Goal: Information Seeking & Learning: Learn about a topic

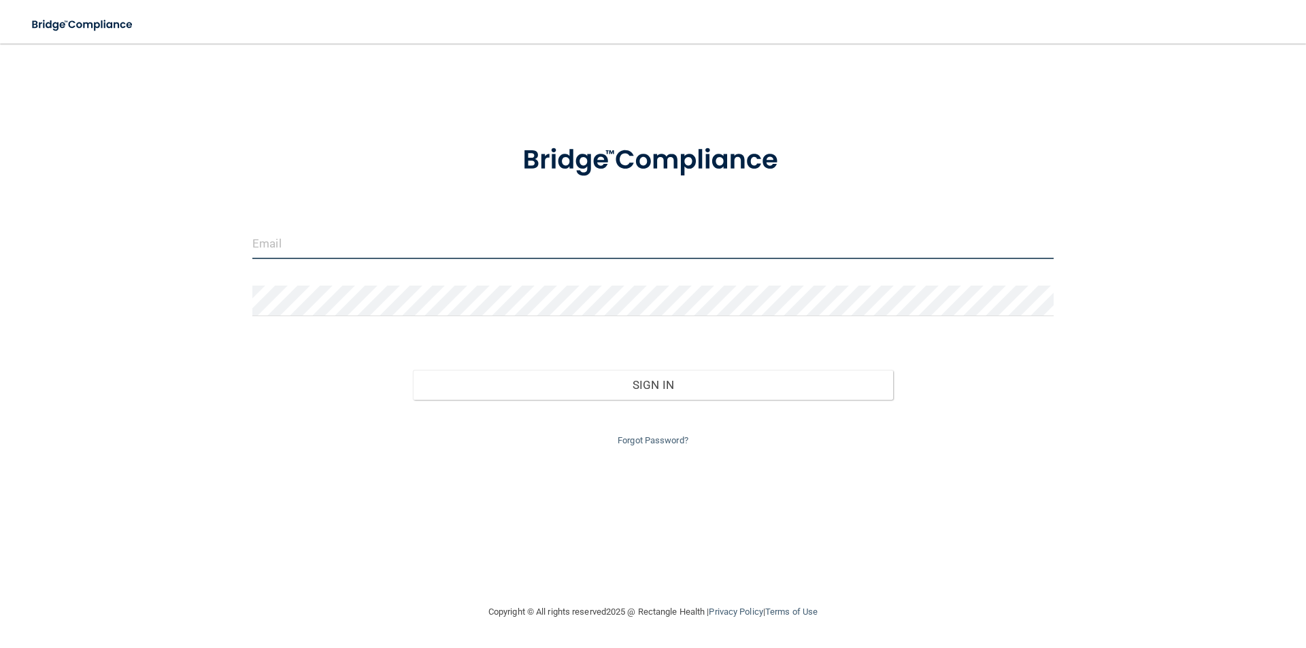
click at [337, 243] on input "email" at bounding box center [652, 244] width 801 height 31
type input "[EMAIL_ADDRESS][DOMAIN_NAME]"
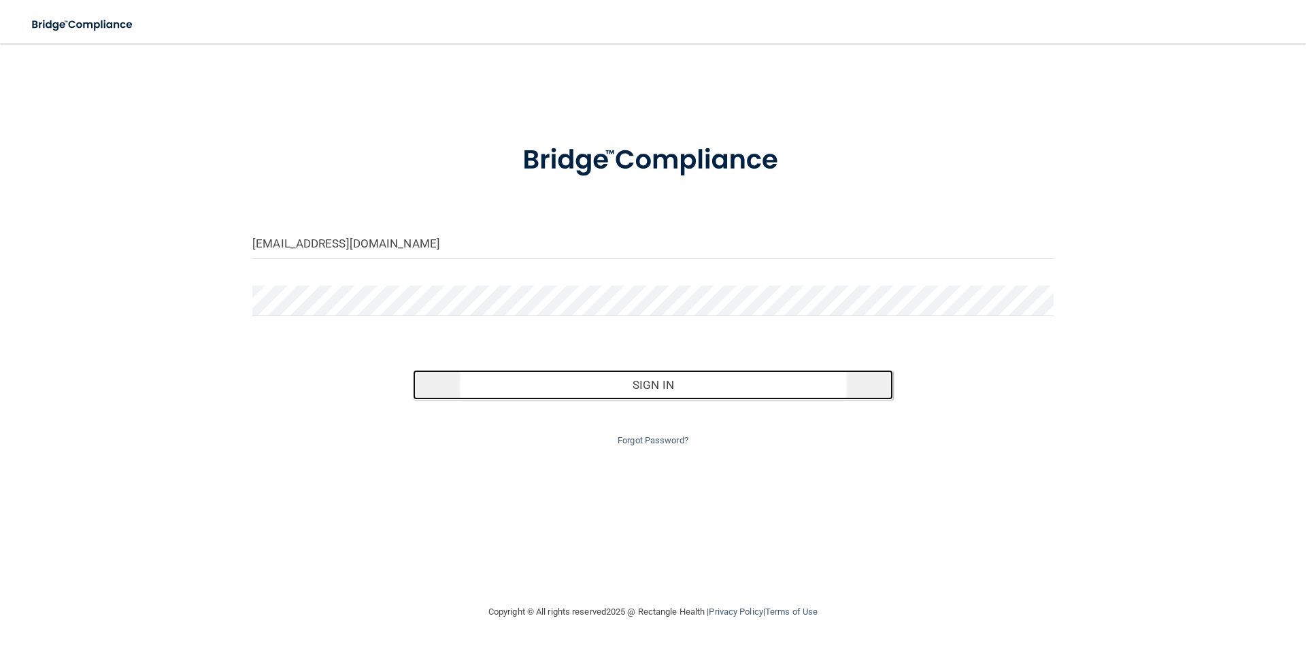
click at [692, 386] on button "Sign In" at bounding box center [653, 385] width 481 height 30
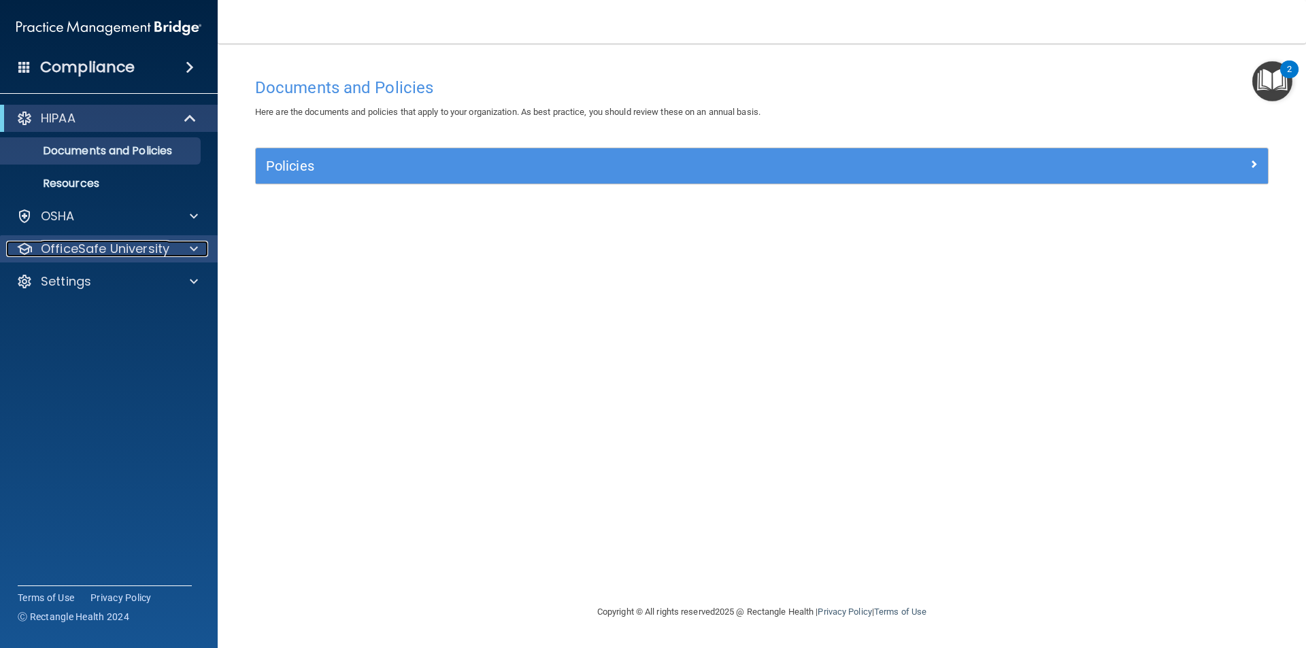
click at [191, 249] on span at bounding box center [194, 249] width 8 height 16
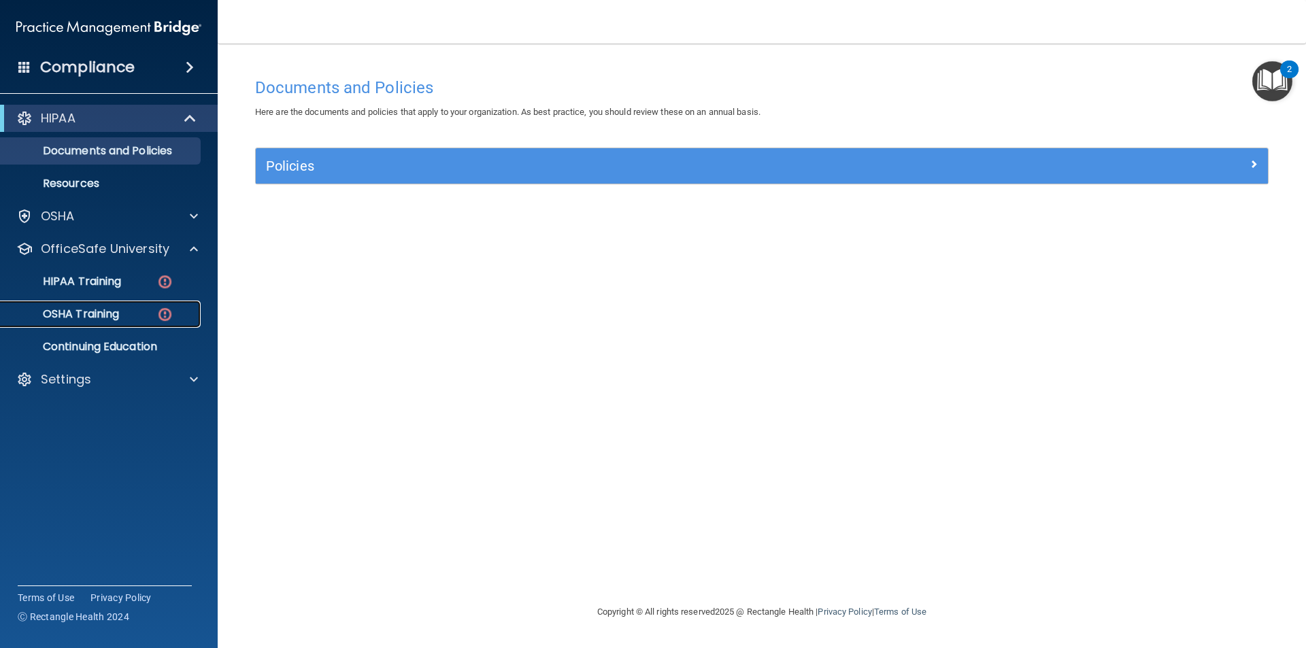
click at [103, 311] on p "OSHA Training" at bounding box center [64, 314] width 110 height 14
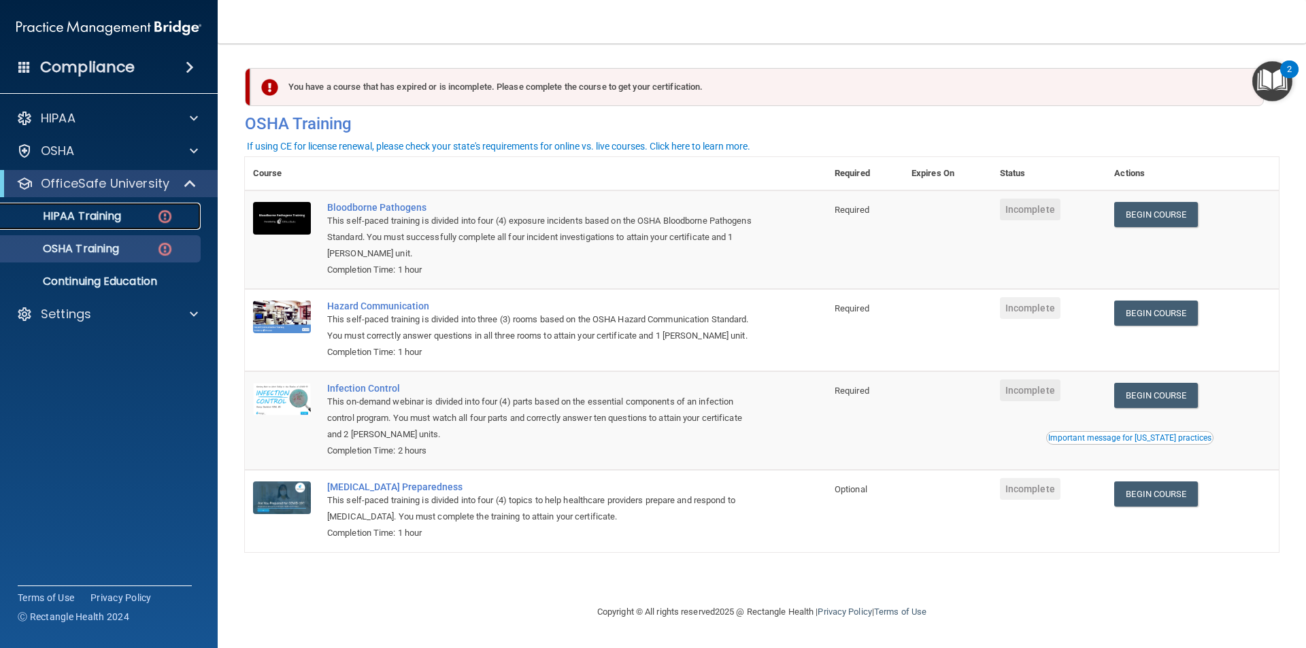
click at [84, 209] on p "HIPAA Training" at bounding box center [65, 216] width 112 height 14
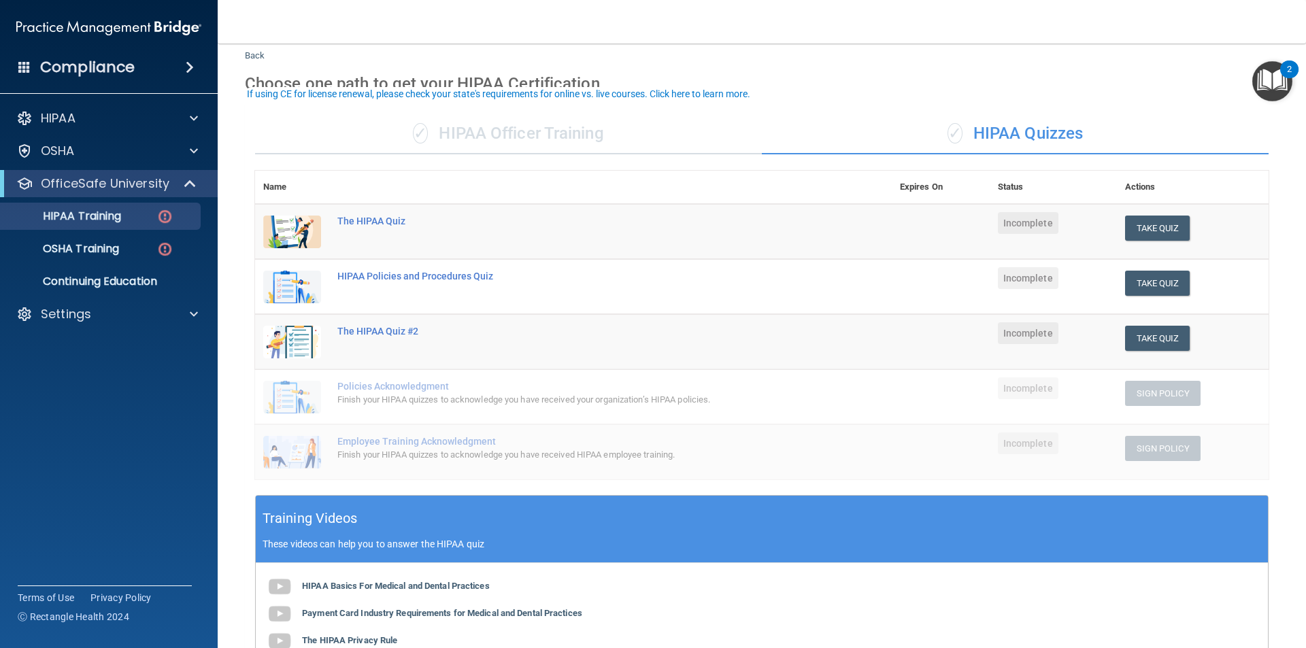
scroll to position [68, 0]
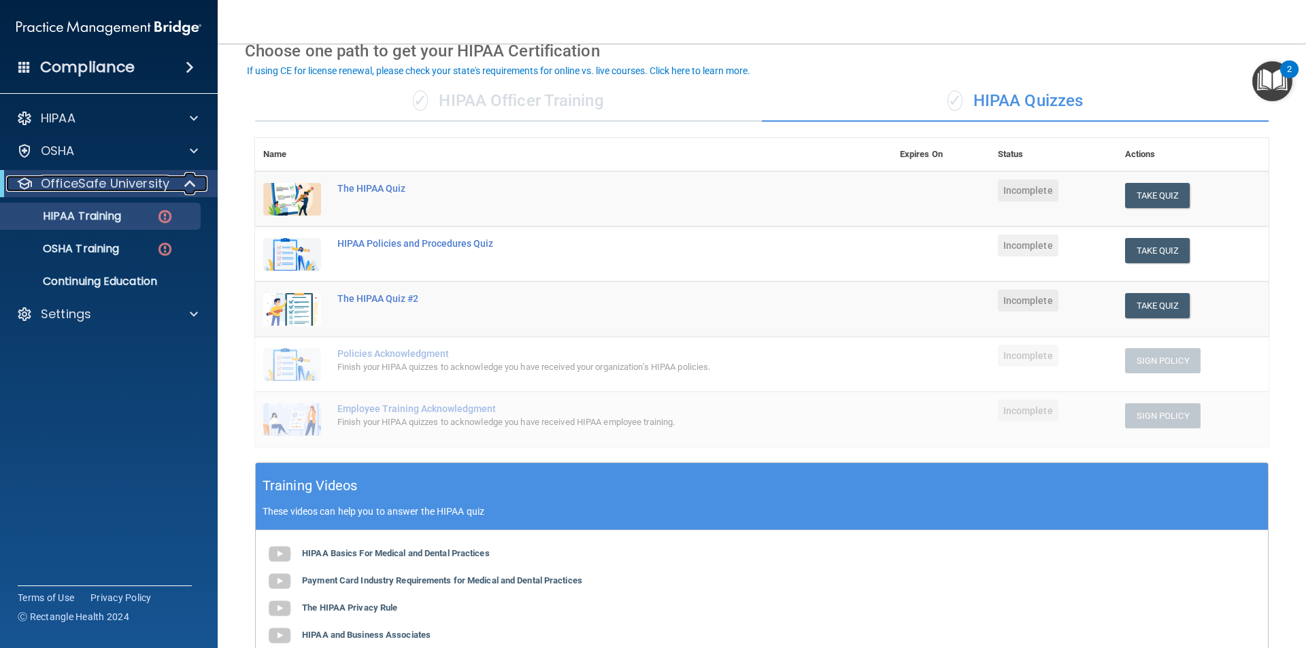
click at [72, 185] on p "OfficeSafe University" at bounding box center [105, 183] width 129 height 16
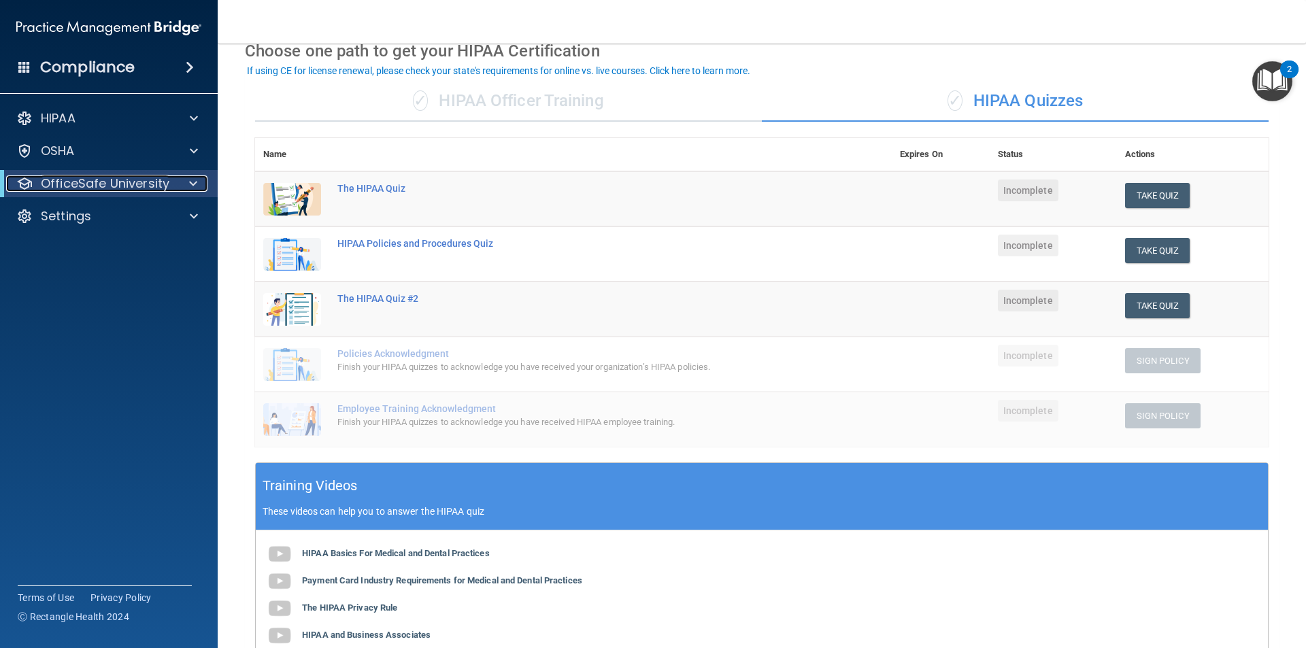
click at [73, 181] on p "OfficeSafe University" at bounding box center [105, 183] width 129 height 16
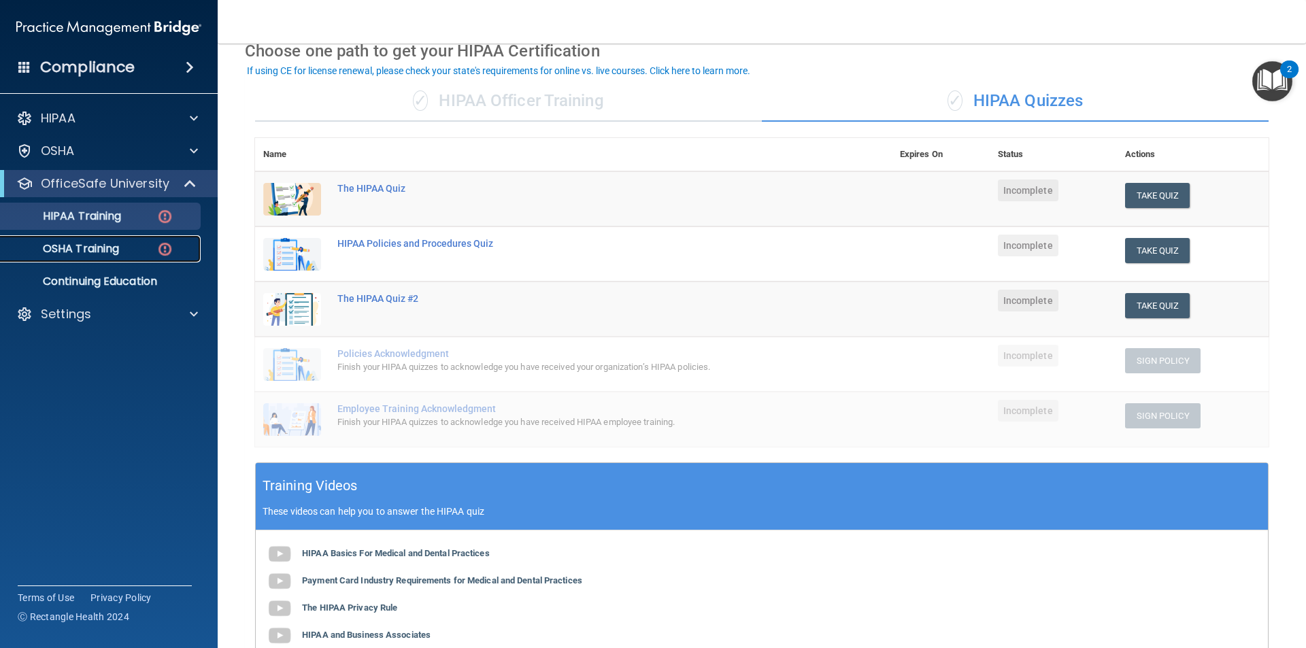
click at [82, 244] on p "OSHA Training" at bounding box center [64, 249] width 110 height 14
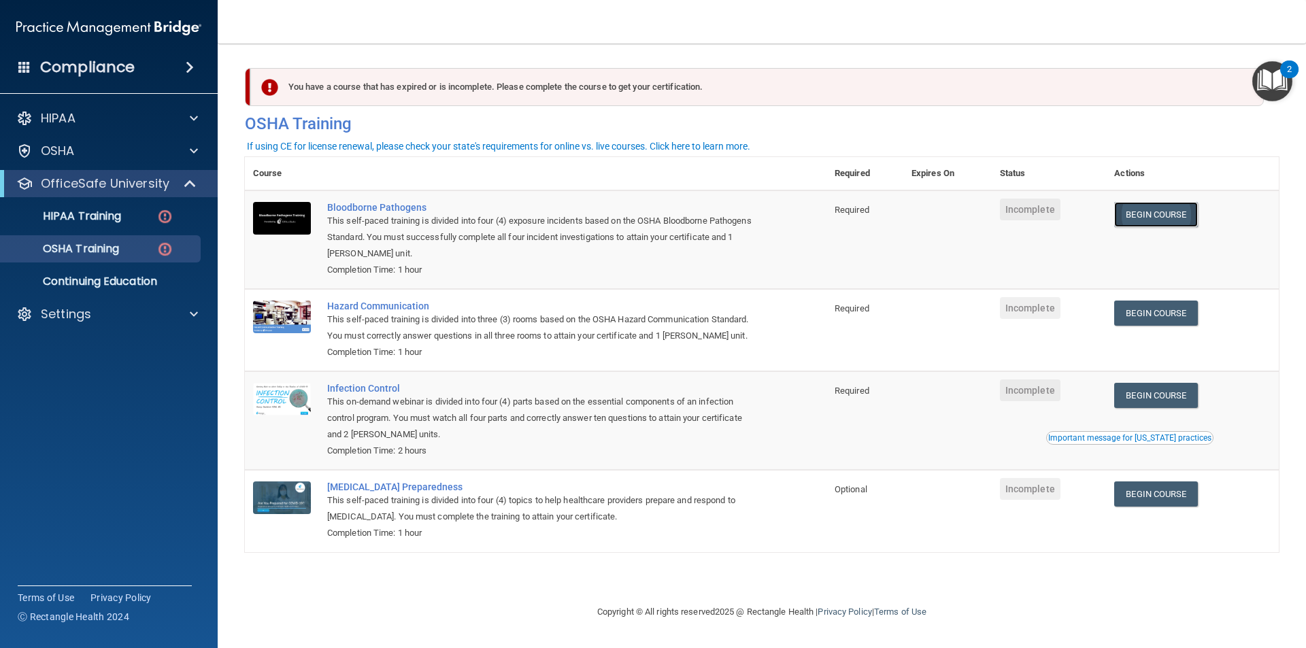
click at [1163, 215] on link "Begin Course" at bounding box center [1155, 214] width 83 height 25
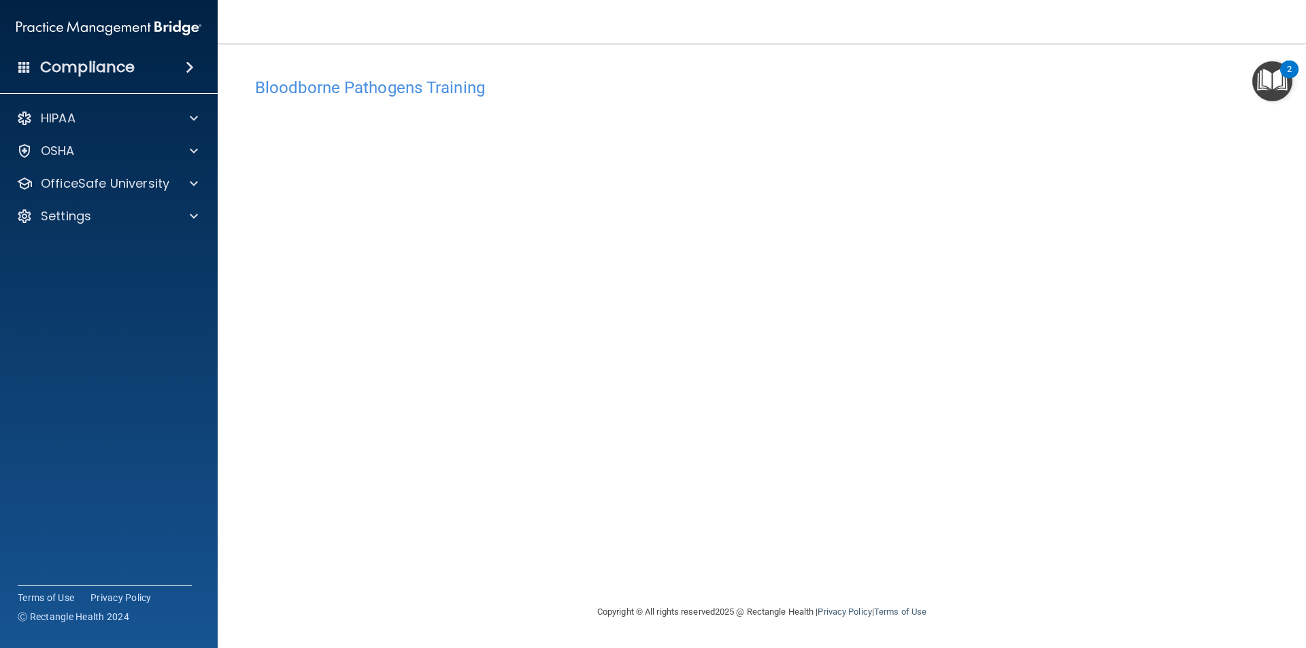
click at [890, 564] on div "Bloodborne Pathogens Training This course doesn’t expire until . Are you sure y…" at bounding box center [762, 337] width 1034 height 533
click at [855, 575] on div "Bloodborne Pathogens Training This course doesn’t expire until . Are you sure y…" at bounding box center [762, 337] width 1034 height 533
click at [102, 183] on p "OfficeSafe University" at bounding box center [105, 183] width 129 height 16
click at [92, 215] on p "HIPAA Training" at bounding box center [65, 216] width 112 height 14
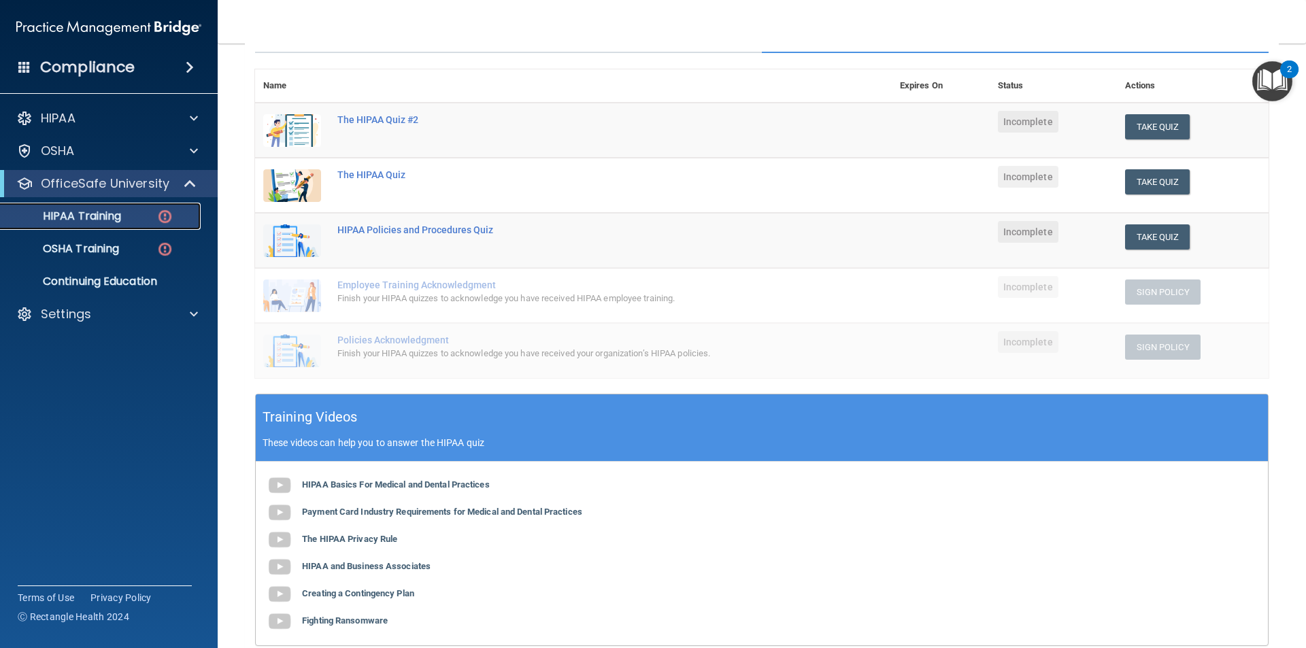
scroll to position [305, 0]
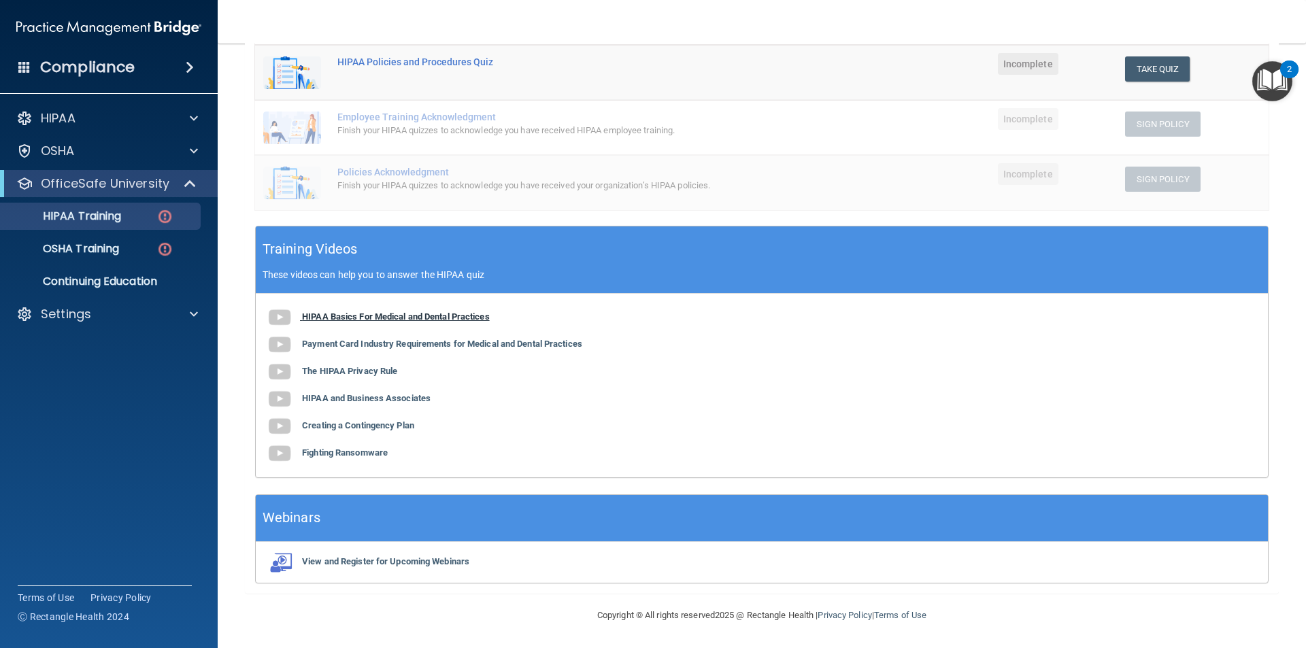
click at [394, 316] on b "HIPAA Basics For Medical and Dental Practices" at bounding box center [396, 316] width 188 height 10
click at [435, 342] on b "Payment Card Industry Requirements for Medical and Dental Practices" at bounding box center [442, 344] width 280 height 10
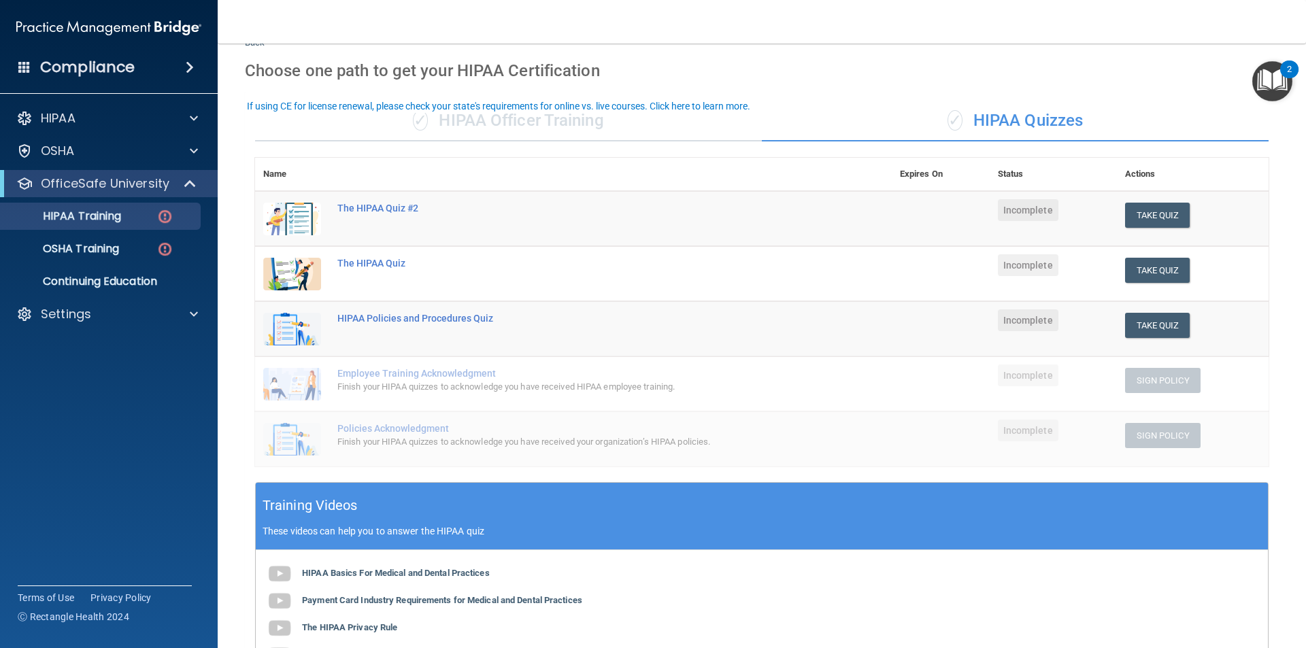
scroll to position [33, 0]
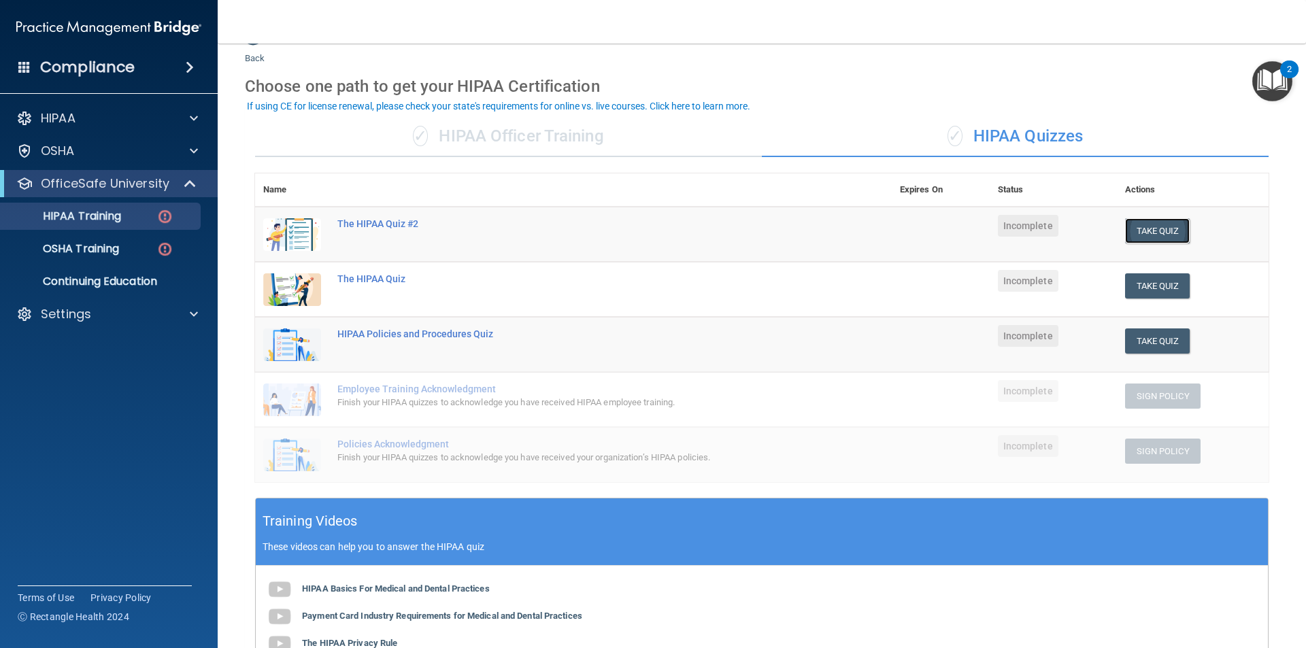
click at [1136, 233] on button "Take Quiz" at bounding box center [1157, 230] width 65 height 25
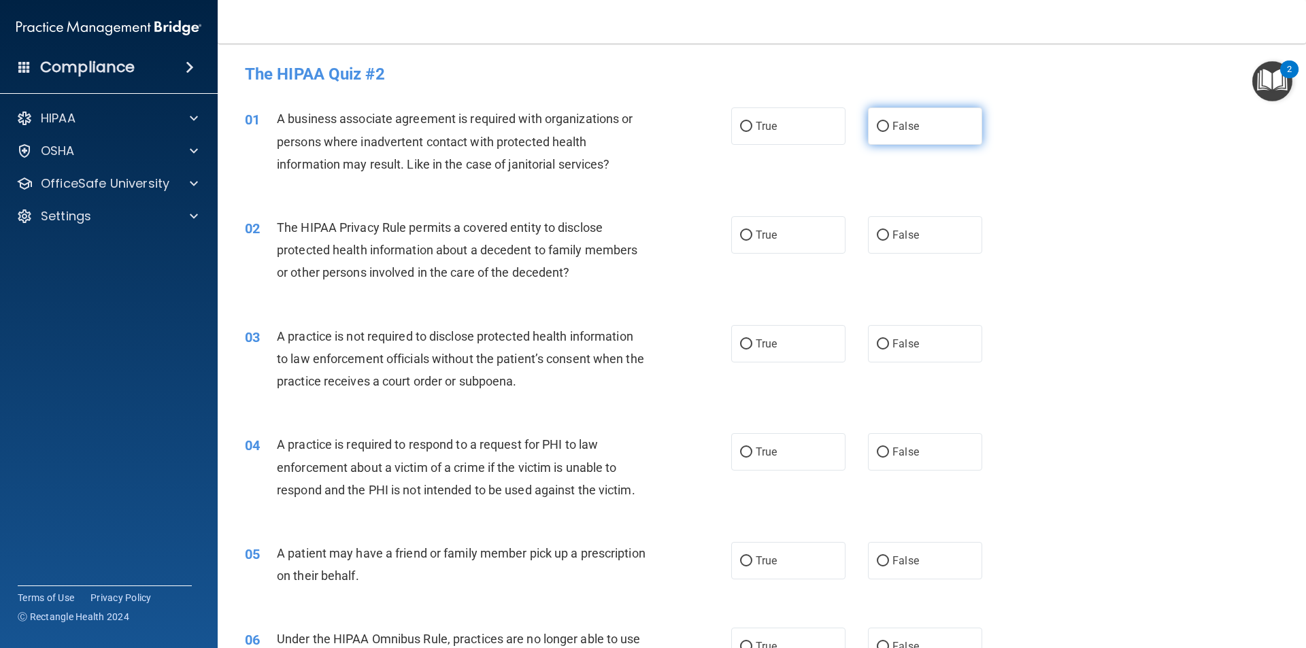
click at [902, 134] on label "False" at bounding box center [925, 125] width 114 height 37
click at [889, 132] on input "False" at bounding box center [883, 127] width 12 height 10
radio input "true"
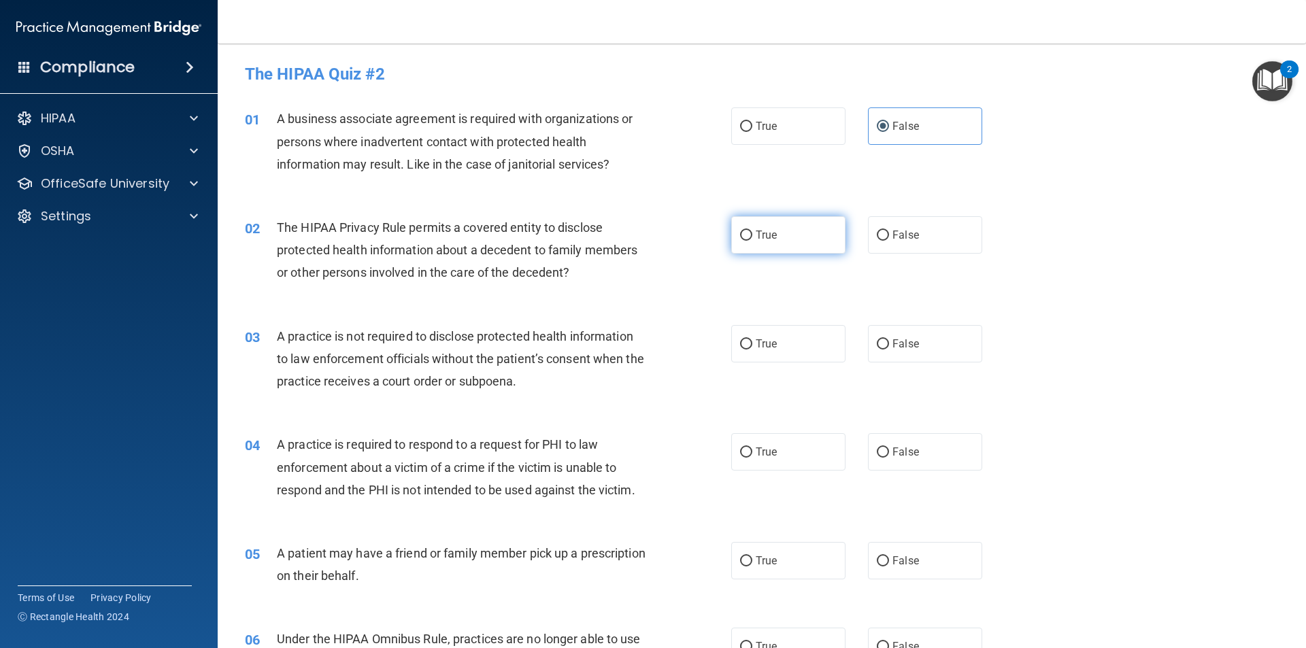
click at [775, 235] on label "True" at bounding box center [788, 234] width 114 height 37
click at [752, 235] on input "True" at bounding box center [746, 236] width 12 height 10
radio input "true"
click at [917, 344] on label "False" at bounding box center [925, 343] width 114 height 37
click at [889, 344] on input "False" at bounding box center [883, 344] width 12 height 10
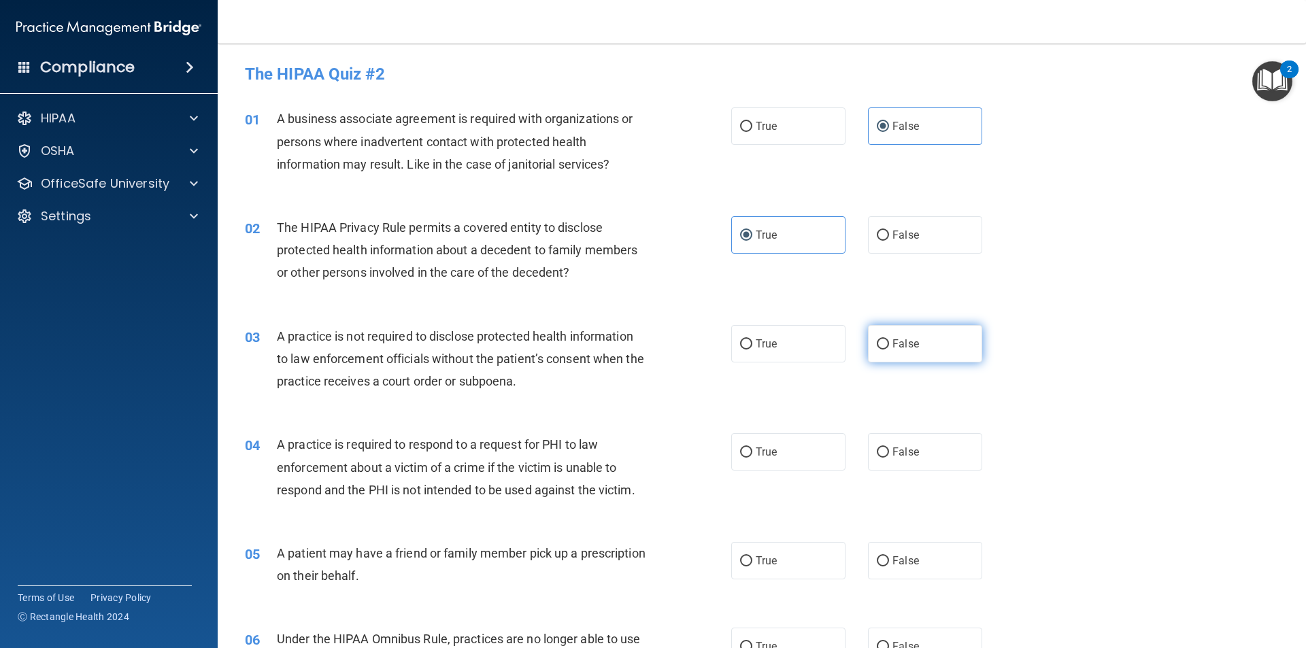
radio input "true"
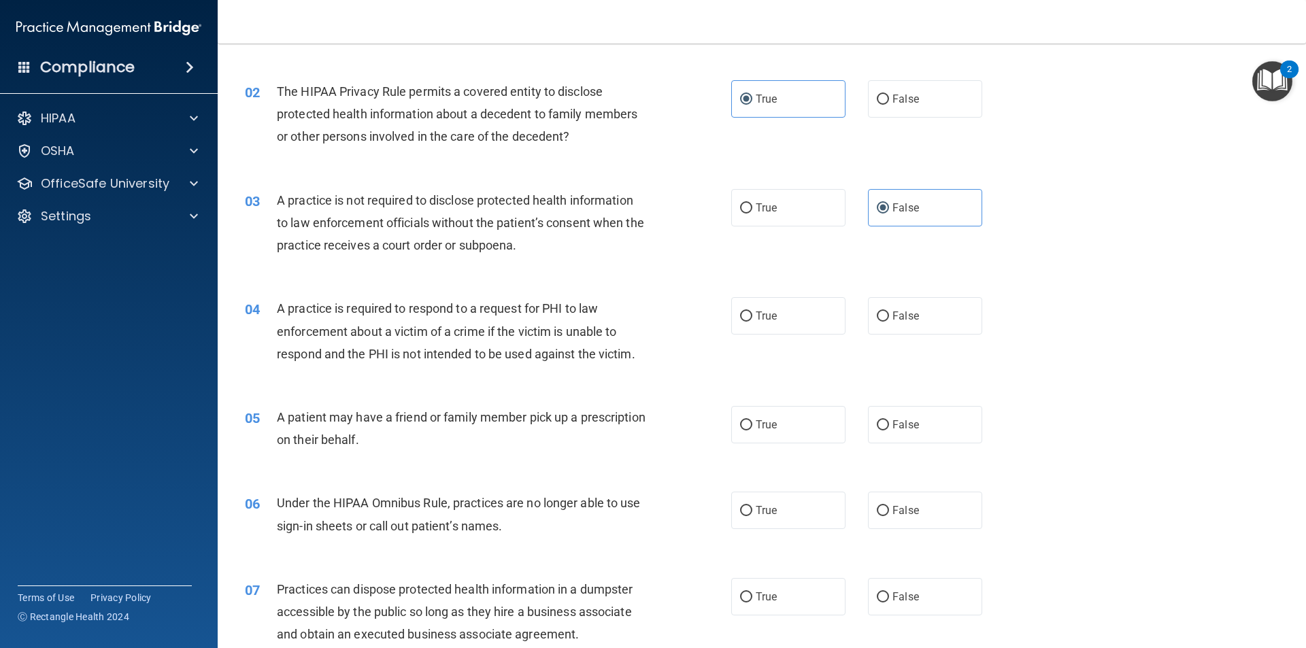
scroll to position [204, 0]
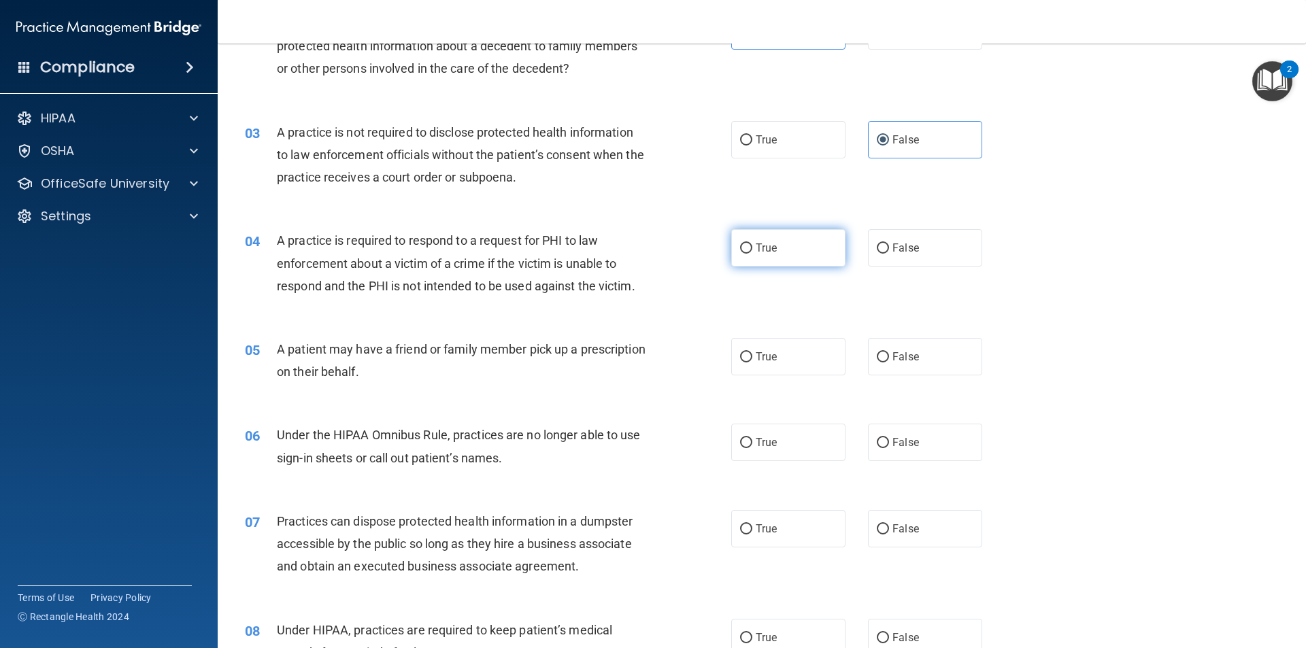
click at [796, 253] on label "True" at bounding box center [788, 247] width 114 height 37
click at [752, 253] on input "True" at bounding box center [746, 248] width 12 height 10
radio input "true"
click at [803, 351] on label "True" at bounding box center [788, 356] width 114 height 37
click at [752, 352] on input "True" at bounding box center [746, 357] width 12 height 10
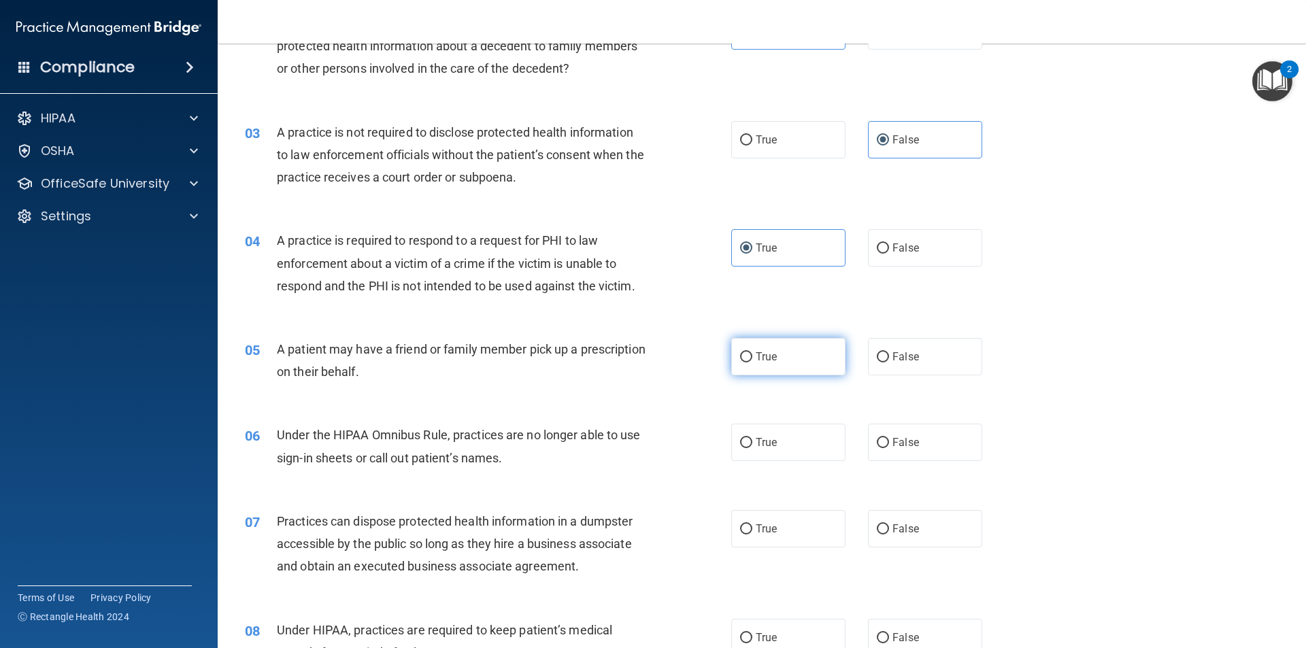
radio input "true"
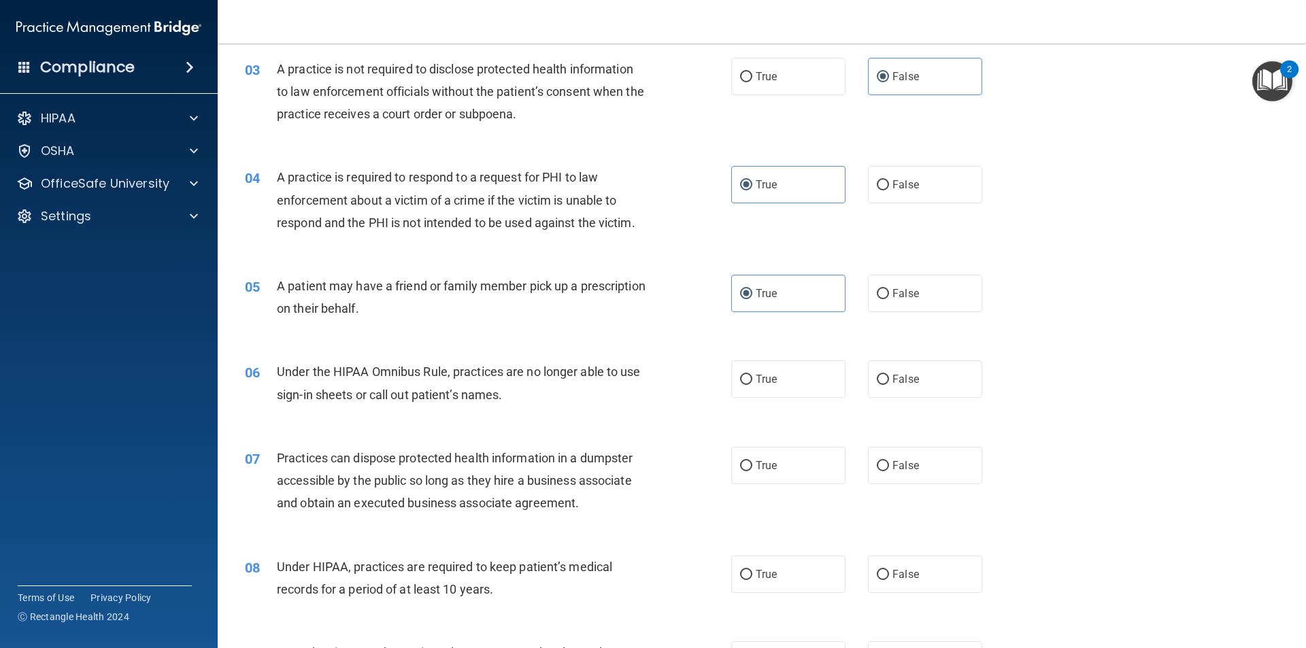
scroll to position [340, 0]
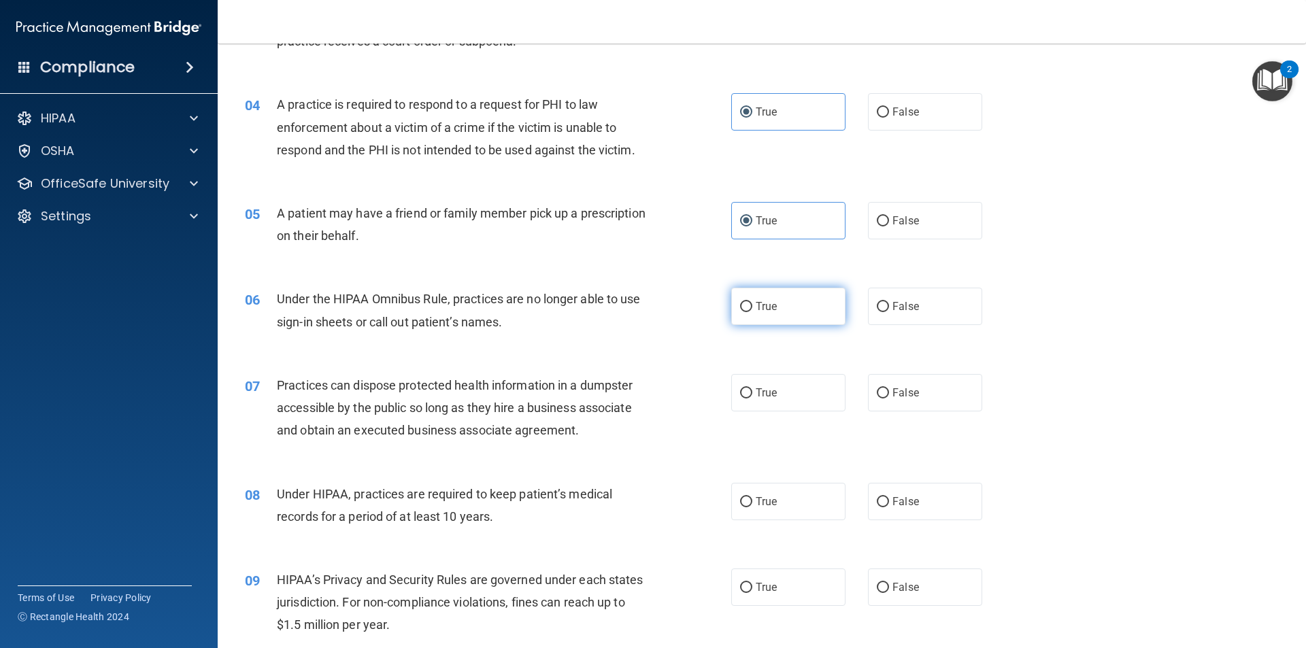
click at [764, 306] on span "True" at bounding box center [766, 306] width 21 height 13
click at [752, 306] on input "True" at bounding box center [746, 307] width 12 height 10
radio input "true"
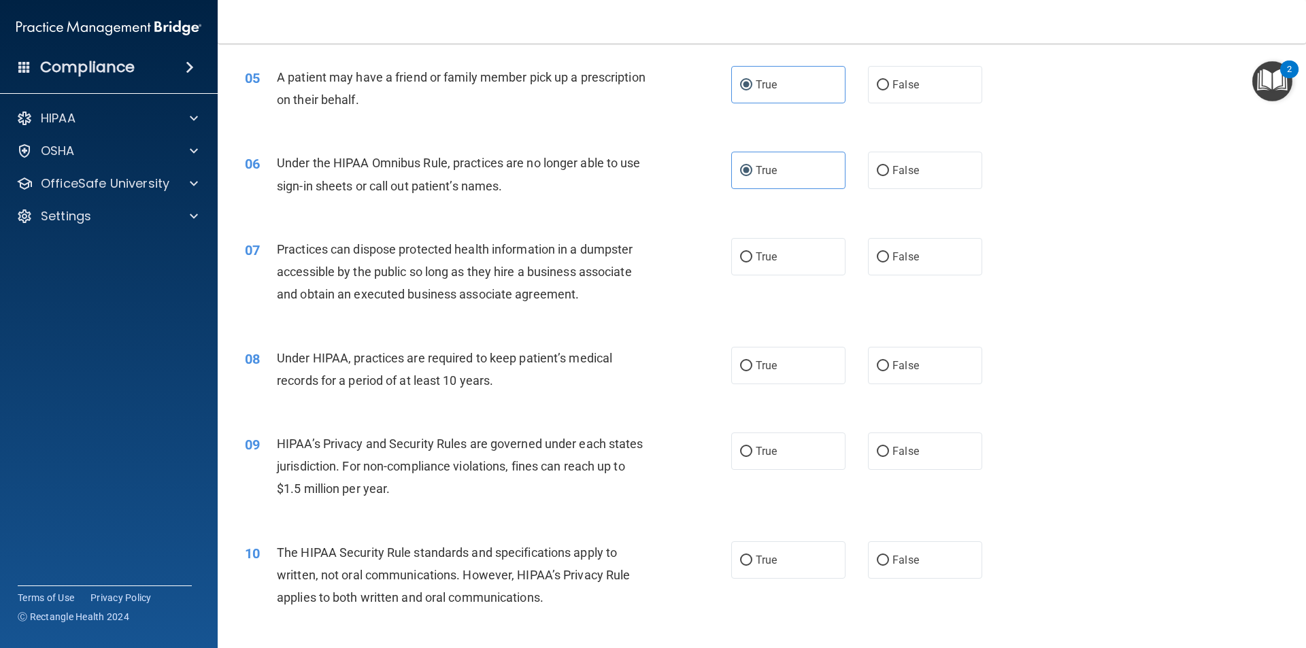
scroll to position [544, 0]
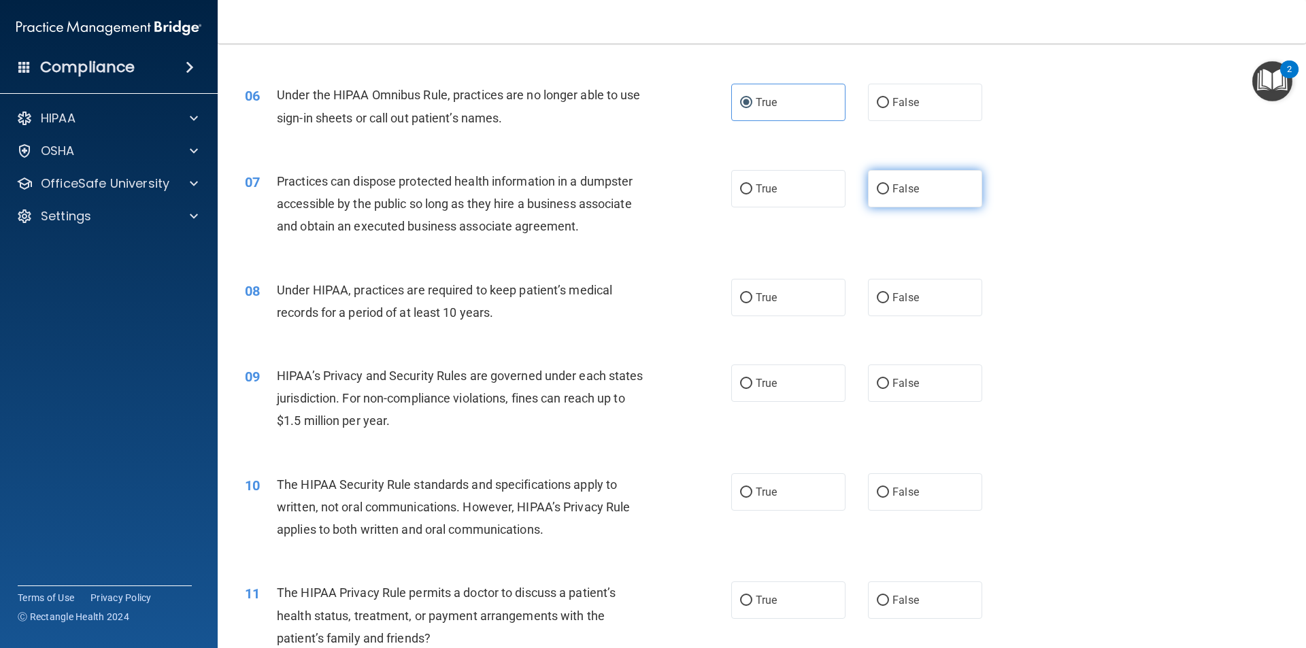
click at [894, 194] on span "False" at bounding box center [905, 188] width 27 height 13
click at [889, 194] on input "False" at bounding box center [883, 189] width 12 height 10
radio input "true"
click at [885, 302] on label "False" at bounding box center [925, 297] width 114 height 37
click at [885, 302] on input "False" at bounding box center [883, 298] width 12 height 10
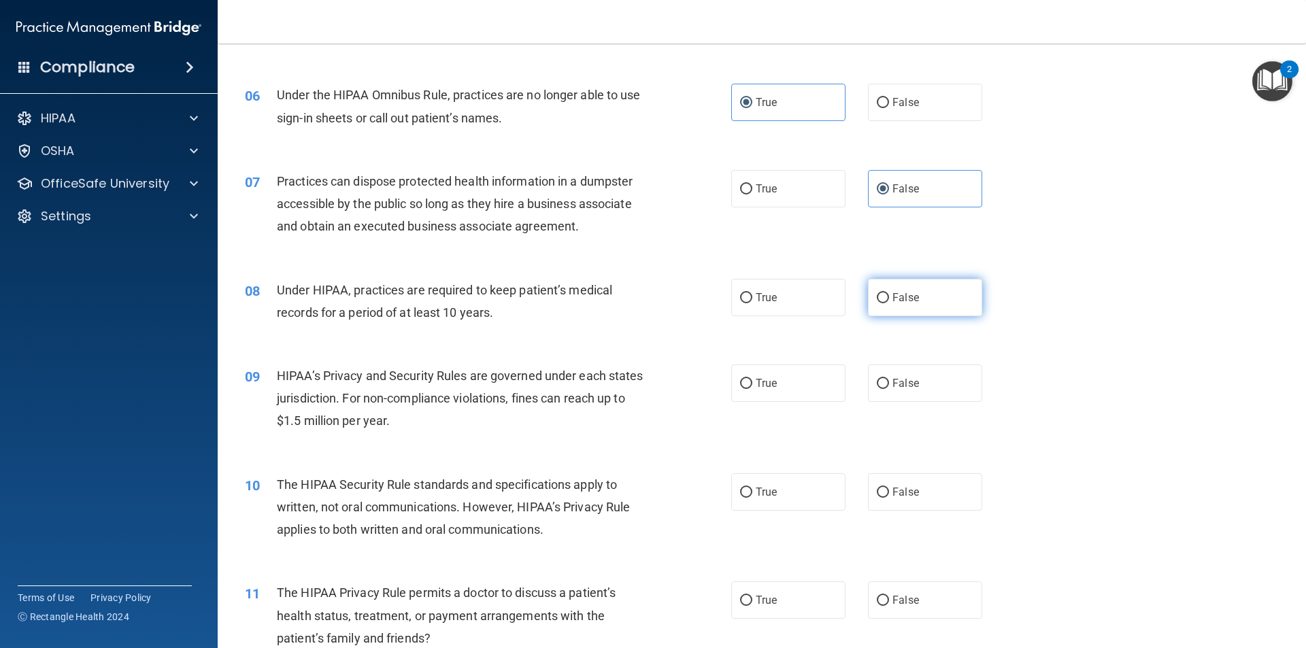
radio input "true"
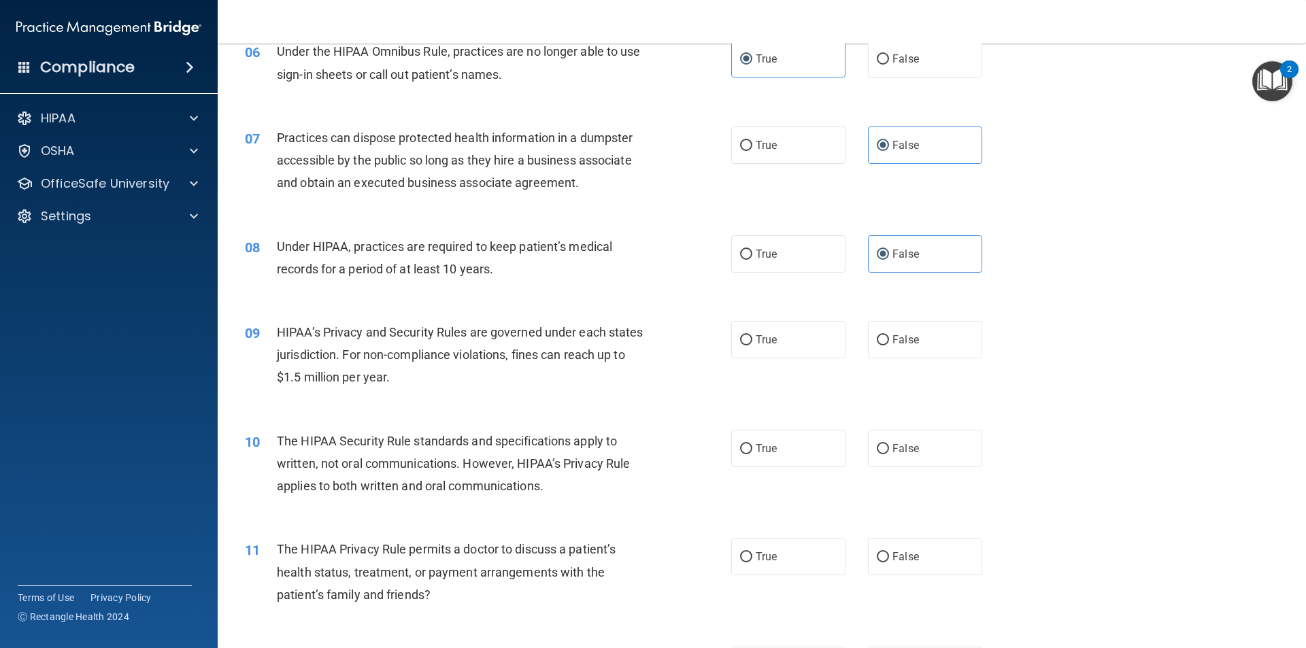
scroll to position [612, 0]
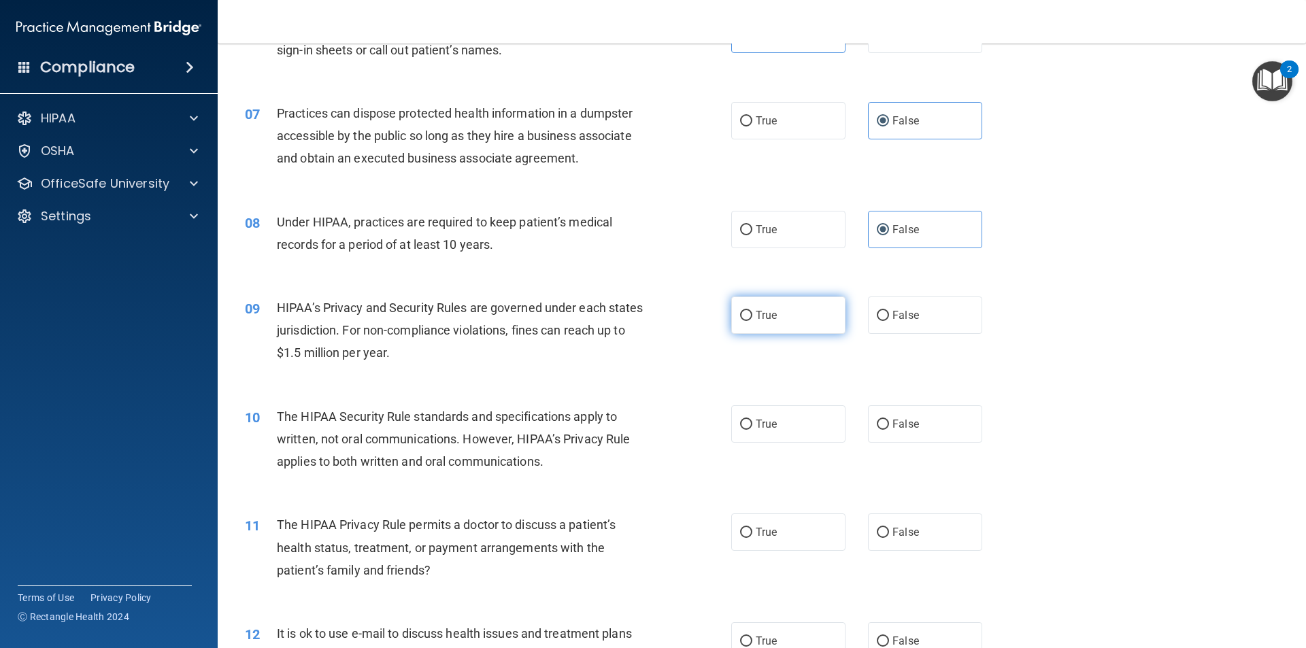
click at [756, 311] on span "True" at bounding box center [766, 315] width 21 height 13
click at [752, 311] on input "True" at bounding box center [746, 316] width 12 height 10
radio input "true"
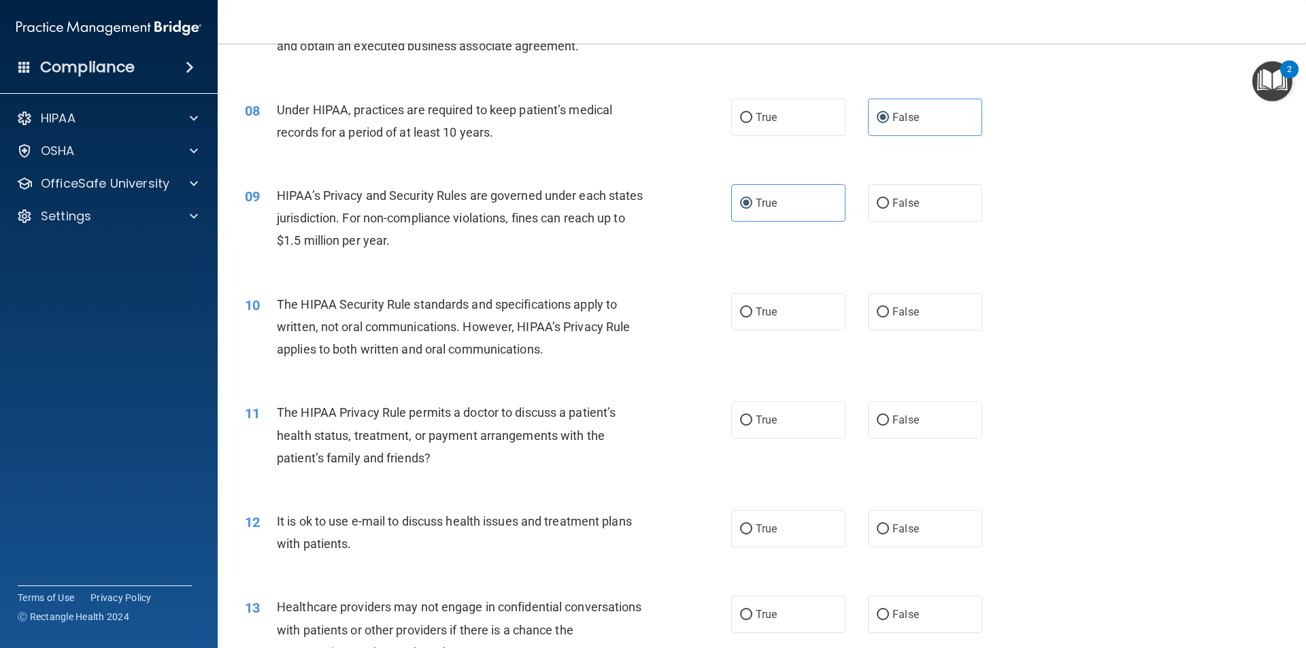
scroll to position [748, 0]
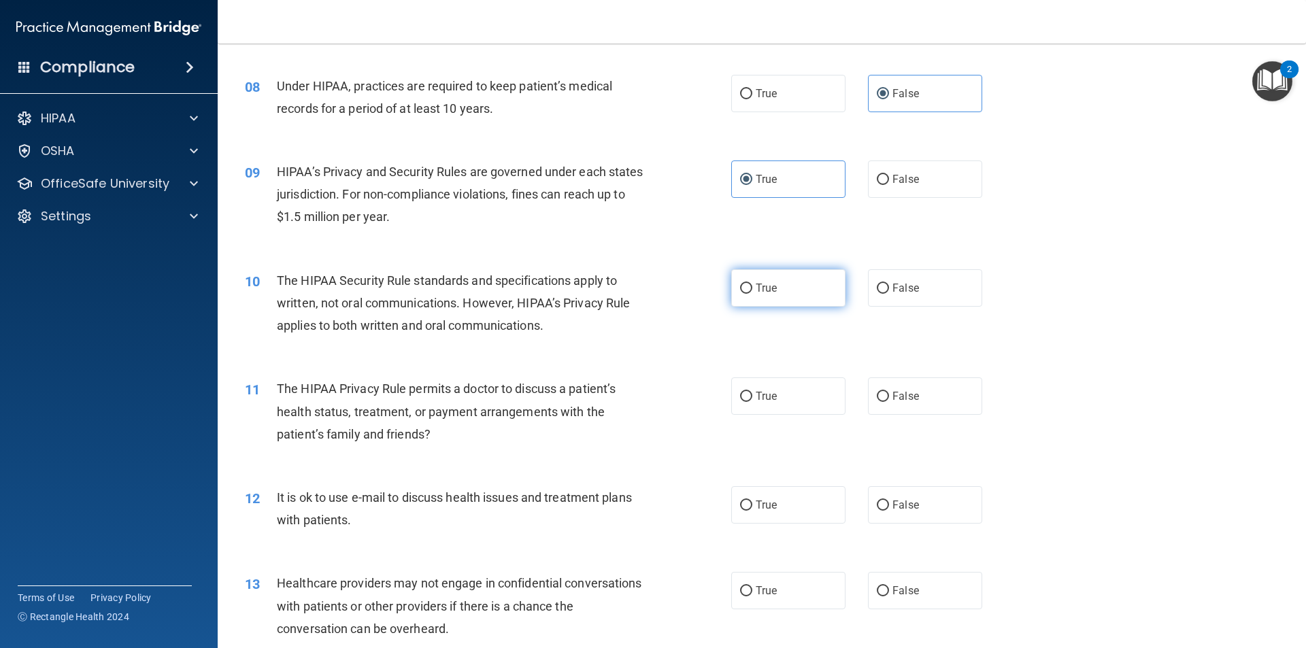
click at [778, 292] on label "True" at bounding box center [788, 287] width 114 height 37
click at [752, 292] on input "True" at bounding box center [746, 289] width 12 height 10
radio input "true"
click at [883, 389] on label "False" at bounding box center [925, 395] width 114 height 37
click at [883, 392] on input "False" at bounding box center [883, 397] width 12 height 10
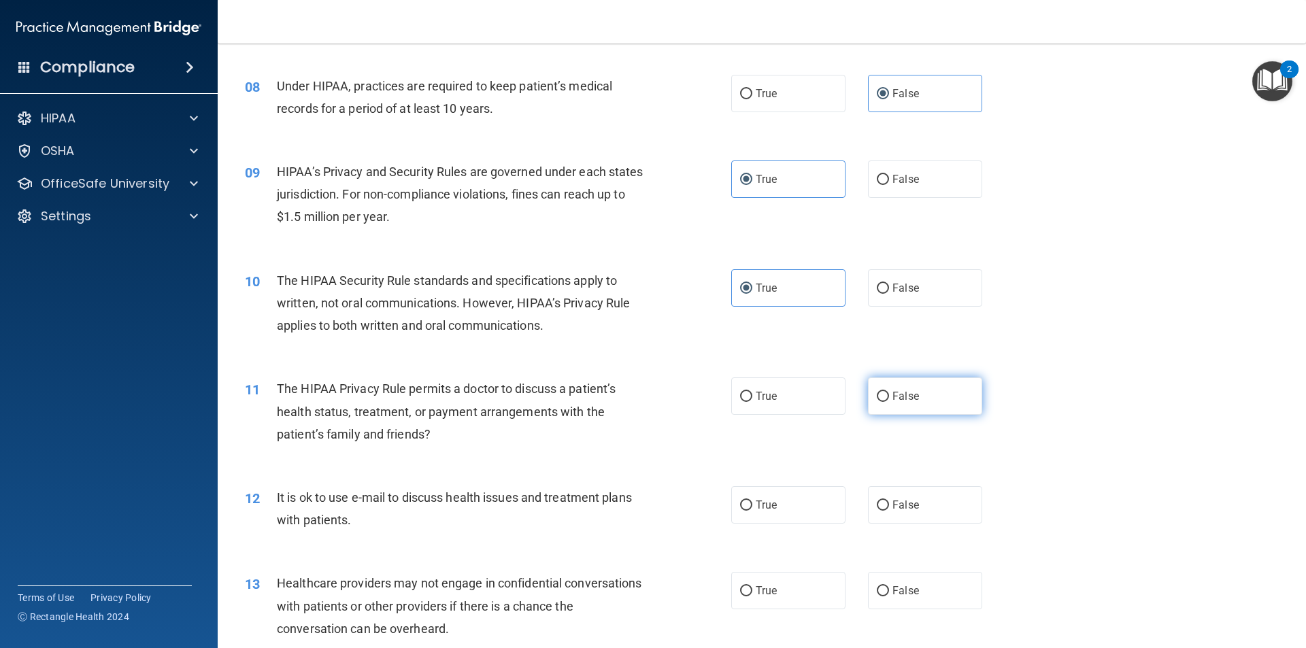
radio input "true"
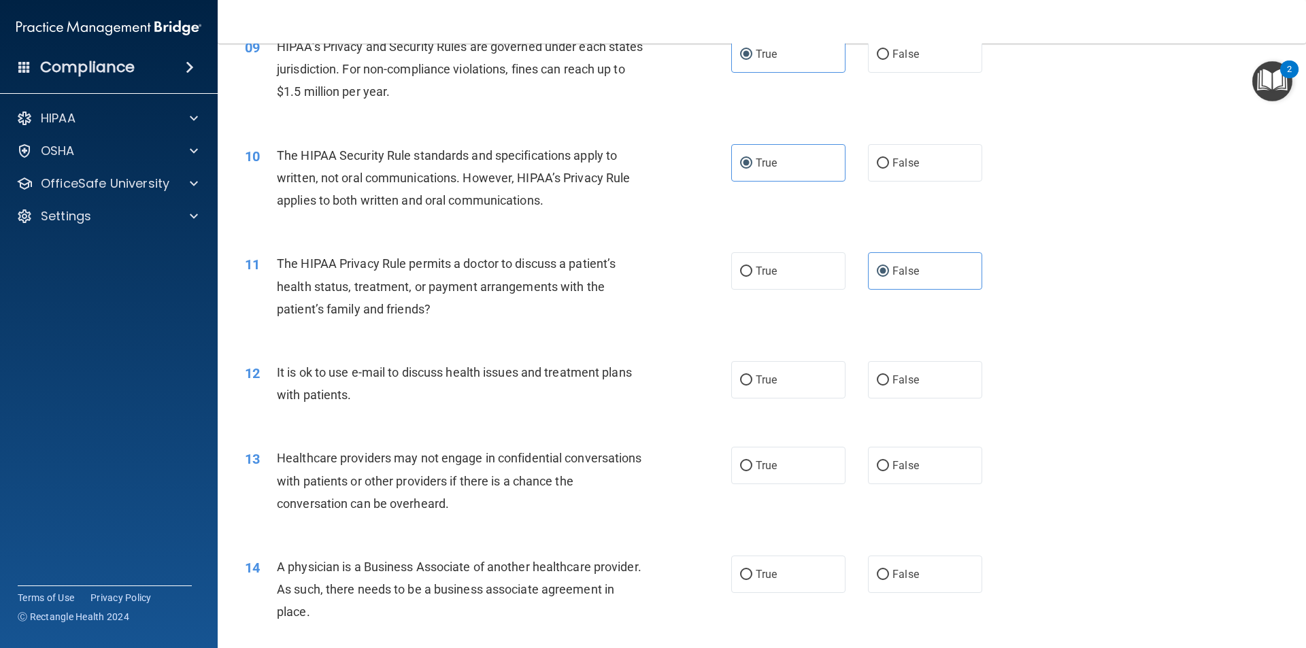
scroll to position [884, 0]
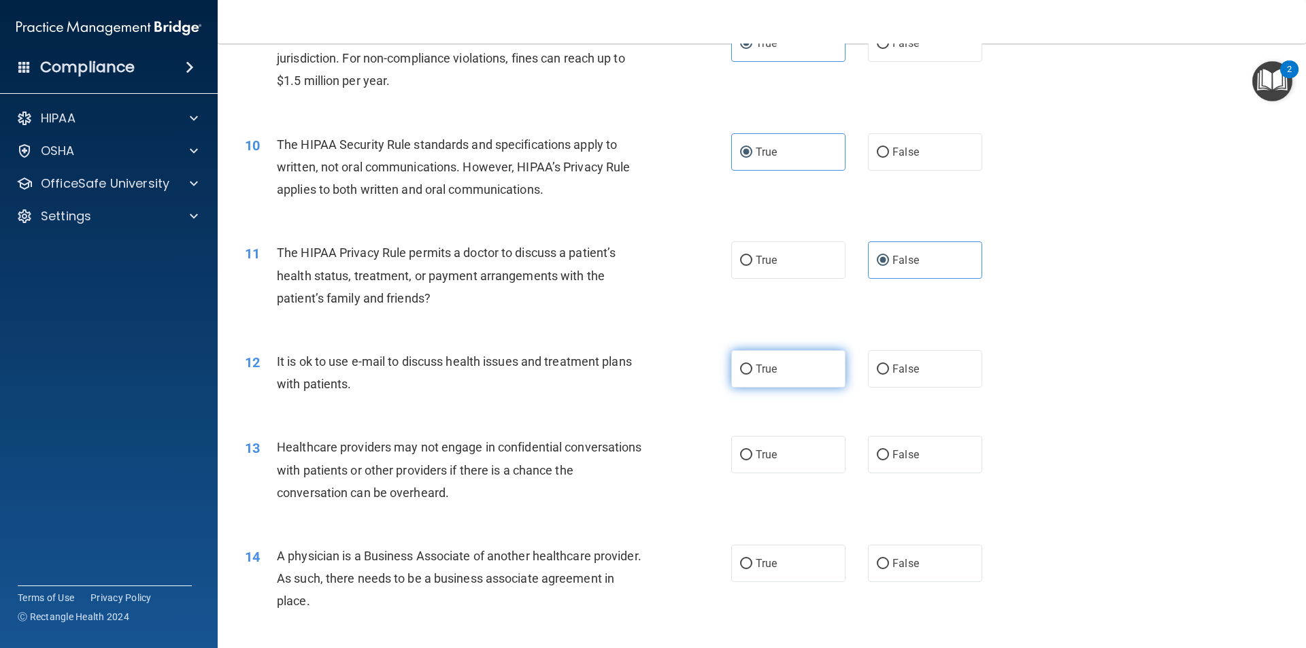
click at [776, 368] on label "True" at bounding box center [788, 368] width 114 height 37
click at [752, 368] on input "True" at bounding box center [746, 370] width 12 height 10
radio input "true"
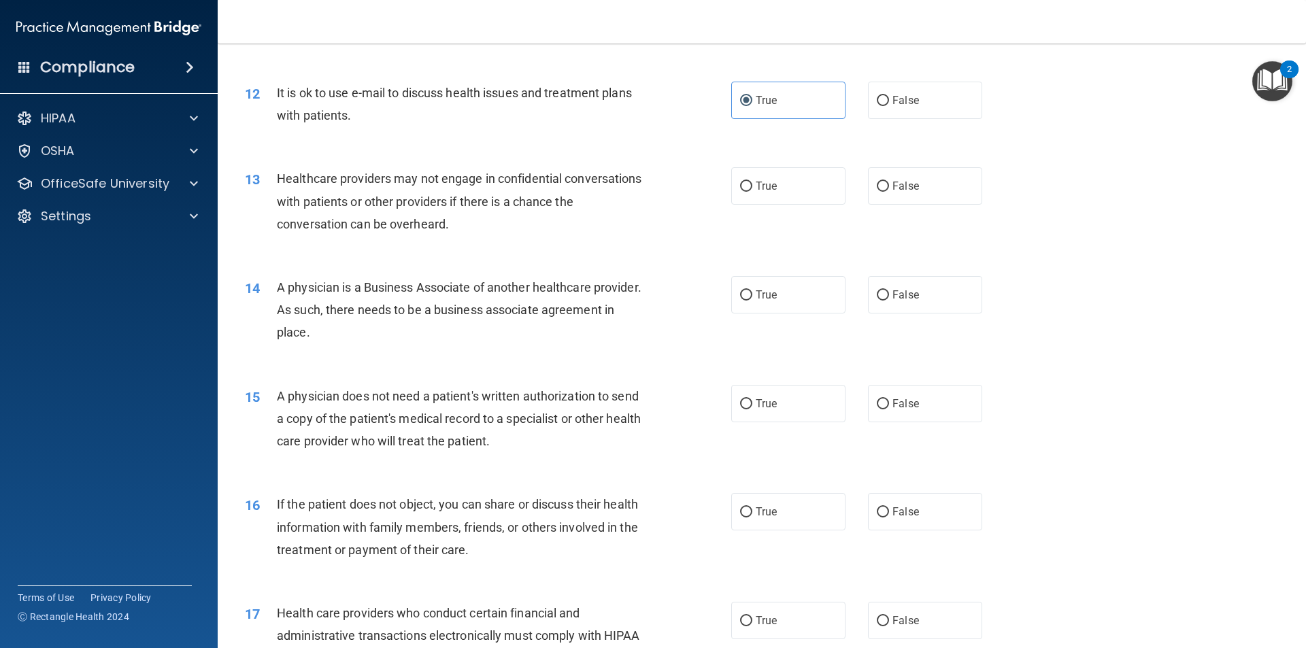
scroll to position [1156, 0]
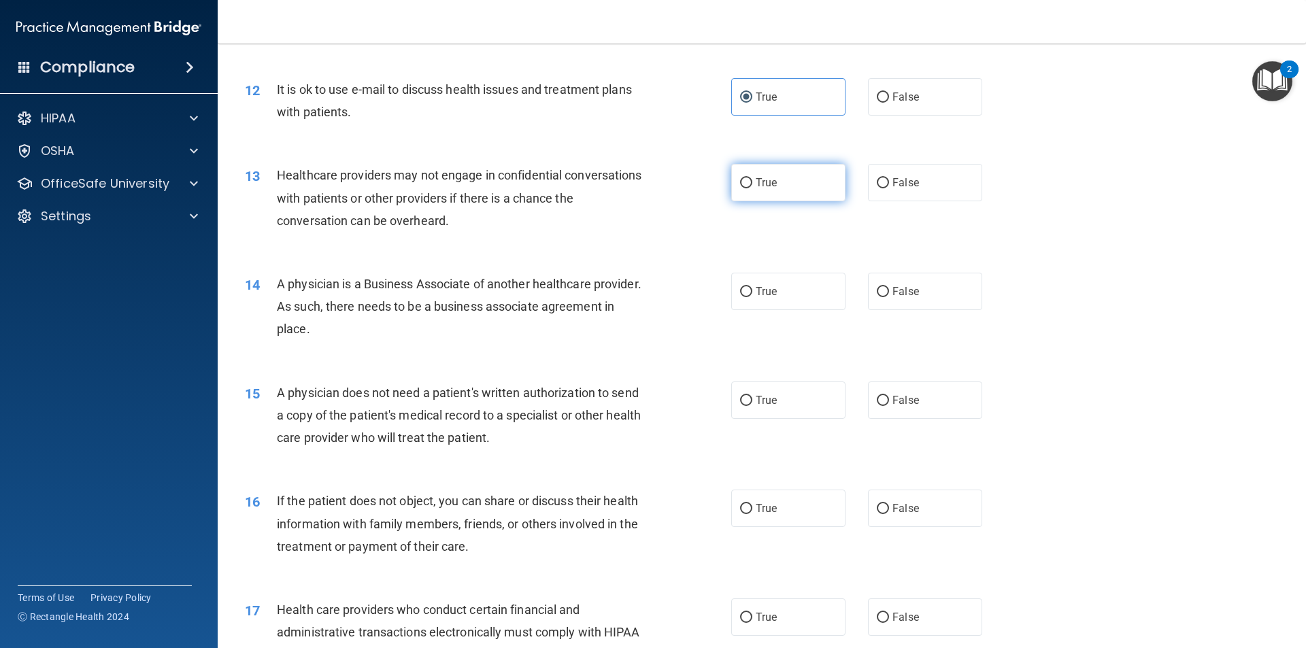
click at [774, 188] on label "True" at bounding box center [788, 182] width 114 height 37
click at [752, 188] on input "True" at bounding box center [746, 183] width 12 height 10
radio input "true"
click at [777, 288] on label "True" at bounding box center [788, 291] width 114 height 37
click at [752, 288] on input "True" at bounding box center [746, 292] width 12 height 10
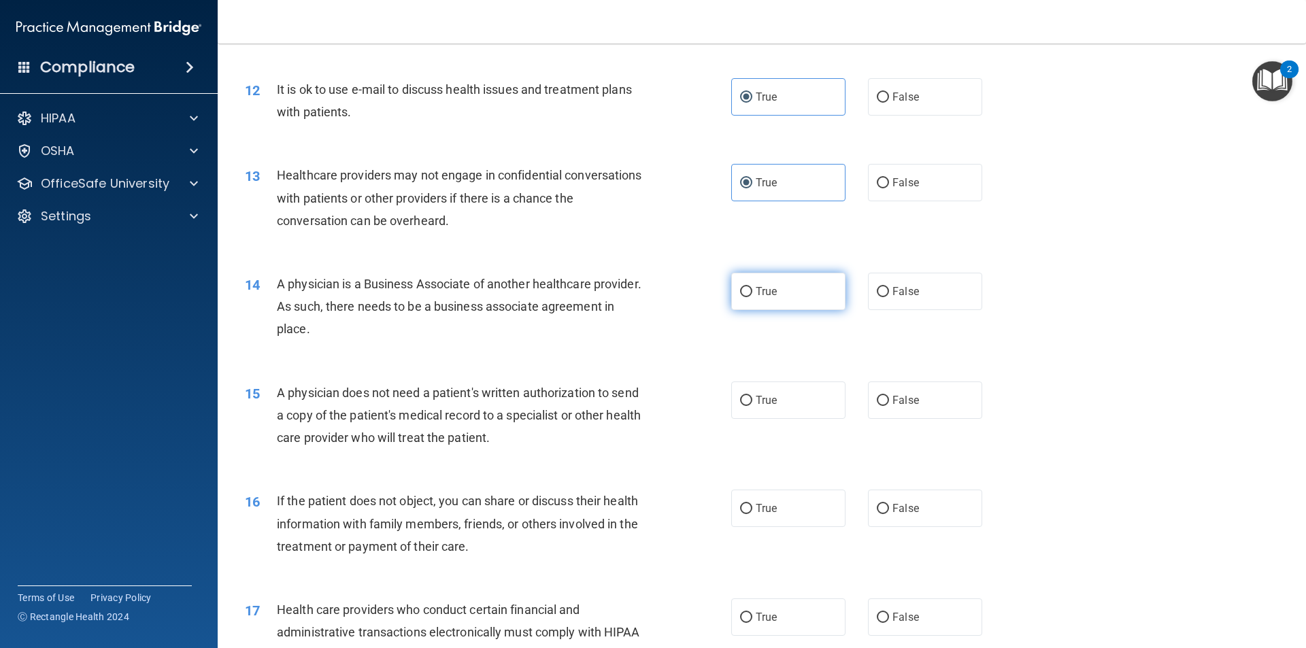
radio input "true"
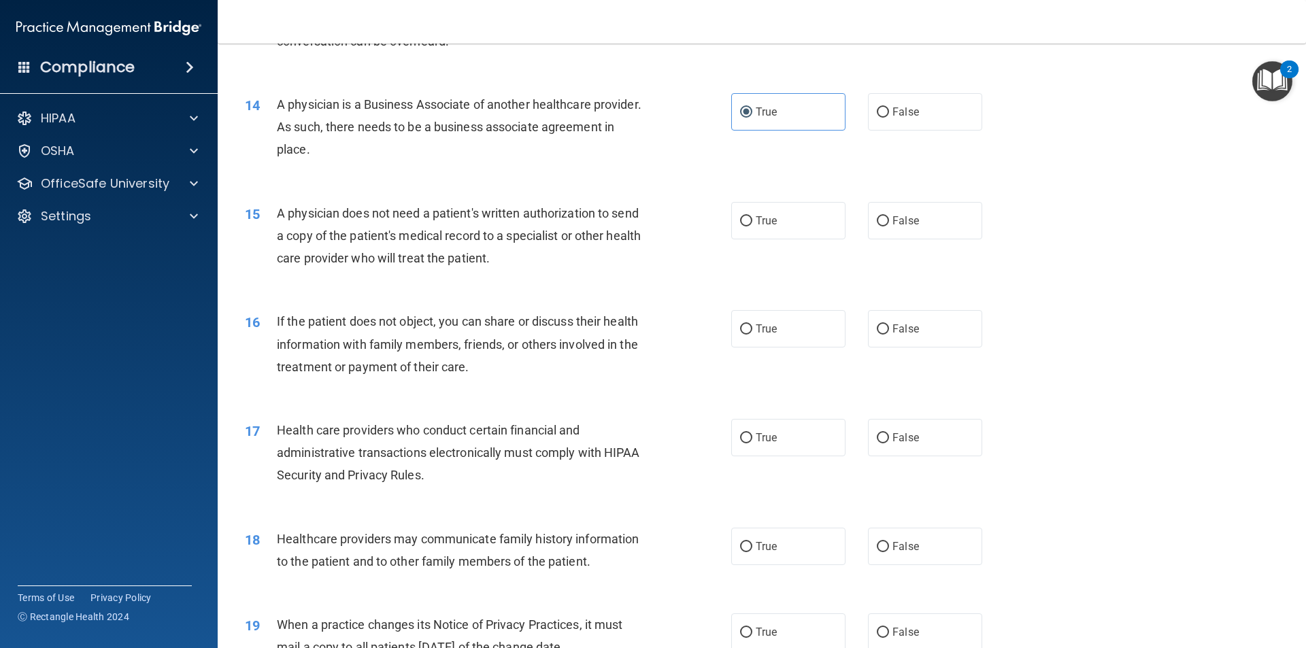
scroll to position [1360, 0]
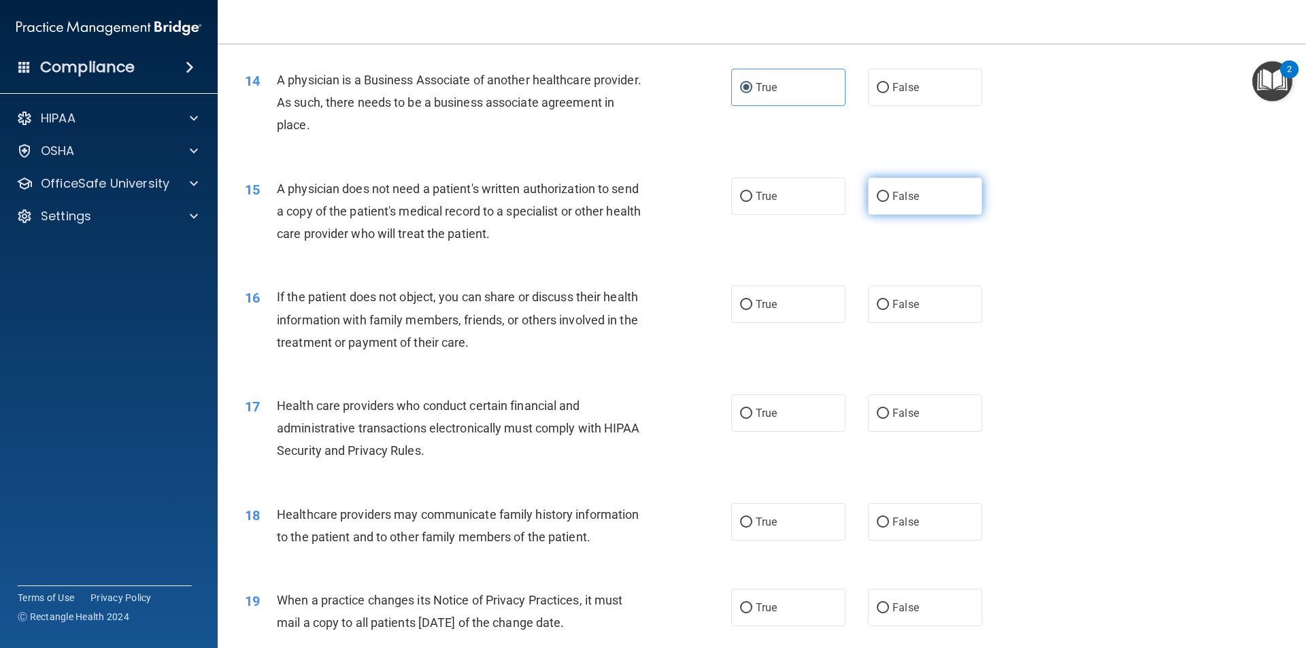
click at [896, 203] on label "False" at bounding box center [925, 196] width 114 height 37
click at [889, 202] on input "False" at bounding box center [883, 197] width 12 height 10
radio input "true"
click at [922, 307] on label "False" at bounding box center [925, 304] width 114 height 37
click at [889, 307] on input "False" at bounding box center [883, 305] width 12 height 10
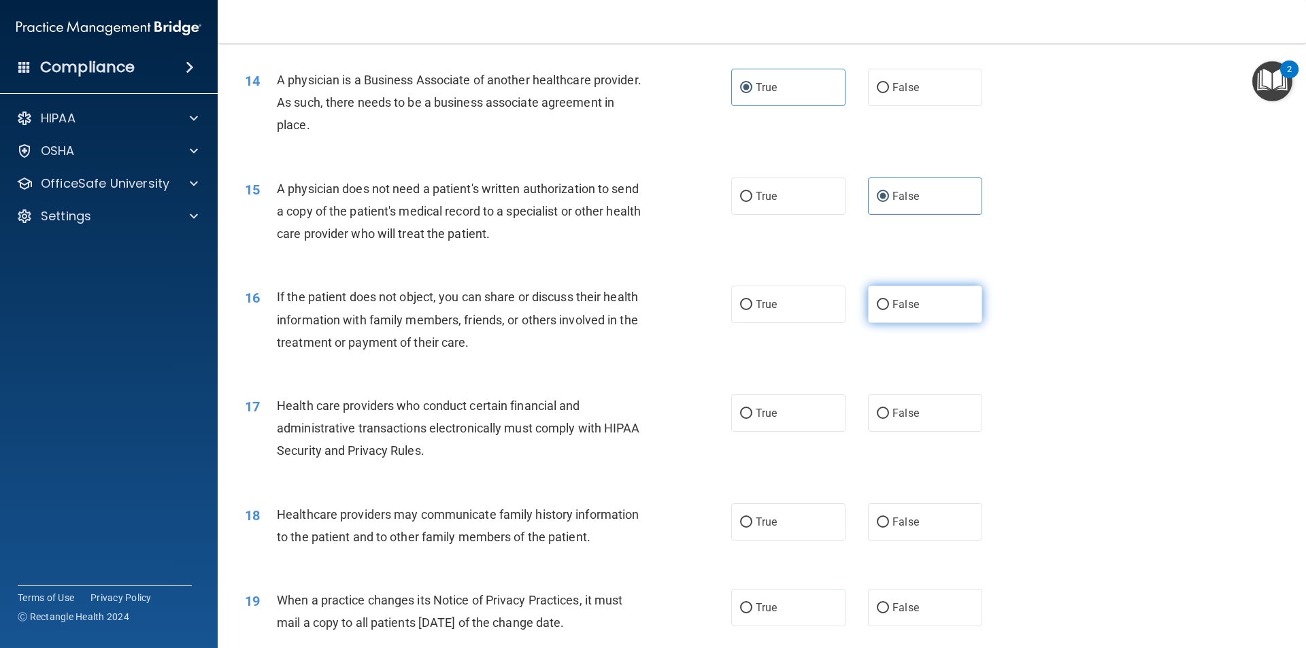
radio input "true"
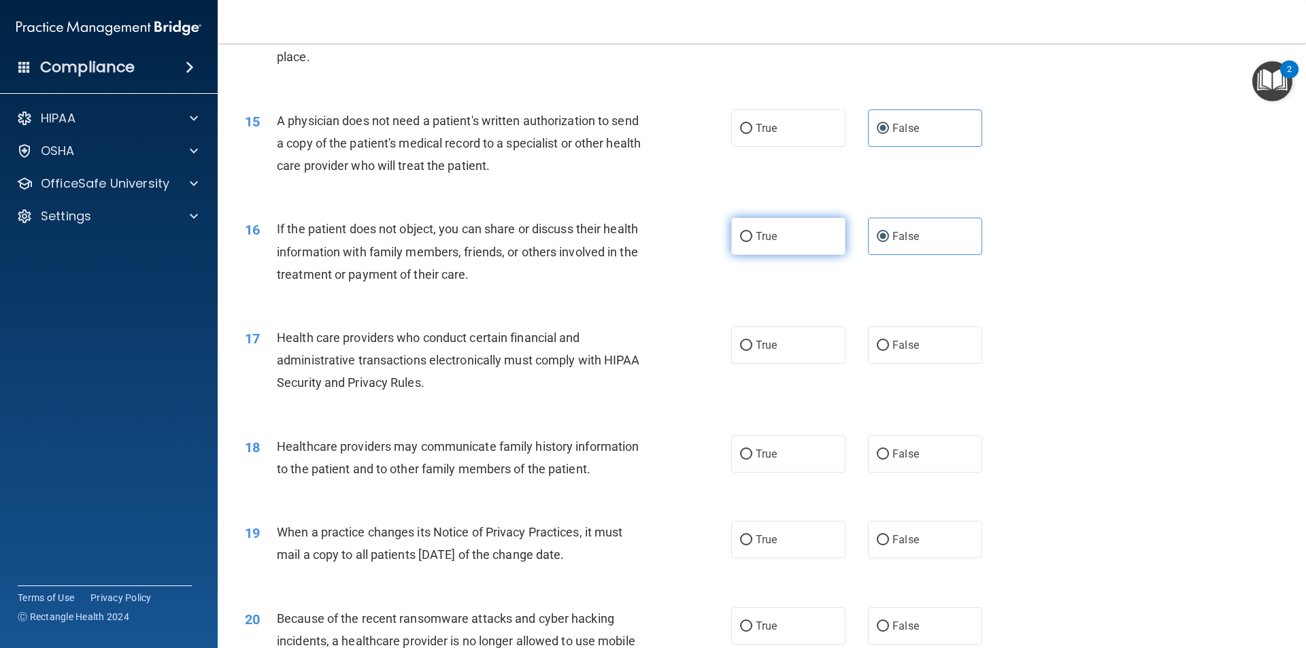
click at [779, 246] on label "True" at bounding box center [788, 236] width 114 height 37
click at [752, 242] on input "True" at bounding box center [746, 237] width 12 height 10
radio input "true"
radio input "false"
click at [762, 346] on span "True" at bounding box center [766, 345] width 21 height 13
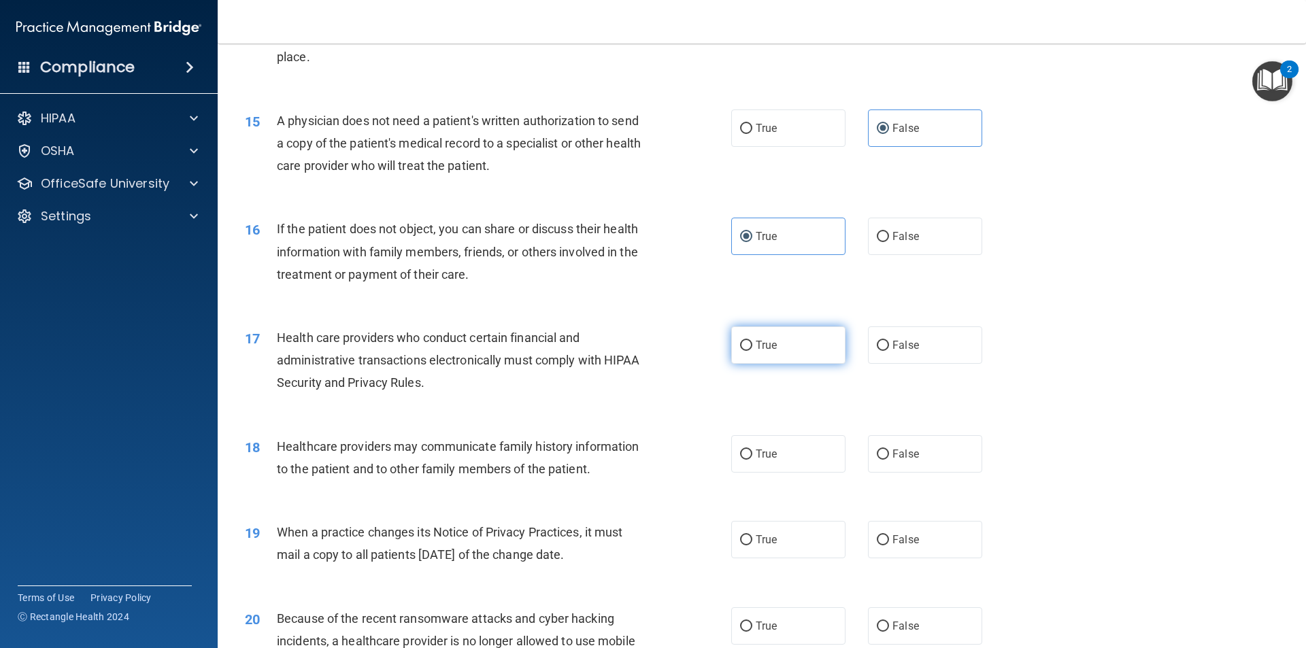
click at [752, 346] on input "True" at bounding box center [746, 346] width 12 height 10
radio input "true"
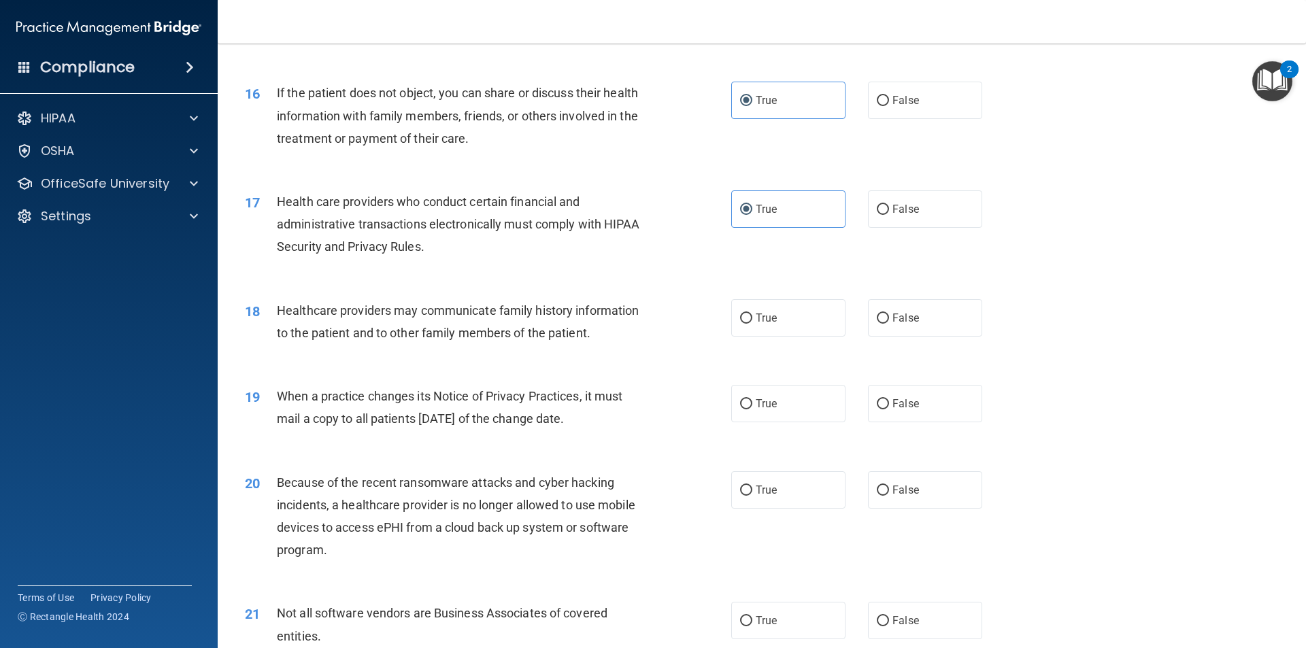
scroll to position [1632, 0]
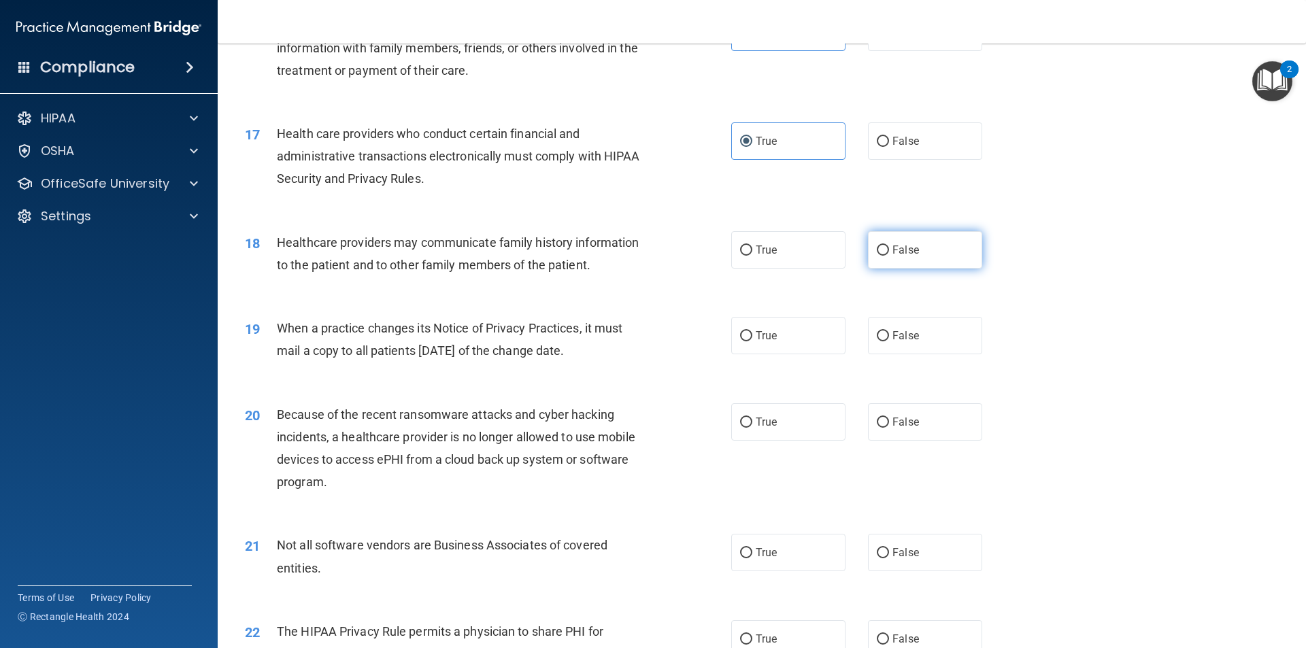
click at [927, 262] on label "False" at bounding box center [925, 249] width 114 height 37
click at [889, 256] on input "False" at bounding box center [883, 251] width 12 height 10
radio input "true"
click at [800, 337] on label "True" at bounding box center [788, 335] width 114 height 37
click at [752, 337] on input "True" at bounding box center [746, 336] width 12 height 10
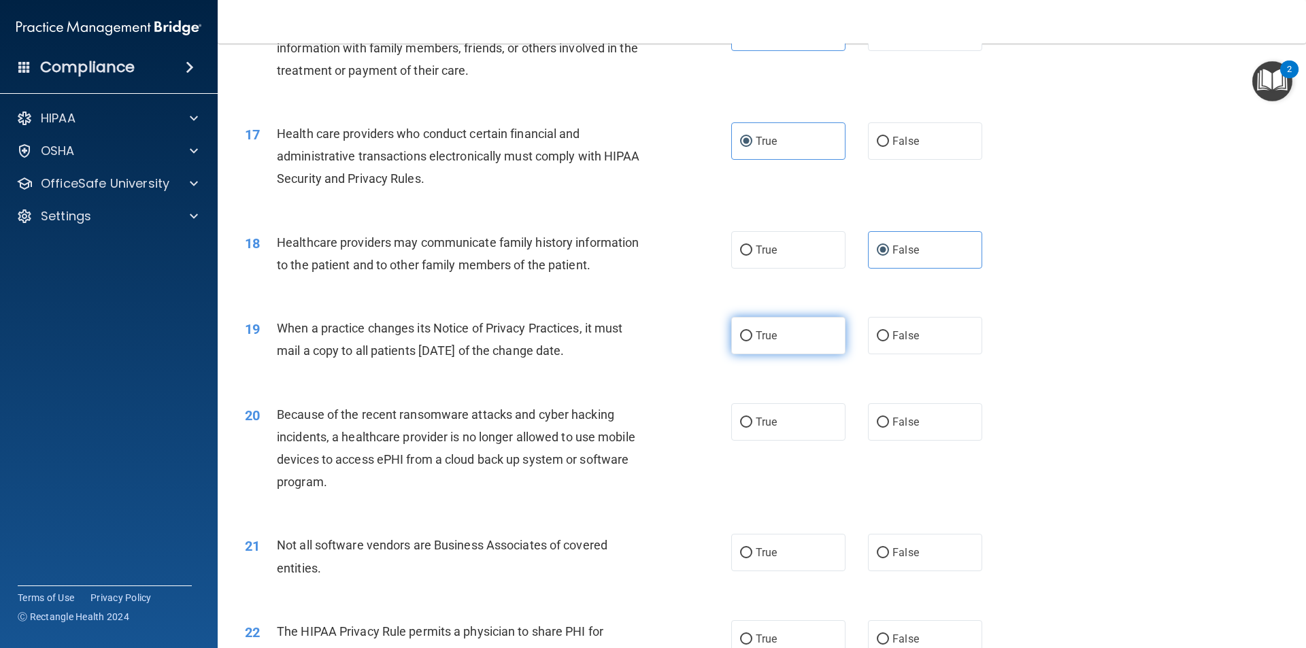
radio input "true"
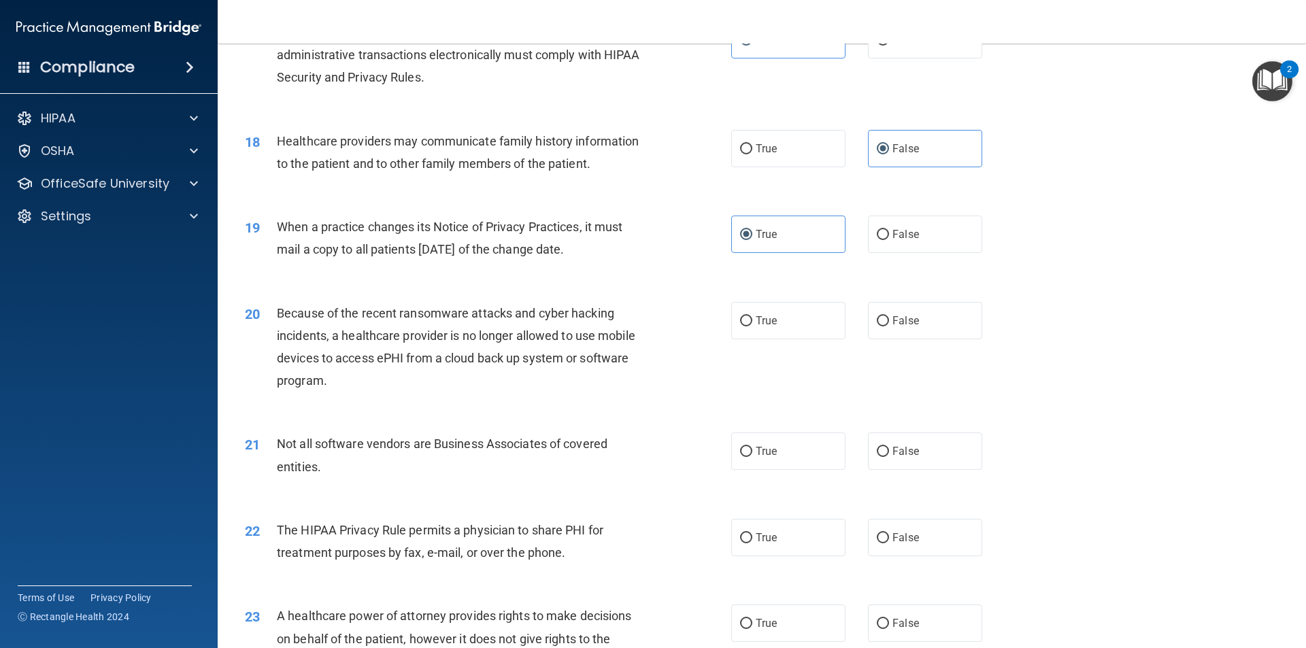
scroll to position [1768, 0]
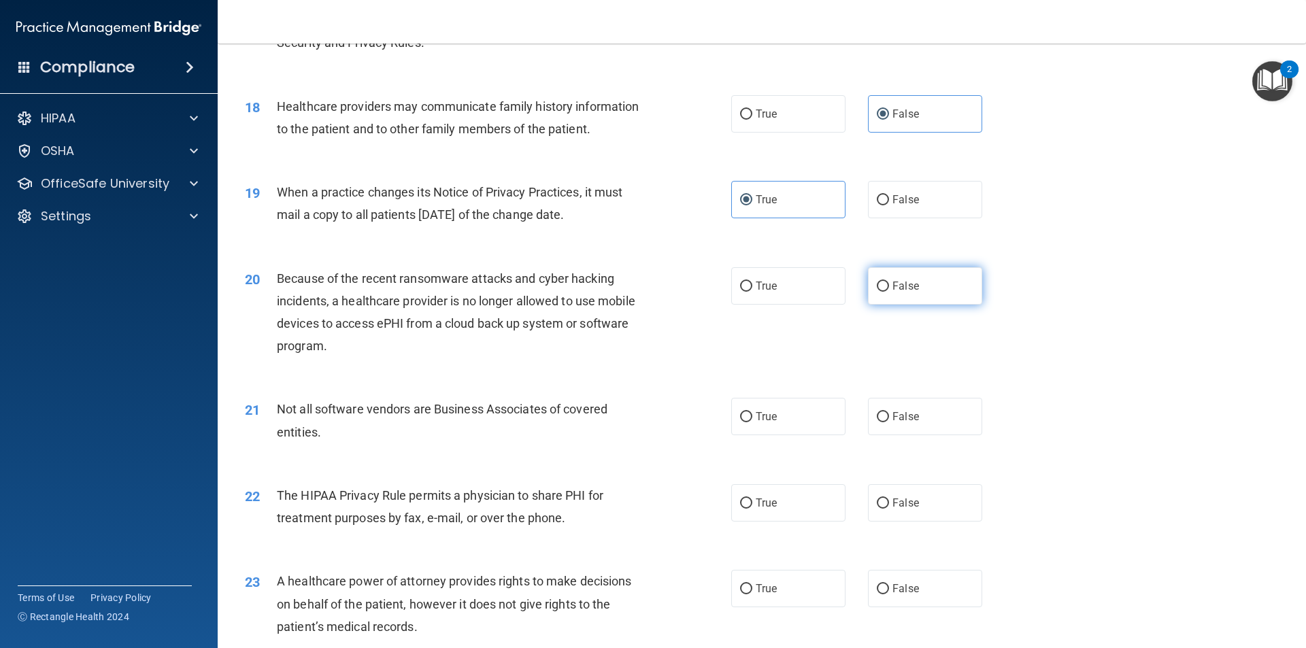
click at [919, 294] on label "False" at bounding box center [925, 285] width 114 height 37
click at [889, 292] on input "False" at bounding box center [883, 287] width 12 height 10
radio input "true"
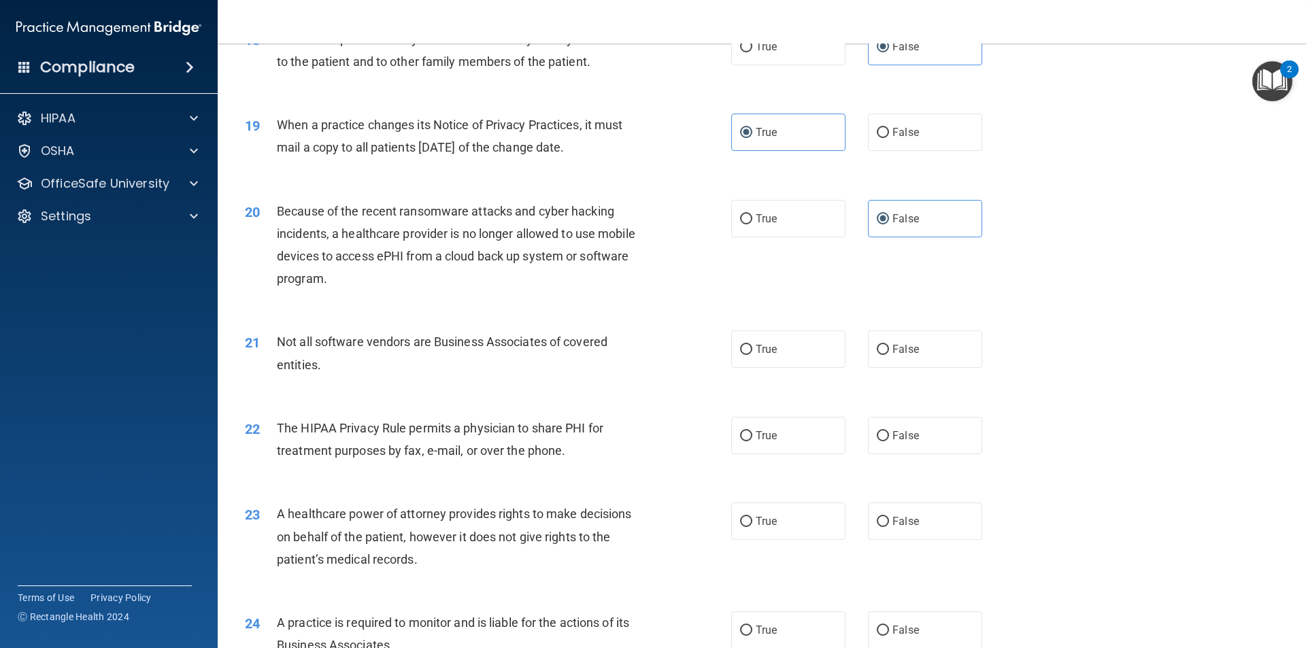
scroll to position [1836, 0]
click at [762, 341] on label "True" at bounding box center [788, 348] width 114 height 37
click at [752, 344] on input "True" at bounding box center [746, 349] width 12 height 10
radio input "true"
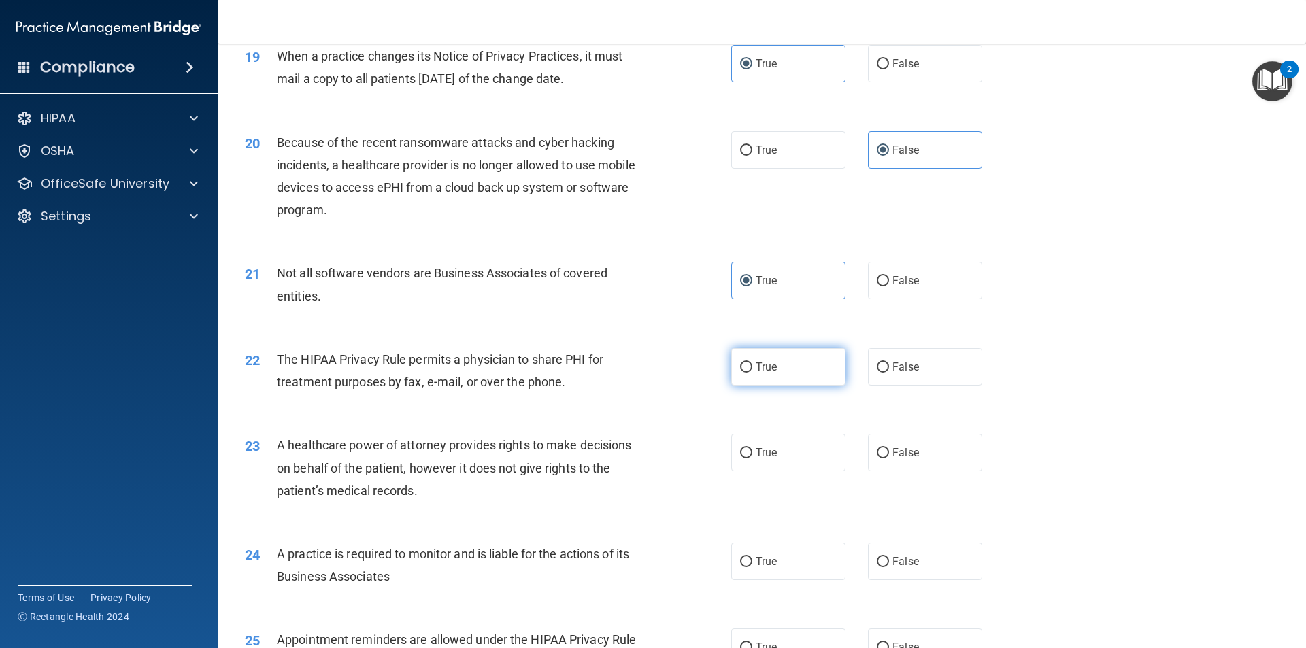
click at [756, 365] on span "True" at bounding box center [766, 366] width 21 height 13
click at [752, 365] on input "True" at bounding box center [746, 367] width 12 height 10
radio input "true"
click at [896, 372] on span "False" at bounding box center [905, 366] width 27 height 13
click at [889, 372] on input "False" at bounding box center [883, 367] width 12 height 10
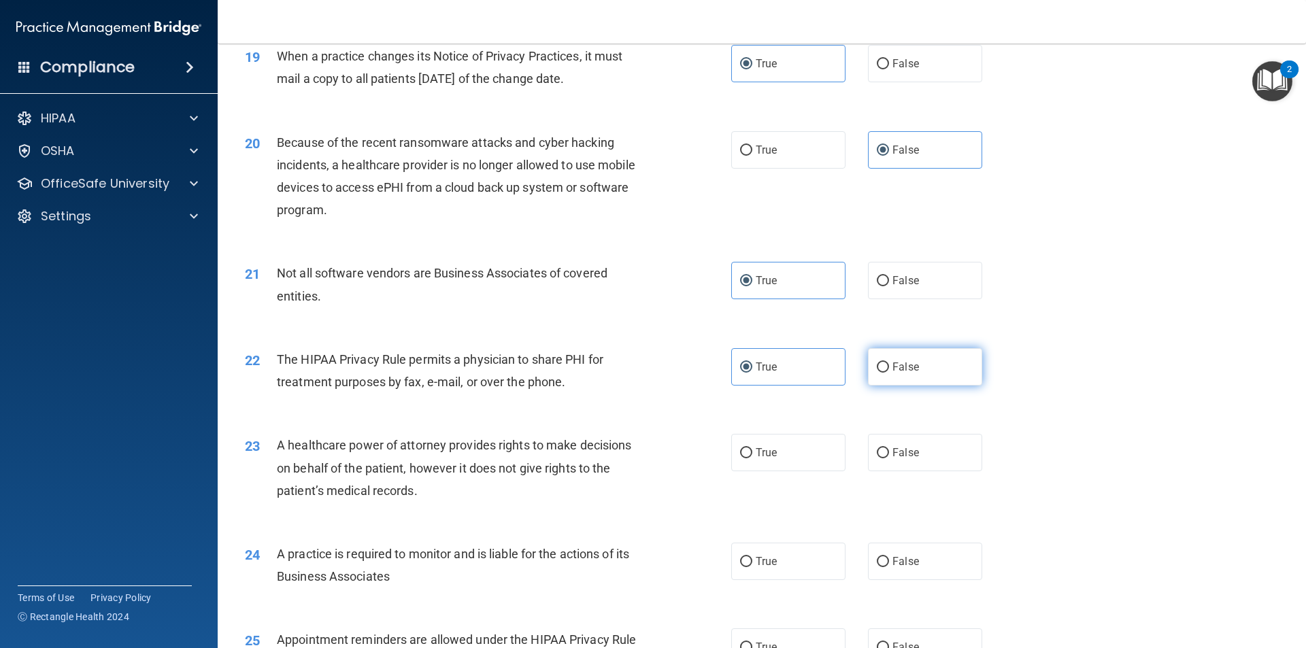
radio input "true"
click at [769, 367] on span "True" at bounding box center [766, 366] width 21 height 13
click at [752, 367] on input "True" at bounding box center [746, 367] width 12 height 10
radio input "true"
radio input "false"
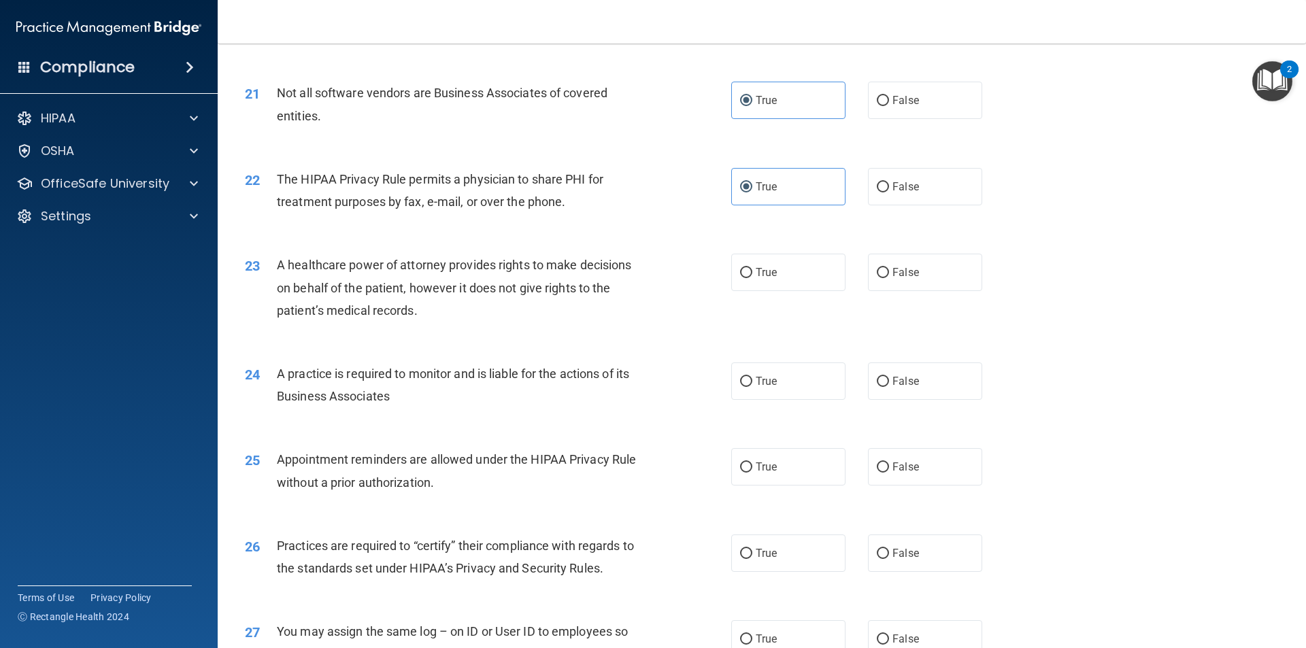
scroll to position [2108, 0]
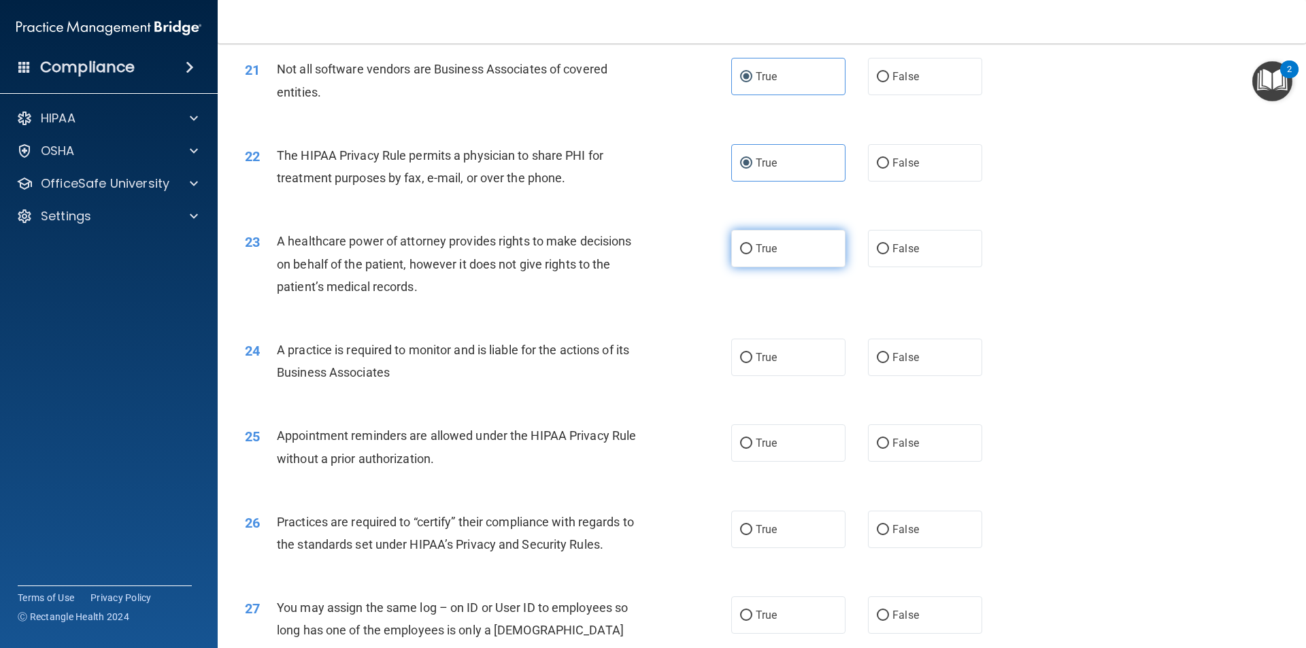
click at [777, 253] on label "True" at bounding box center [788, 248] width 114 height 37
click at [752, 253] on input "True" at bounding box center [746, 249] width 12 height 10
radio input "true"
click at [897, 358] on span "False" at bounding box center [905, 357] width 27 height 13
click at [889, 358] on input "False" at bounding box center [883, 358] width 12 height 10
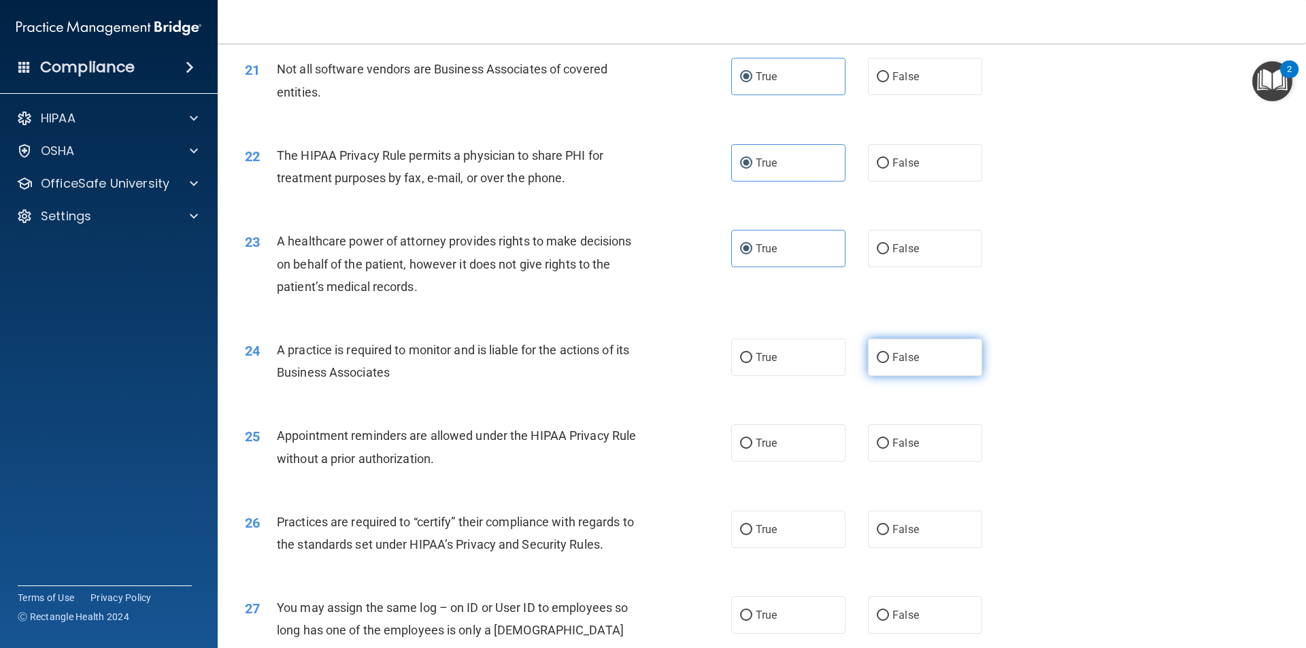
radio input "true"
click at [774, 448] on label "True" at bounding box center [788, 442] width 114 height 37
click at [752, 448] on input "True" at bounding box center [746, 444] width 12 height 10
radio input "true"
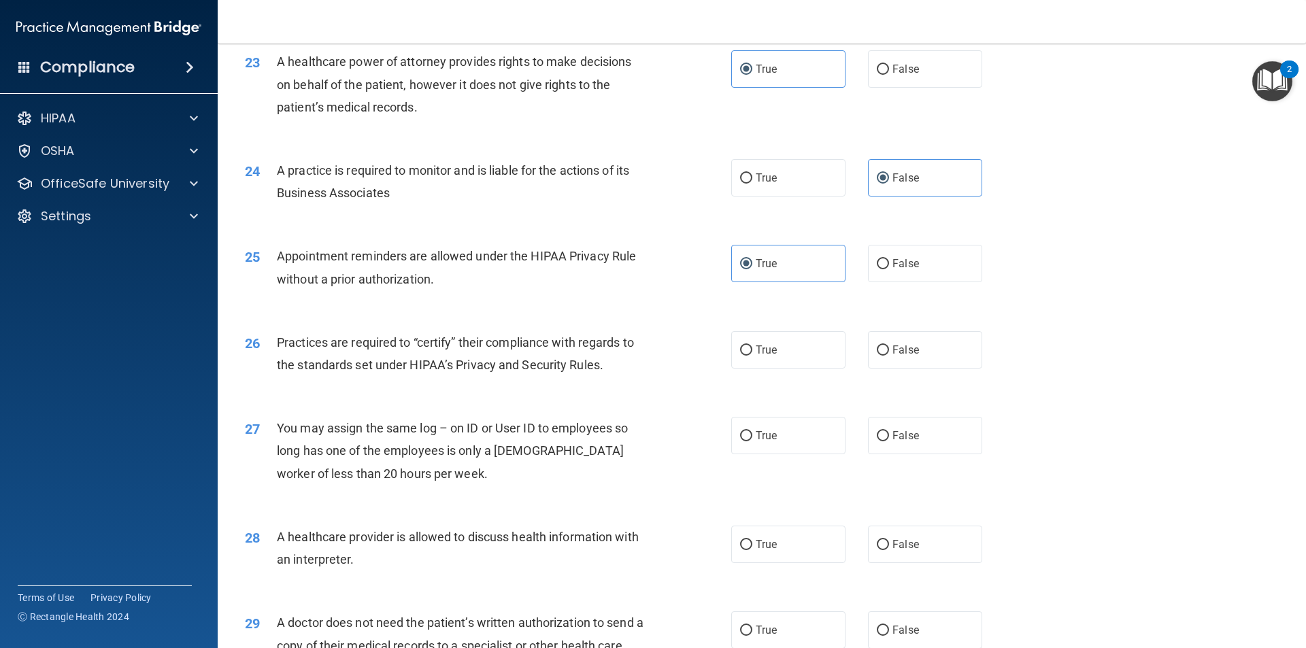
scroll to position [2312, 0]
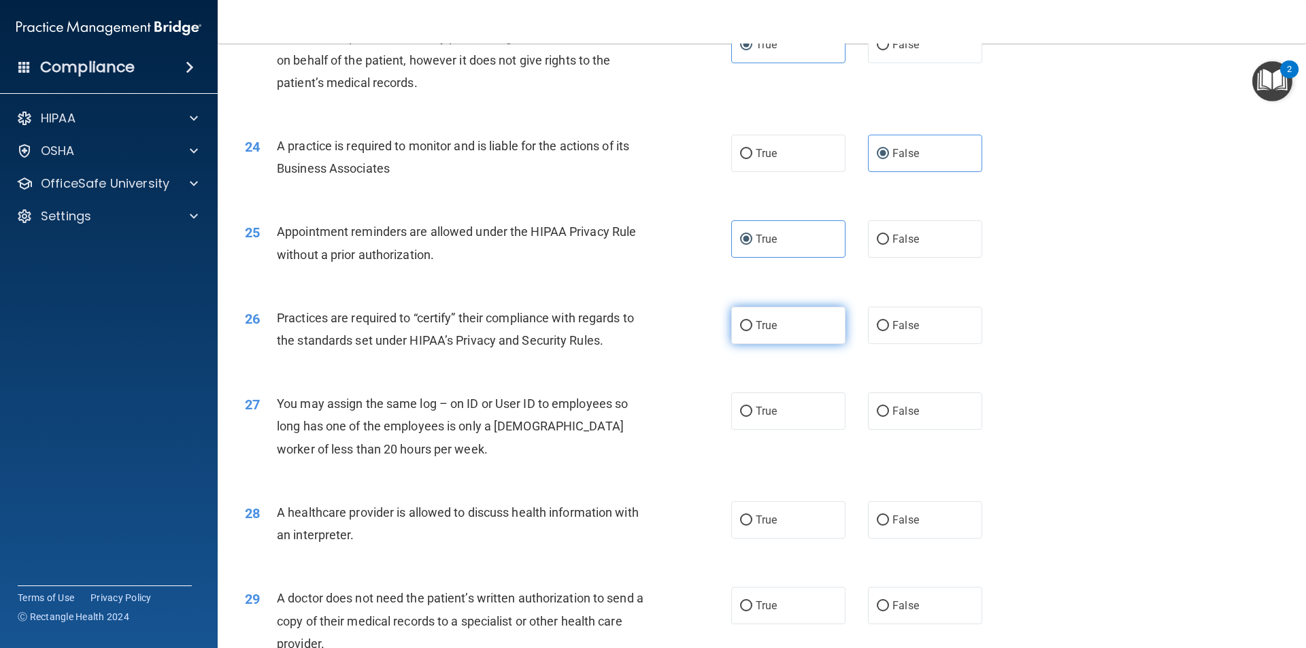
click at [763, 326] on span "True" at bounding box center [766, 325] width 21 height 13
click at [752, 326] on input "True" at bounding box center [746, 326] width 12 height 10
radio input "true"
click at [895, 418] on label "False" at bounding box center [925, 410] width 114 height 37
click at [889, 417] on input "False" at bounding box center [883, 412] width 12 height 10
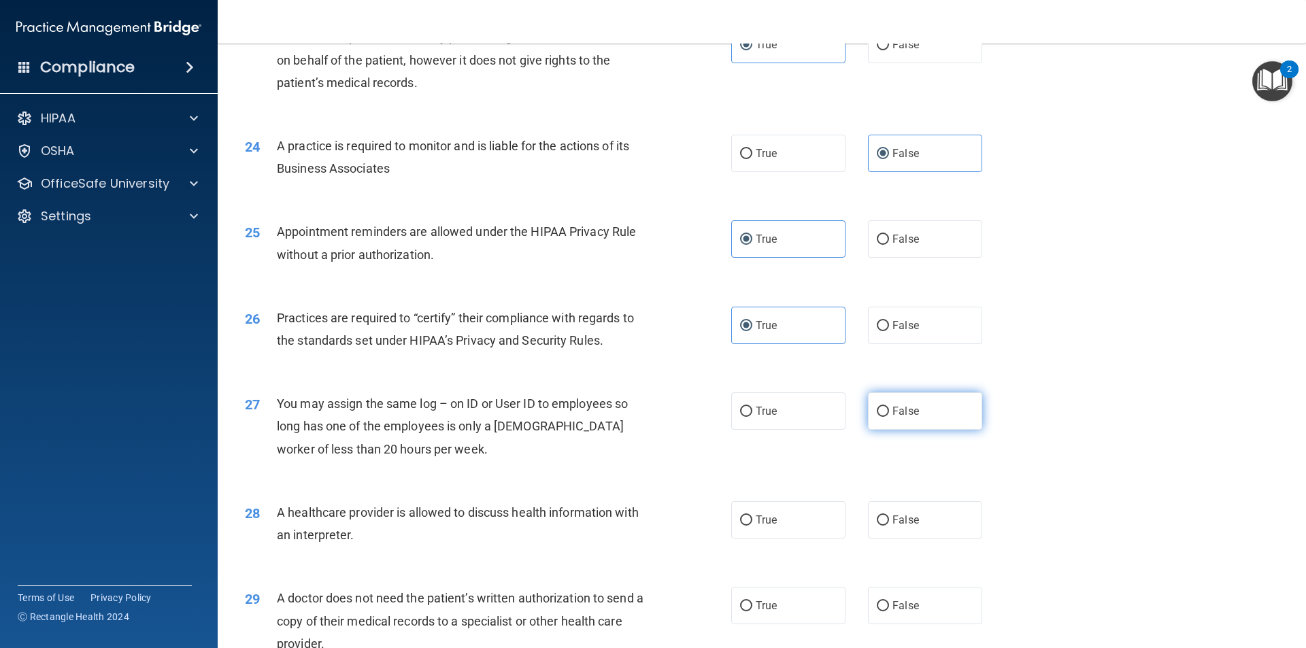
radio input "true"
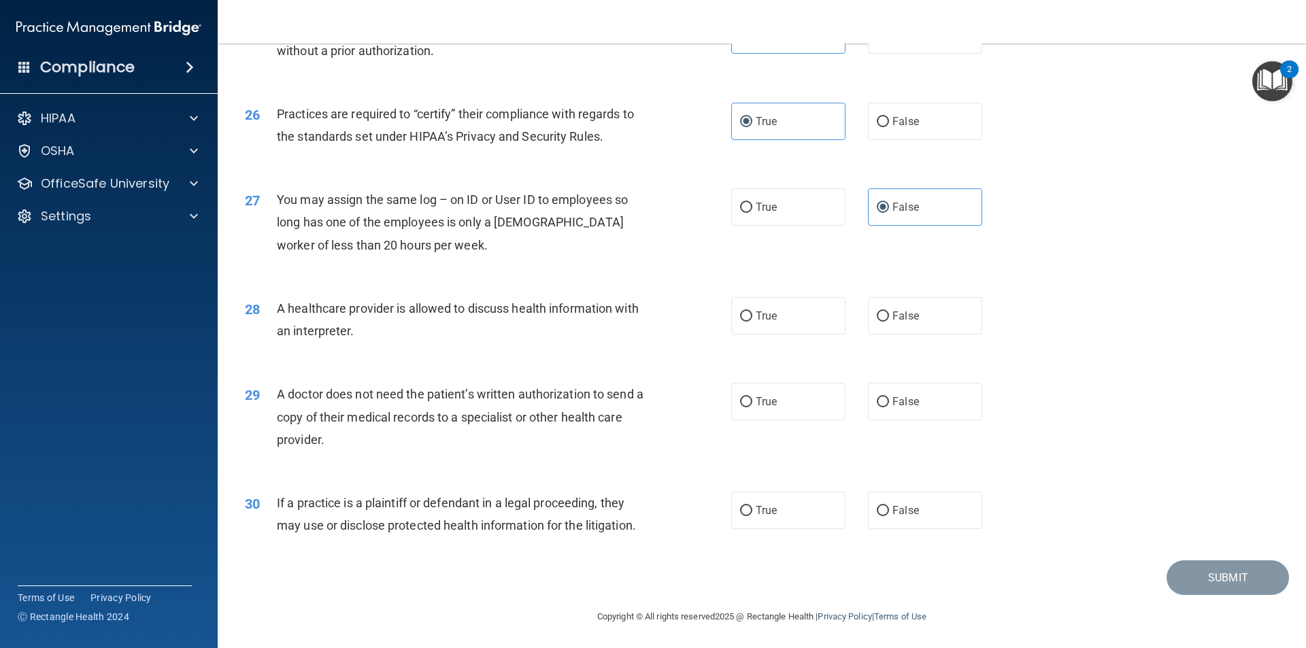
scroll to position [2518, 0]
click at [895, 315] on span "False" at bounding box center [905, 314] width 27 height 13
click at [889, 315] on input "False" at bounding box center [883, 315] width 12 height 10
radio input "true"
click at [907, 402] on span "False" at bounding box center [905, 400] width 27 height 13
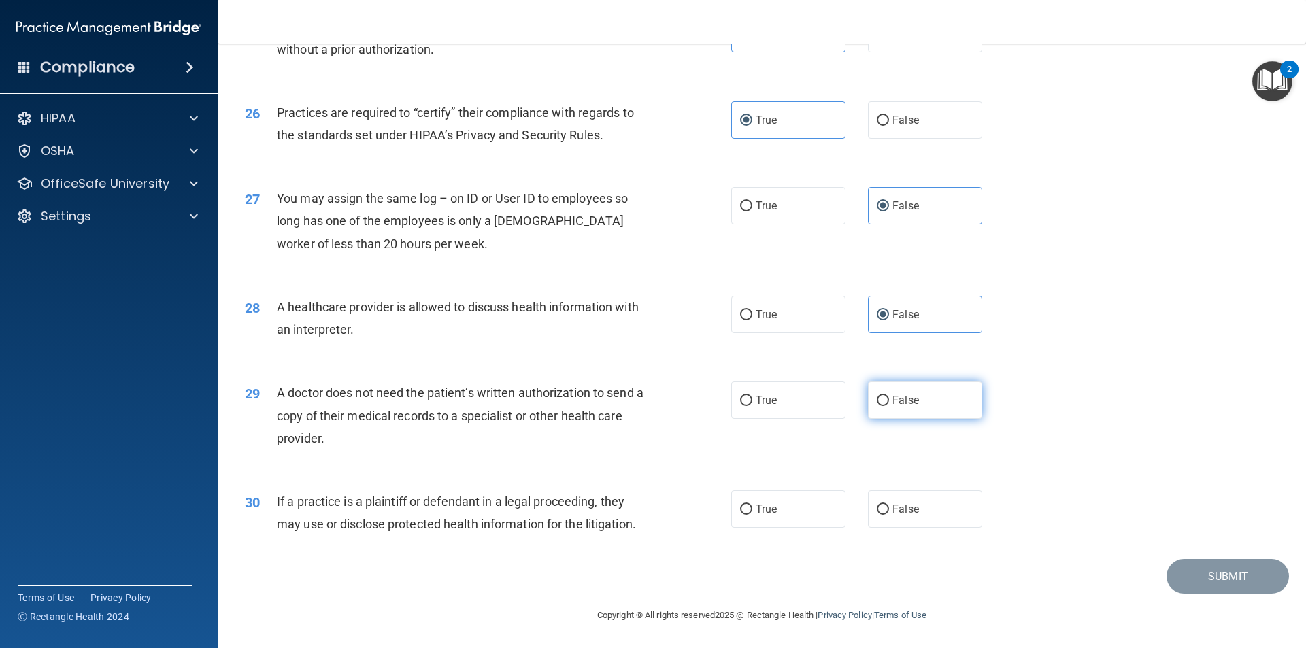
click at [889, 402] on input "False" at bounding box center [883, 401] width 12 height 10
radio input "true"
click at [772, 499] on label "True" at bounding box center [788, 508] width 114 height 37
click at [752, 505] on input "True" at bounding box center [746, 510] width 12 height 10
radio input "true"
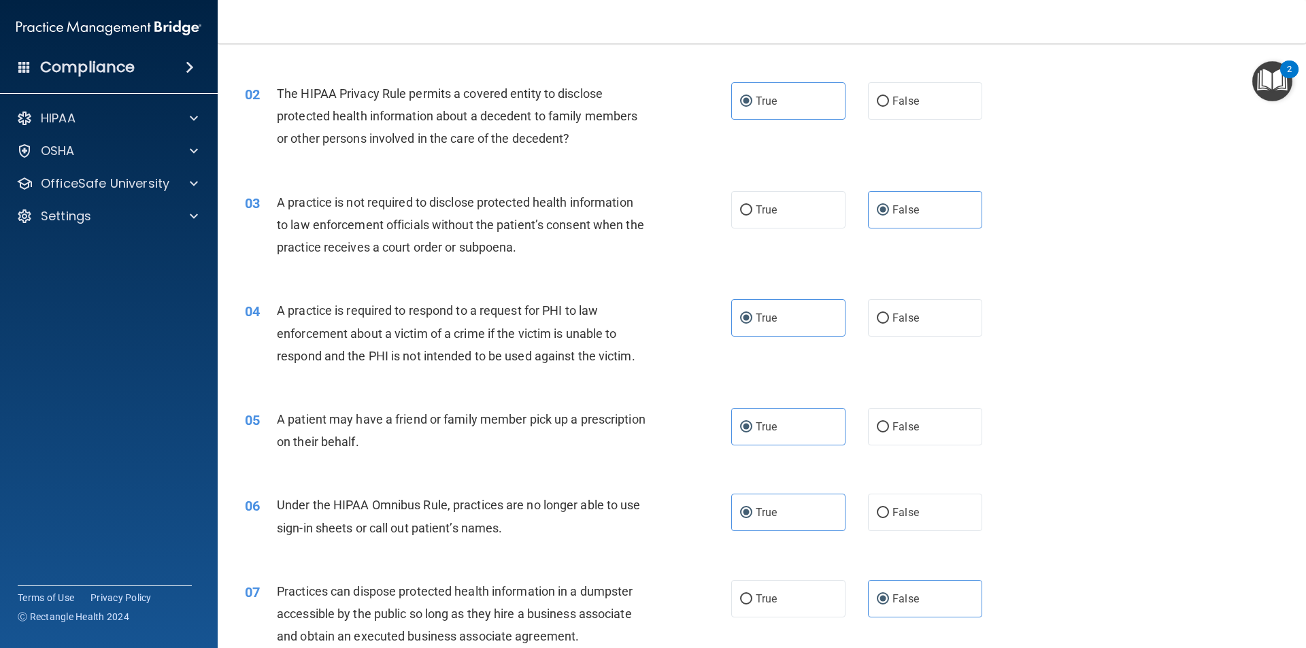
scroll to position [0, 0]
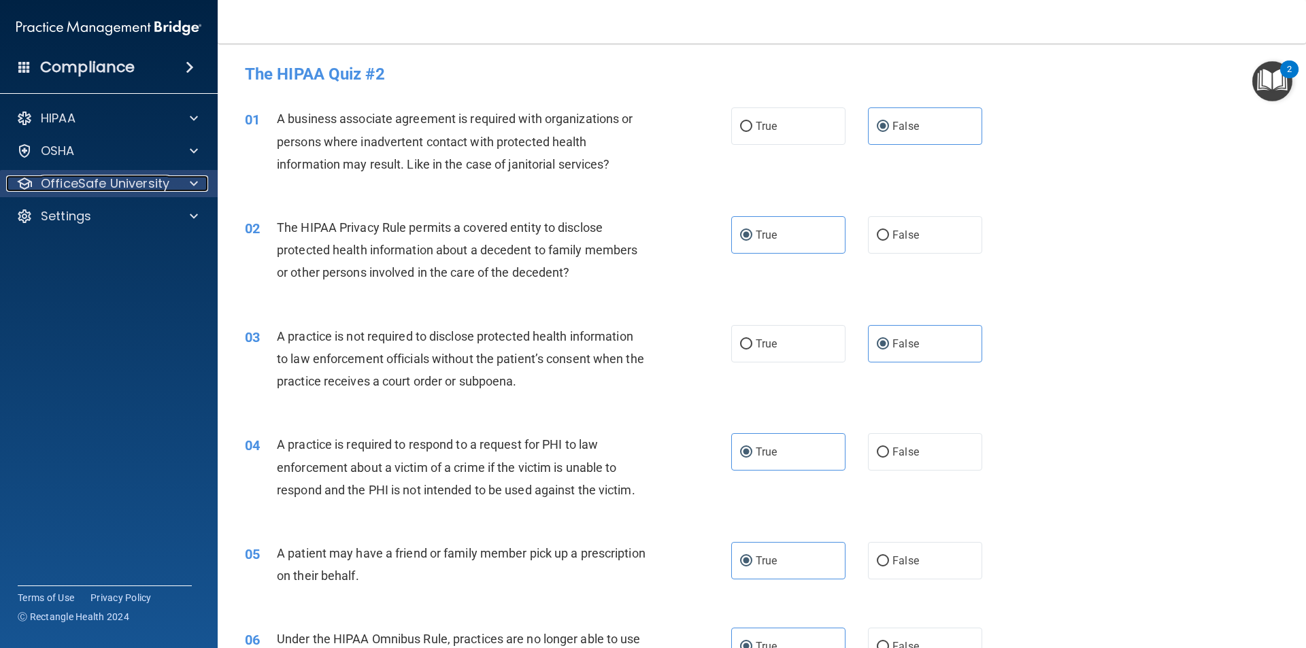
click at [92, 189] on p "OfficeSafe University" at bounding box center [105, 183] width 129 height 16
click at [99, 185] on p "OfficeSafe University" at bounding box center [105, 183] width 129 height 16
click at [120, 190] on p "OfficeSafe University" at bounding box center [105, 183] width 129 height 16
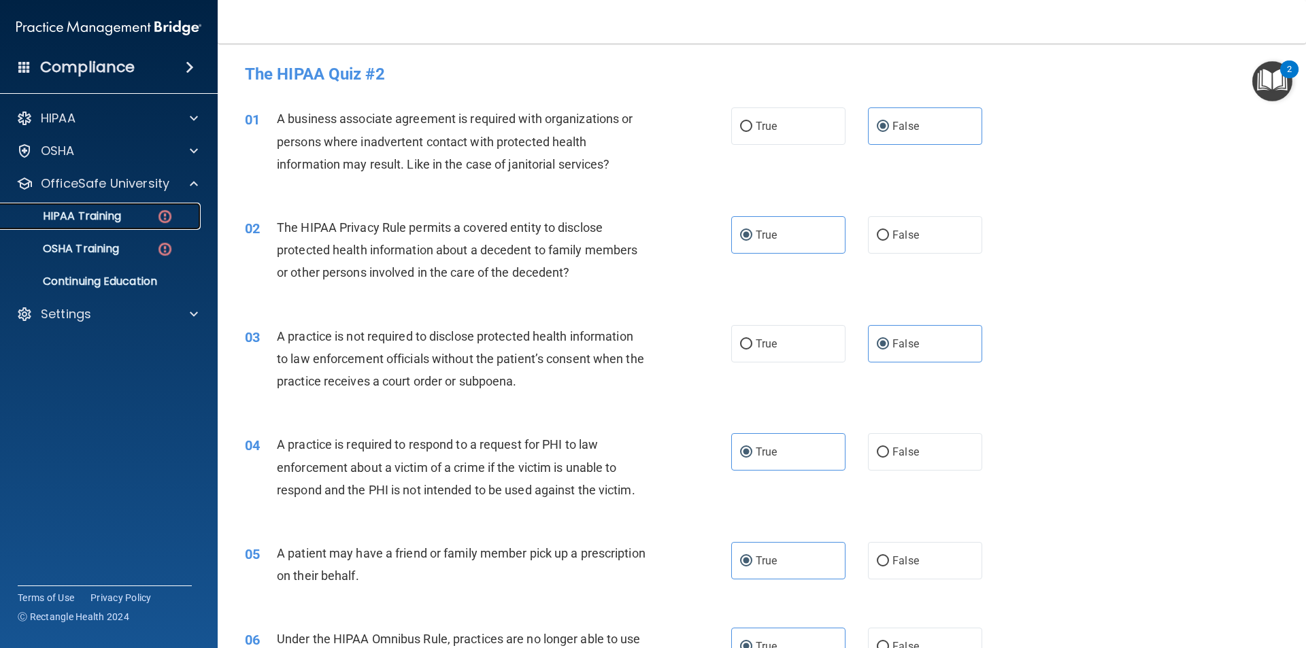
click at [101, 219] on p "HIPAA Training" at bounding box center [65, 216] width 112 height 14
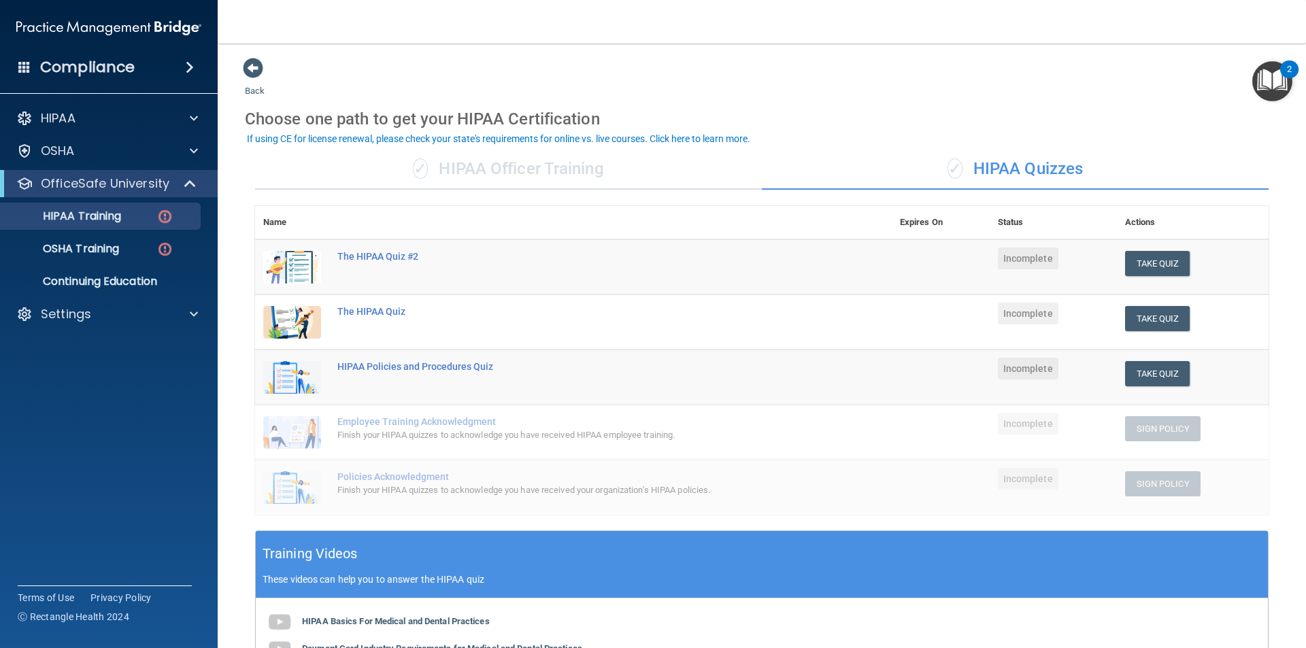
click at [1017, 255] on span "Incomplete" at bounding box center [1028, 259] width 61 height 22
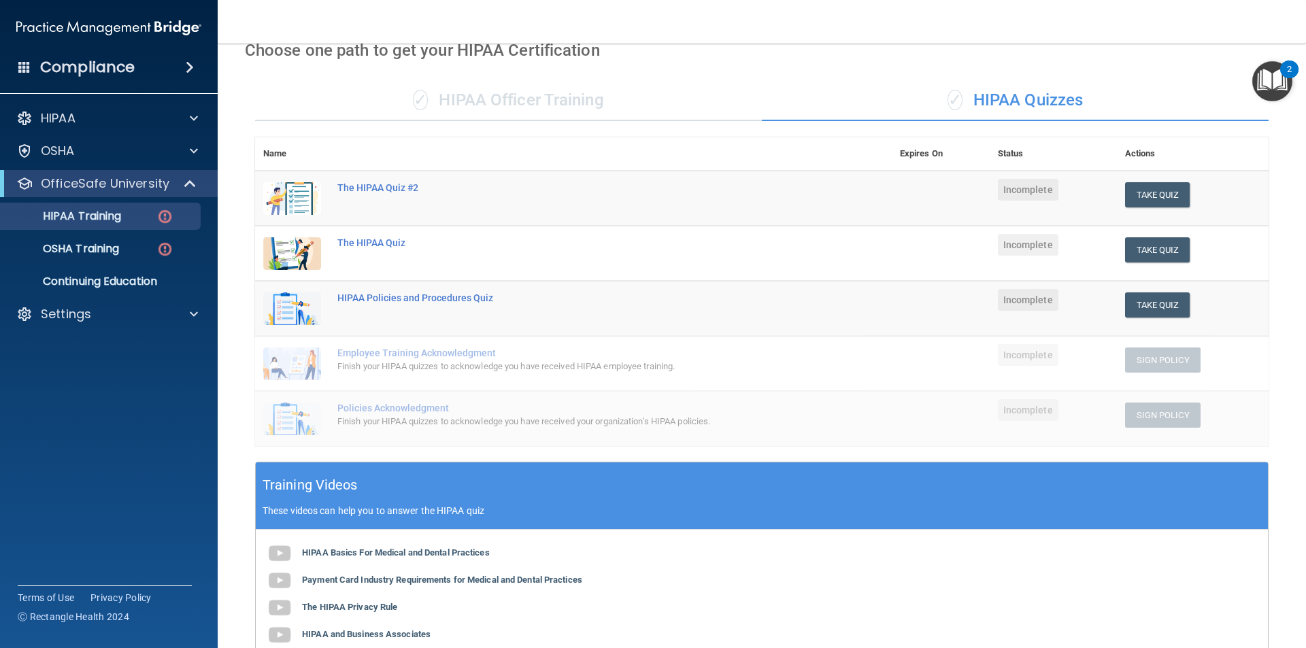
scroll to position [33, 0]
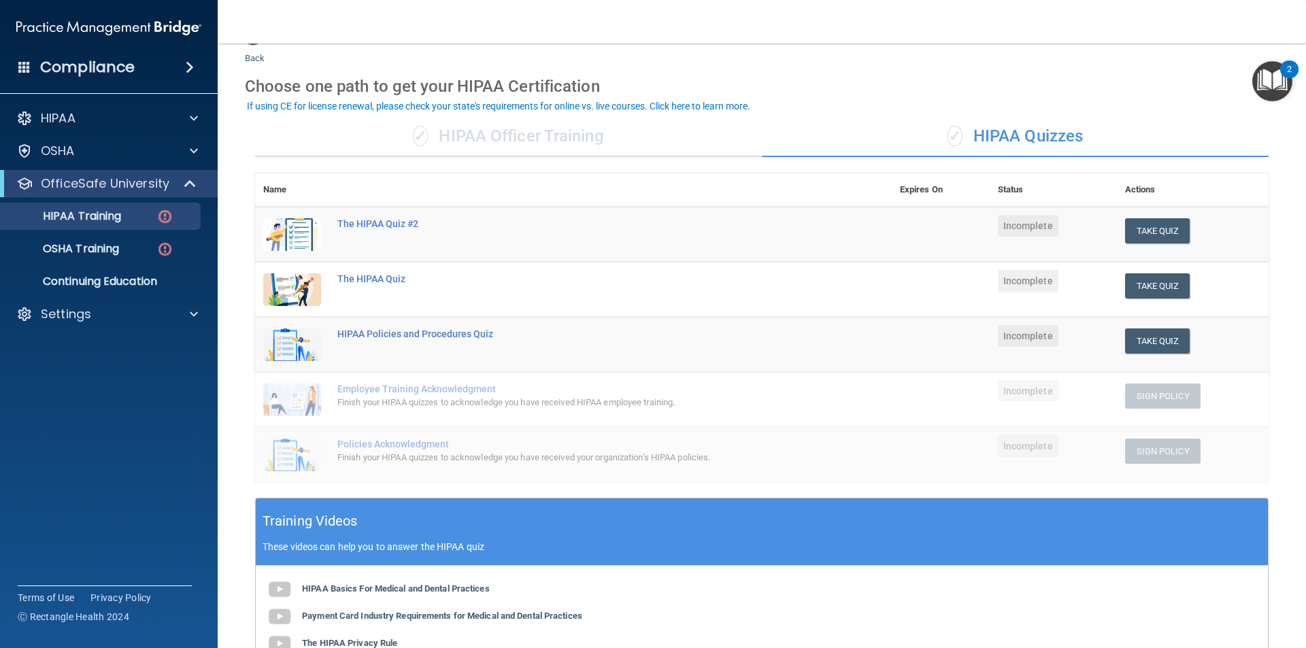
click at [949, 133] on span "✓" at bounding box center [954, 136] width 15 height 20
click at [471, 135] on div "✓ HIPAA Officer Training" at bounding box center [508, 136] width 507 height 41
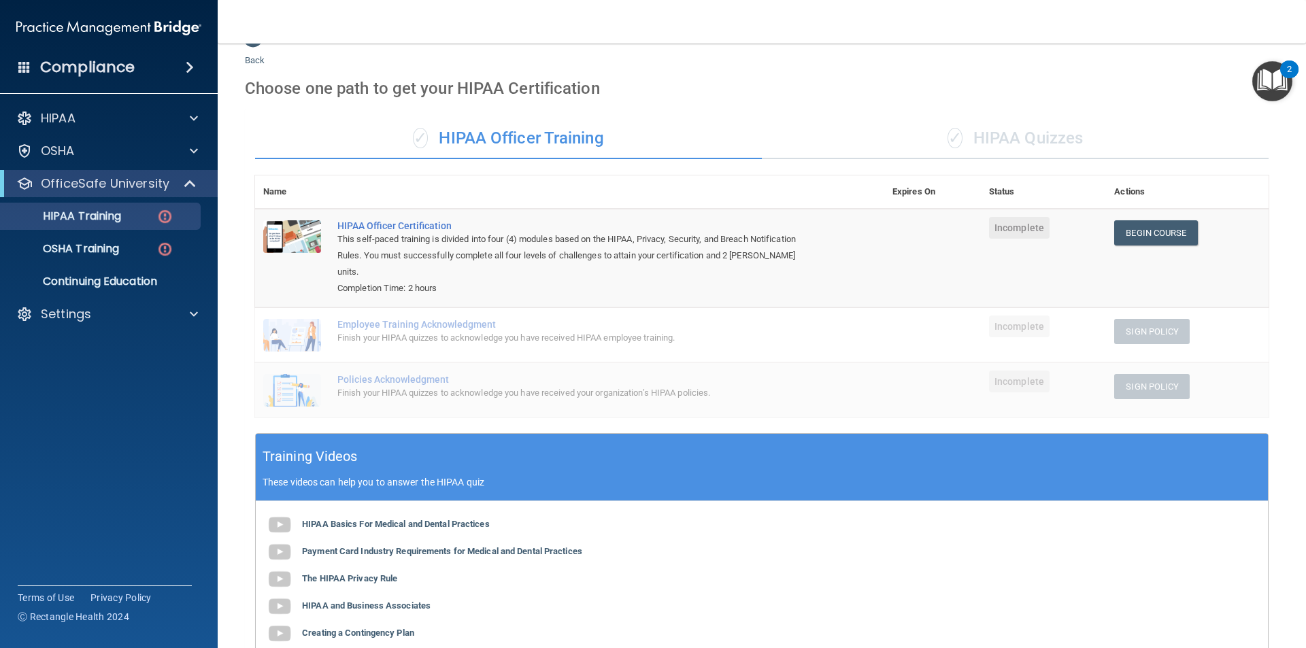
scroll to position [18, 0]
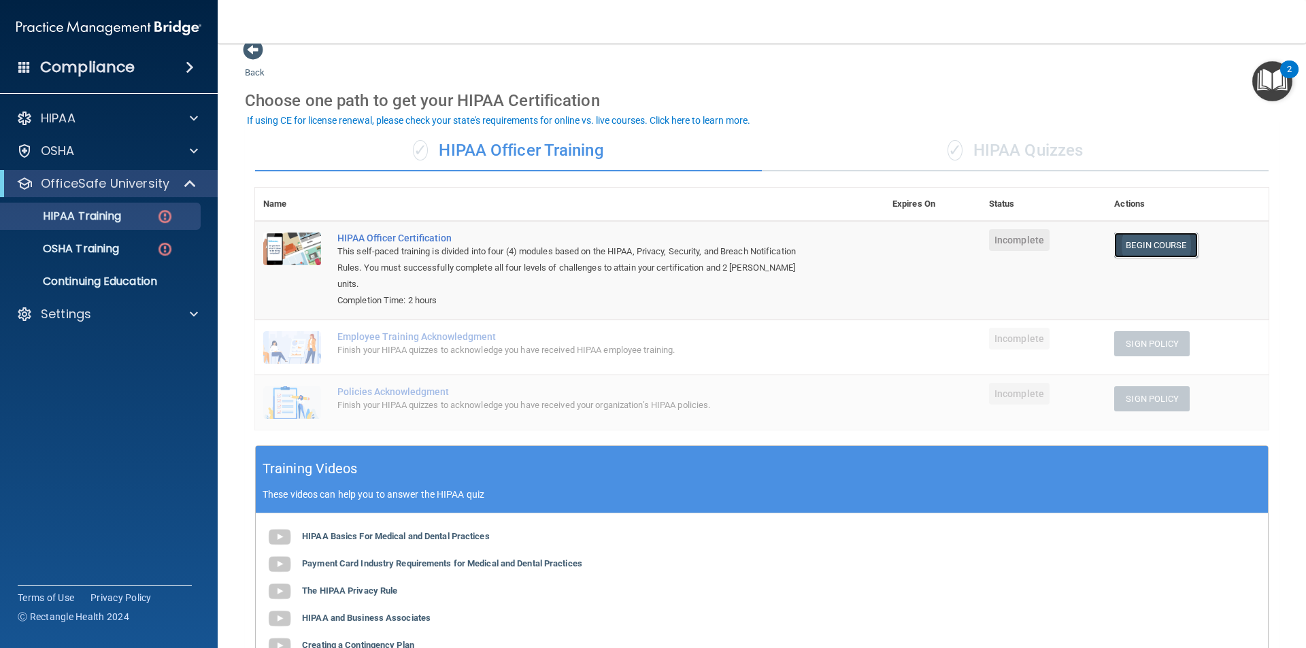
click at [1145, 247] on link "Begin Course" at bounding box center [1155, 245] width 83 height 25
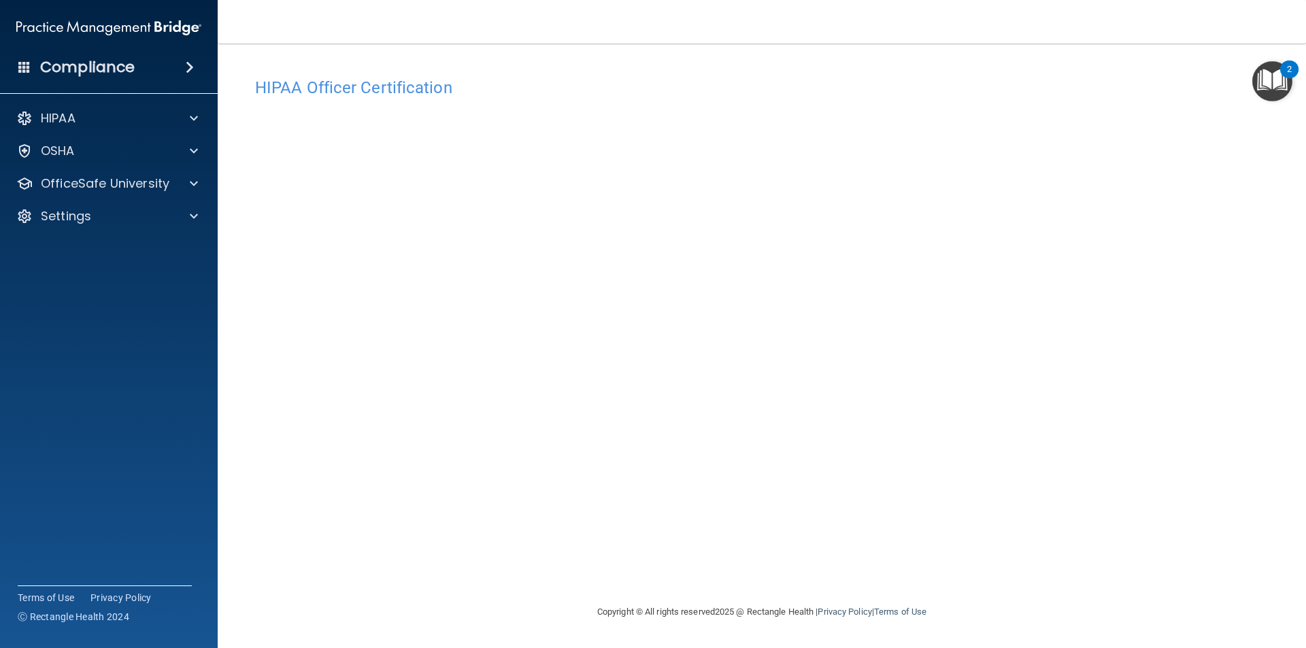
click at [864, 85] on h4 "HIPAA Officer Certification" at bounding box center [761, 88] width 1013 height 18
click at [812, 97] on div "HIPAA Officer Certification" at bounding box center [762, 87] width 1034 height 33
click at [164, 187] on p "OfficeSafe University" at bounding box center [105, 183] width 129 height 16
click at [138, 215] on div "HIPAA Training" at bounding box center [102, 216] width 186 height 14
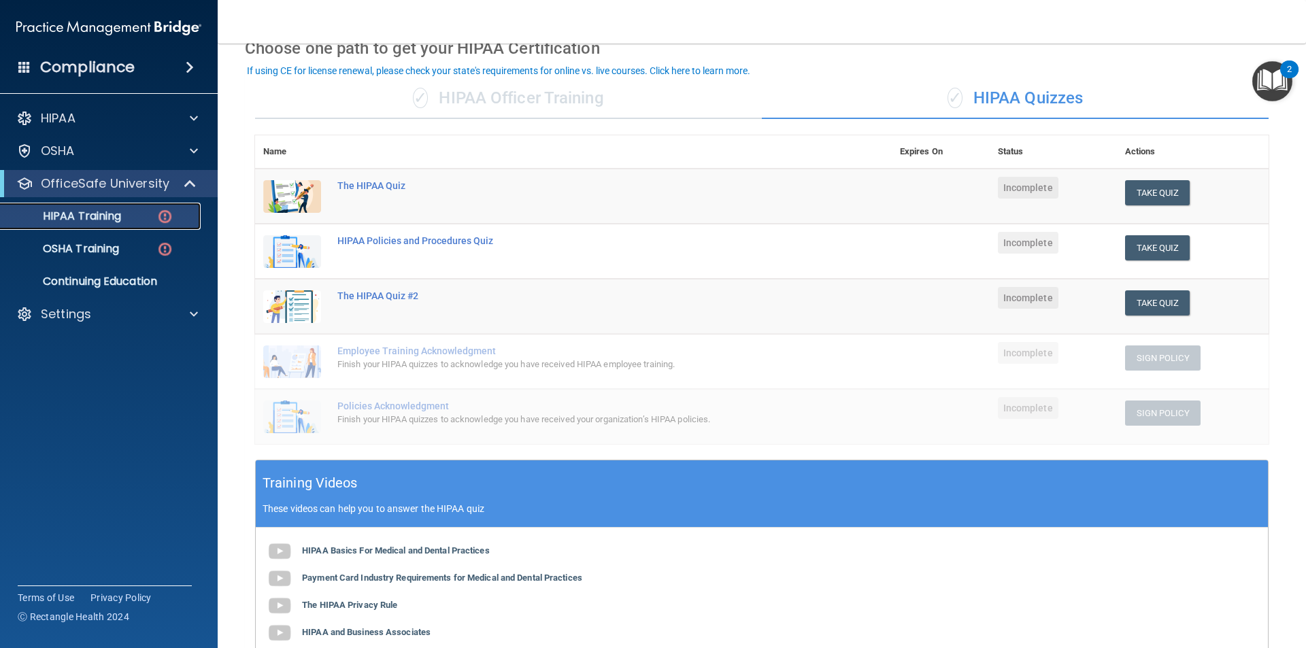
scroll to position [68, 0]
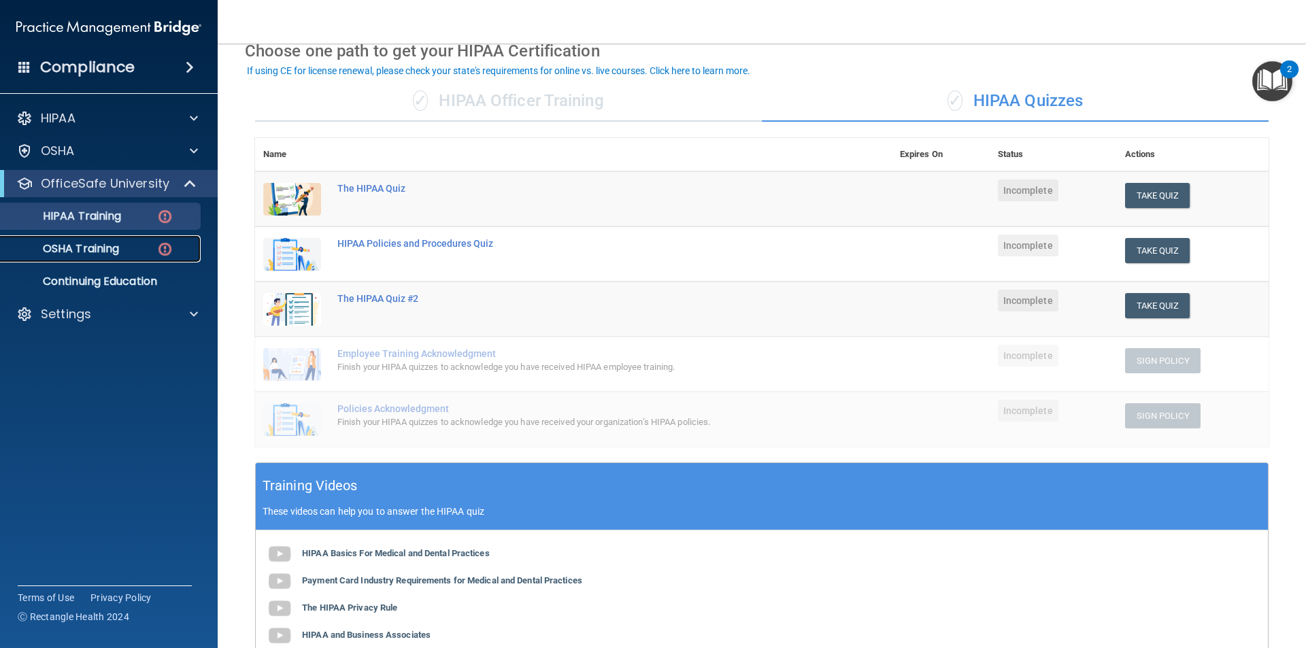
click at [156, 243] on img at bounding box center [164, 249] width 17 height 17
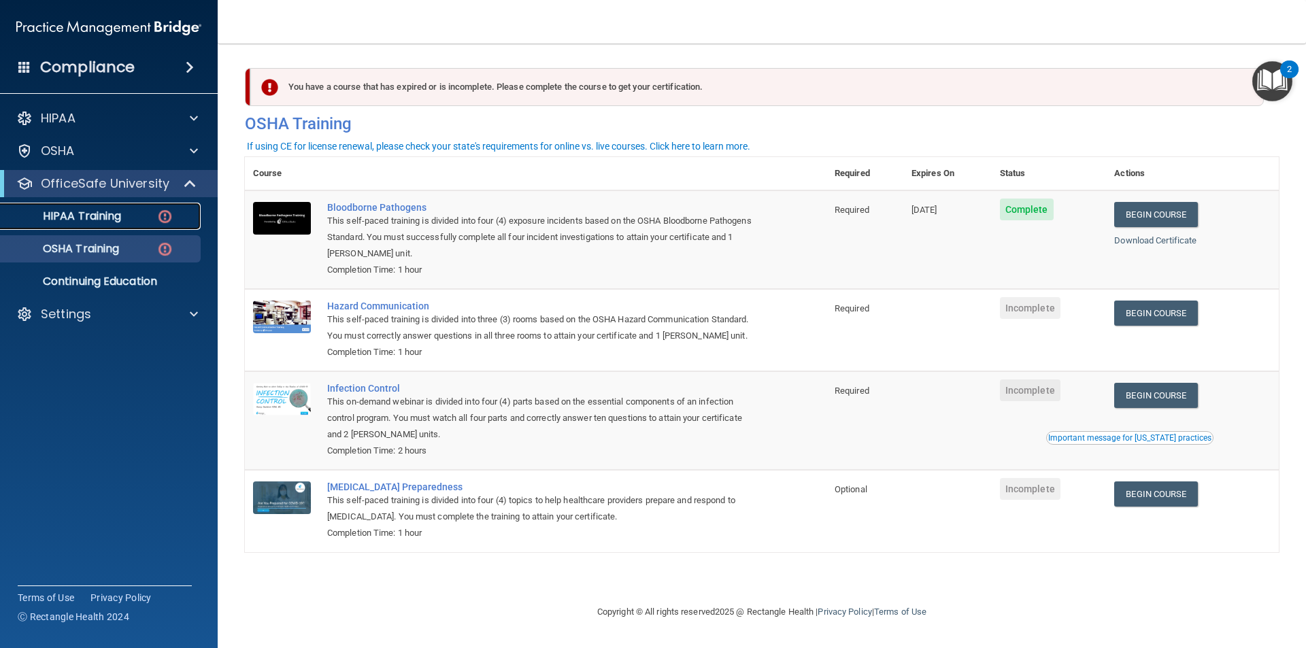
click at [124, 212] on div "HIPAA Training" at bounding box center [102, 216] width 186 height 14
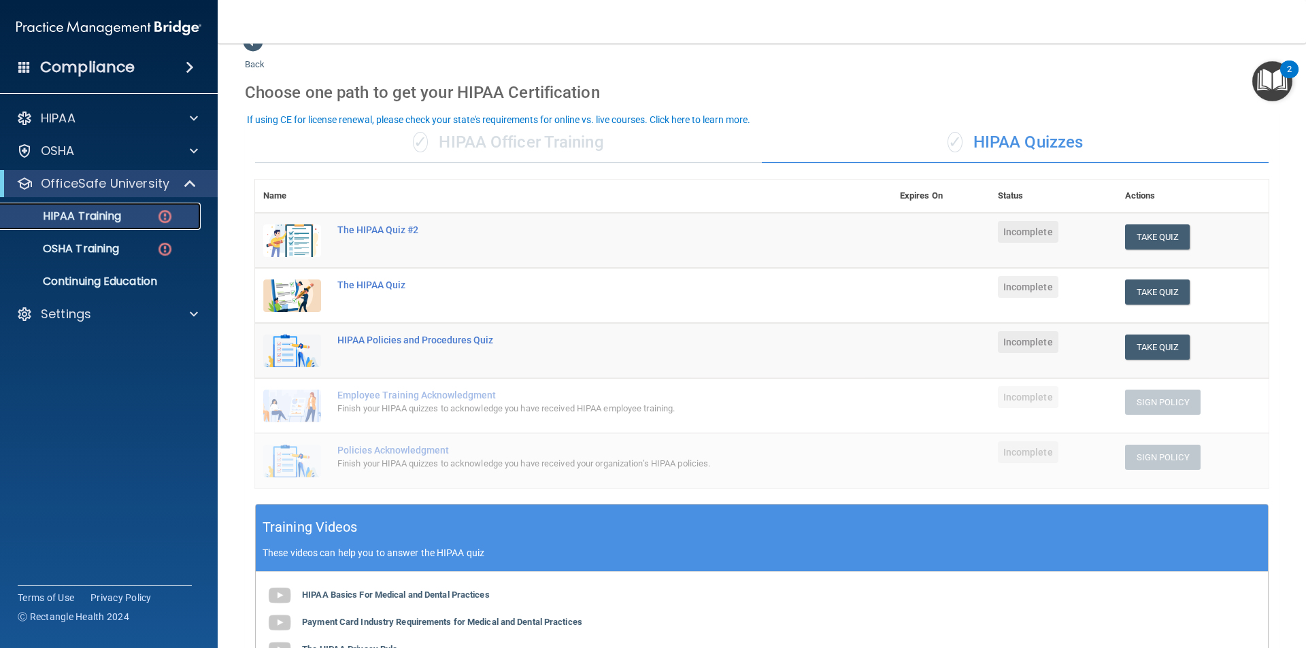
scroll to position [34, 0]
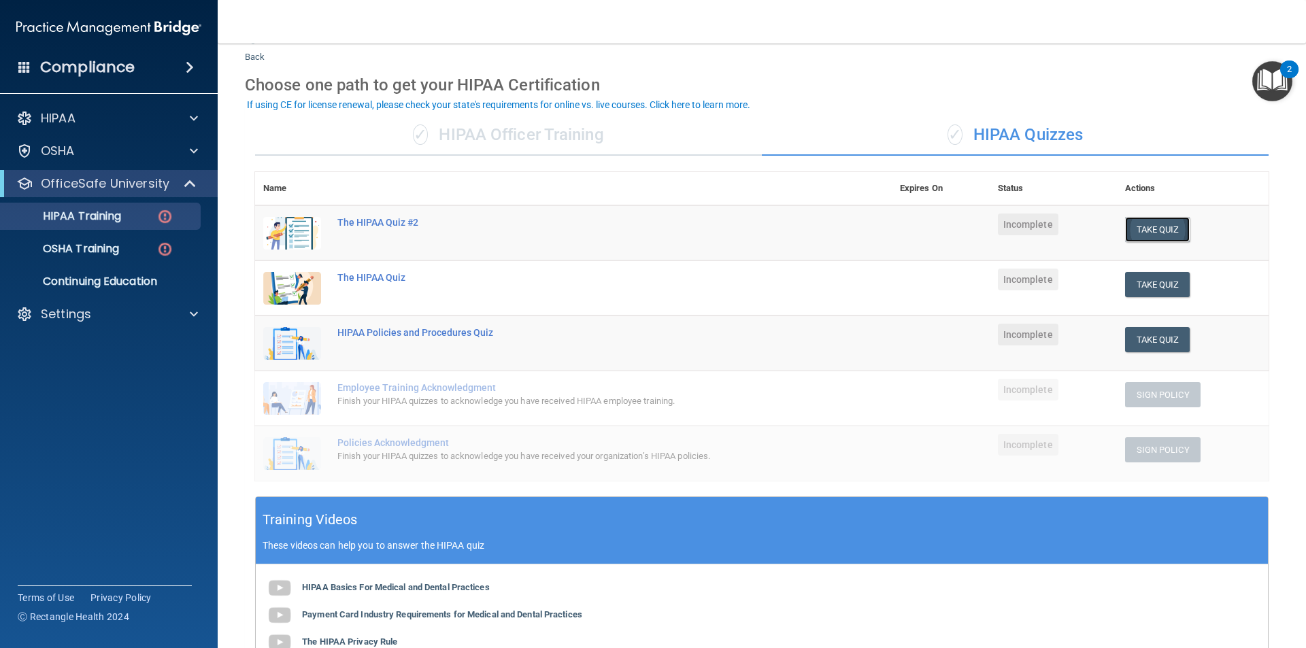
click at [1145, 232] on button "Take Quiz" at bounding box center [1157, 229] width 65 height 25
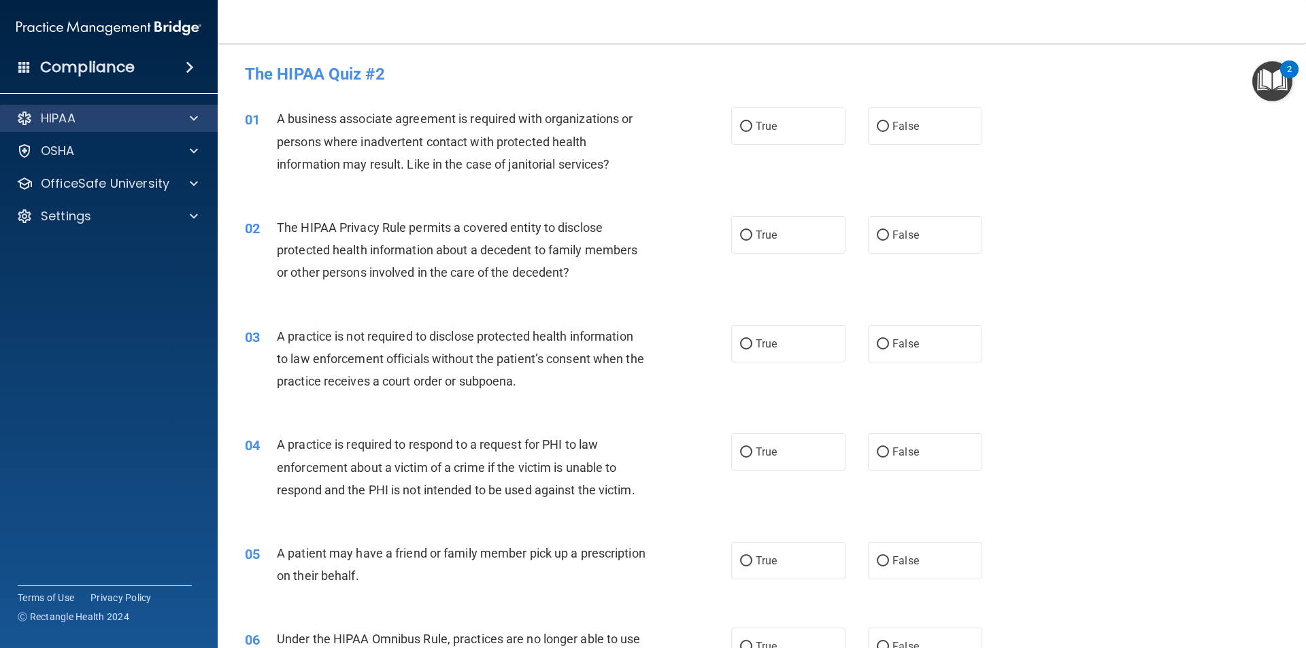
click at [209, 118] on div "HIPAA" at bounding box center [109, 118] width 218 height 27
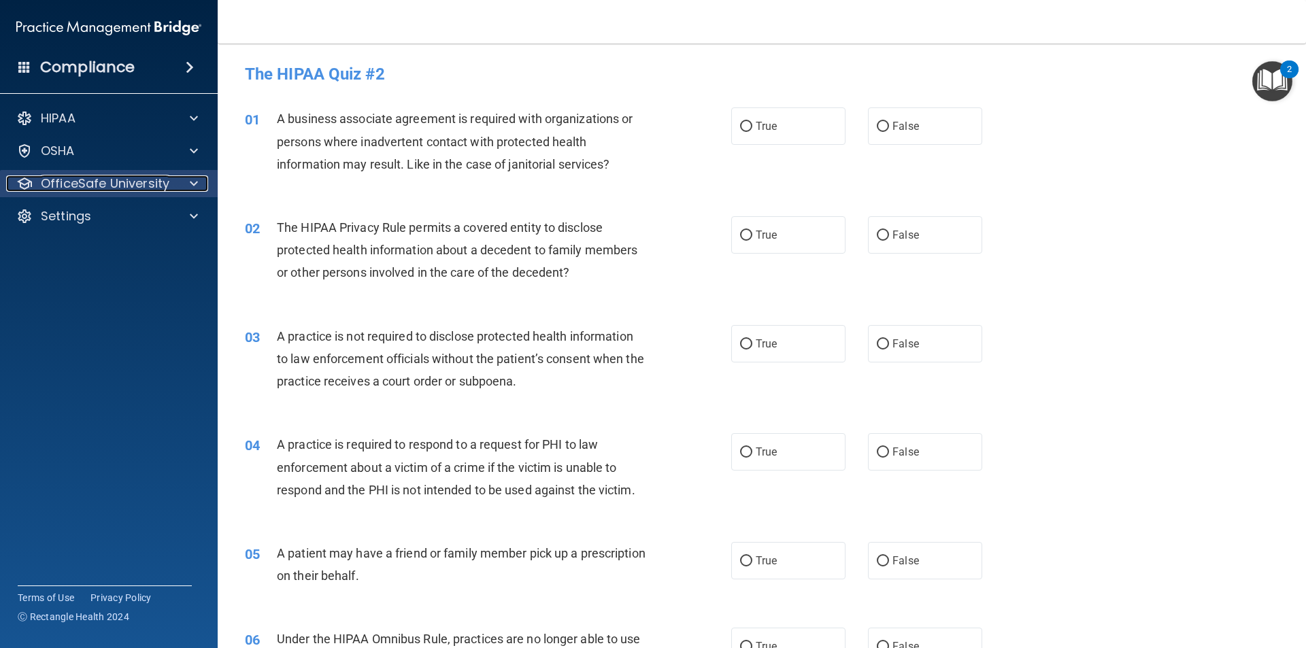
click at [171, 186] on div "OfficeSafe University" at bounding box center [90, 183] width 169 height 16
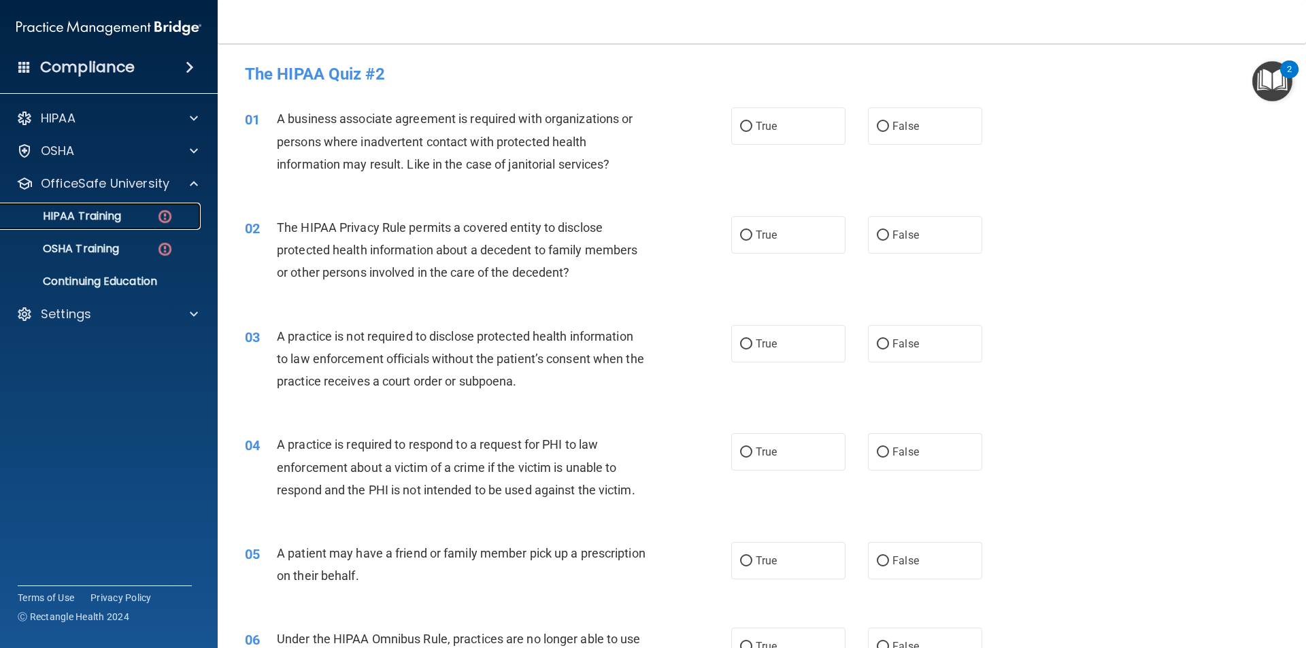
click at [141, 216] on div "HIPAA Training" at bounding box center [102, 216] width 186 height 14
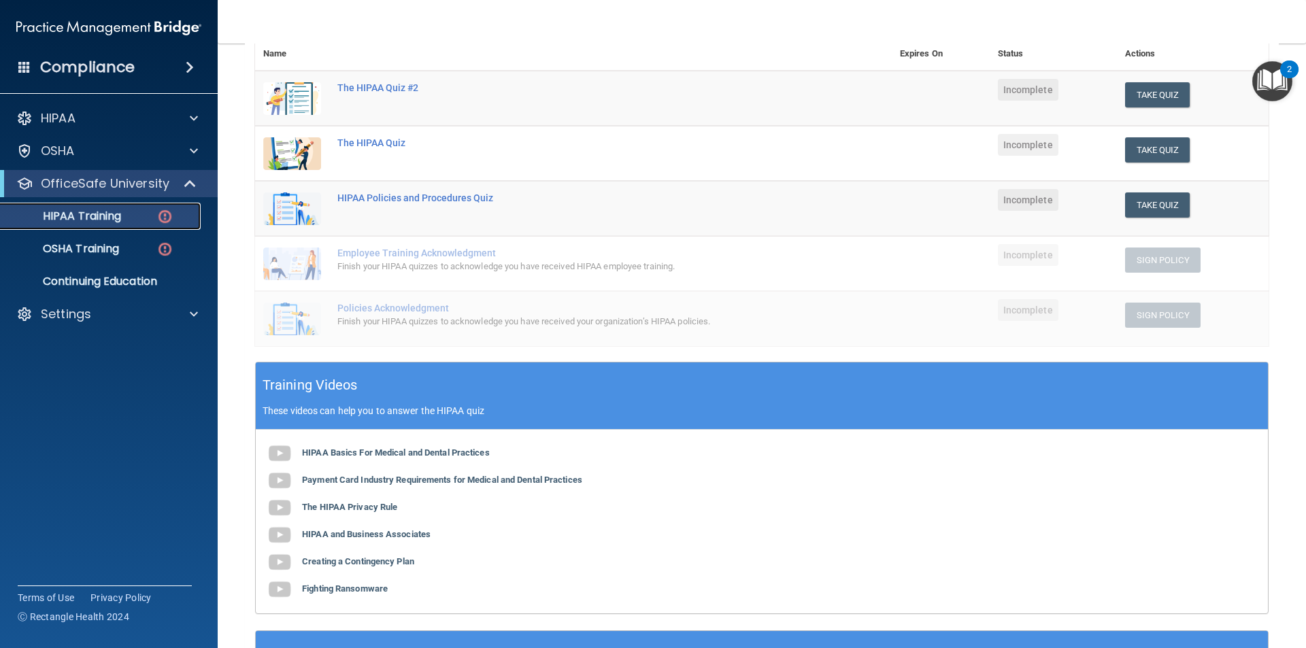
scroll to position [101, 0]
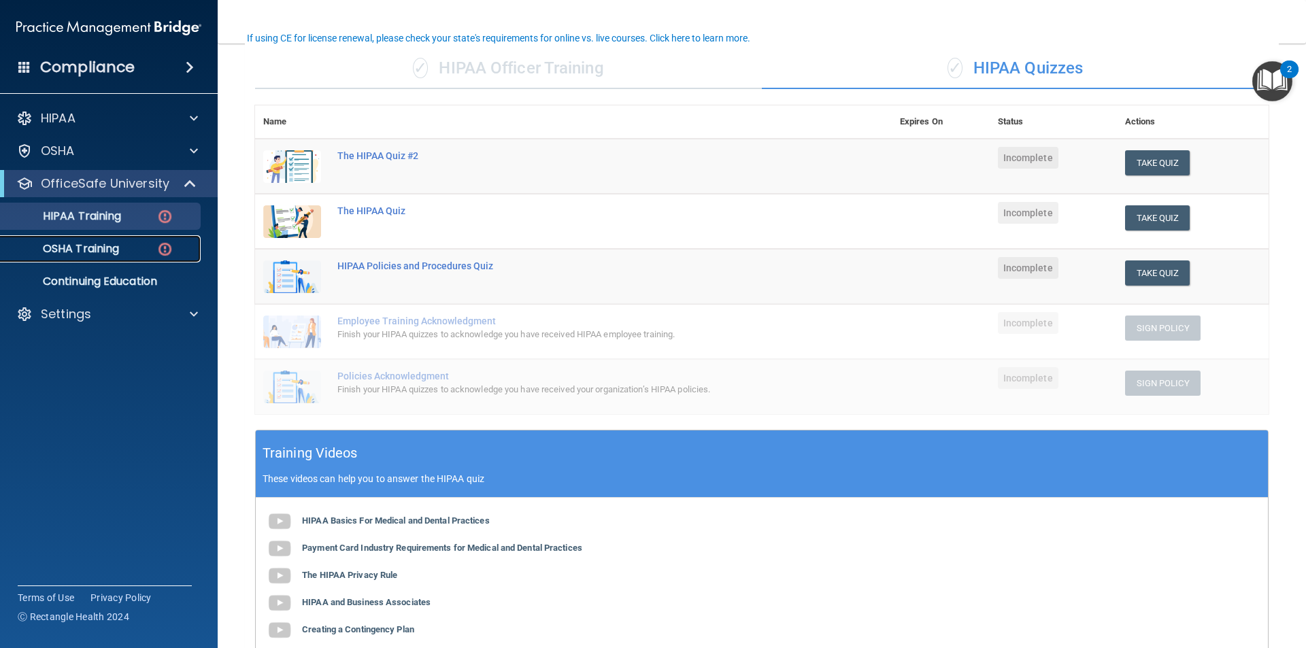
click at [89, 247] on p "OSHA Training" at bounding box center [64, 249] width 110 height 14
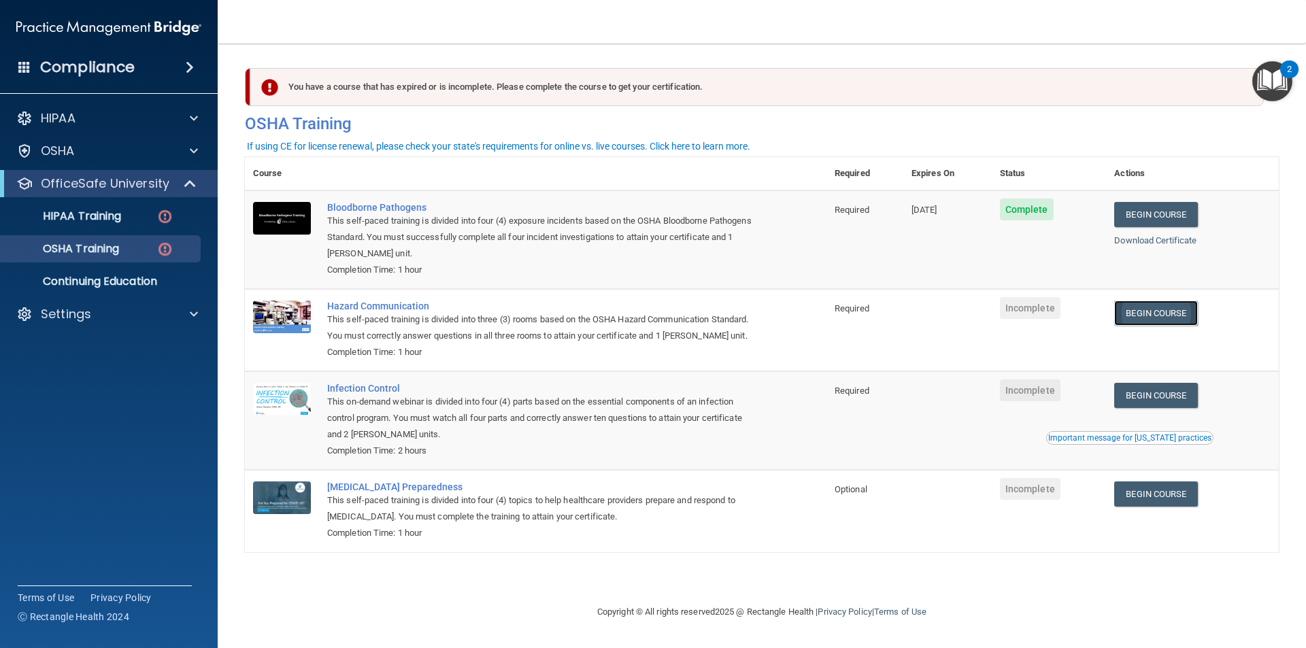
click at [1159, 311] on link "Begin Course" at bounding box center [1155, 313] width 83 height 25
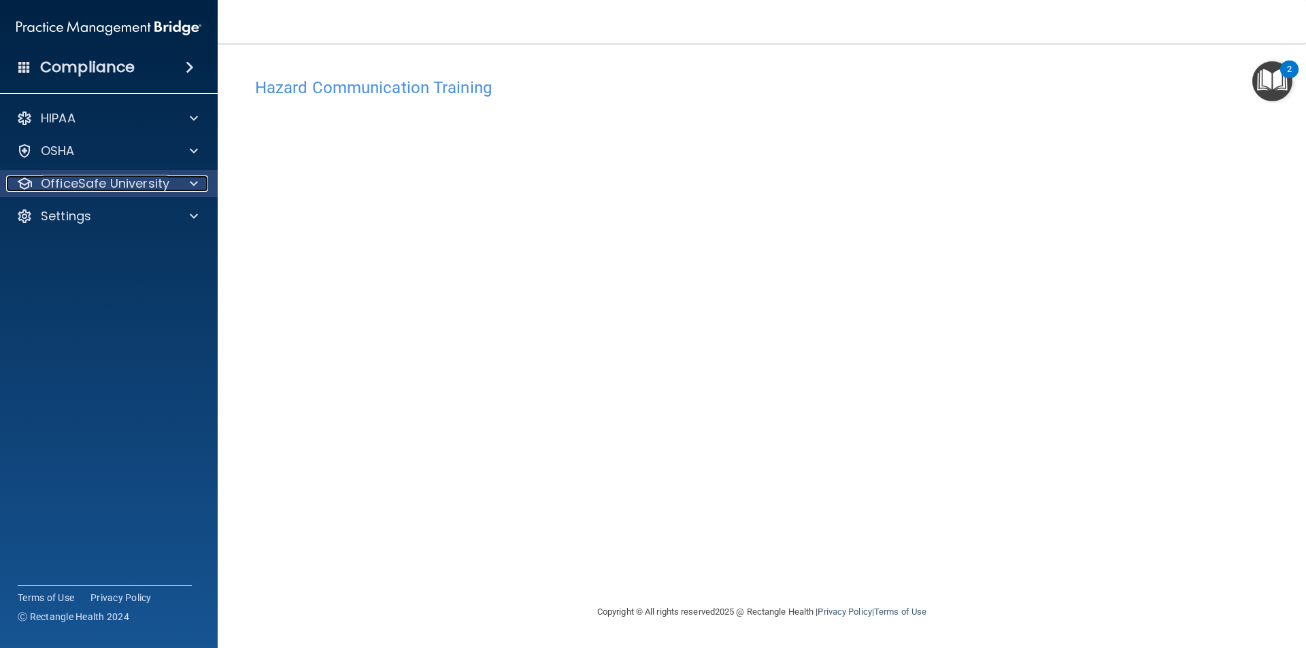
click at [86, 183] on p "OfficeSafe University" at bounding box center [105, 183] width 129 height 16
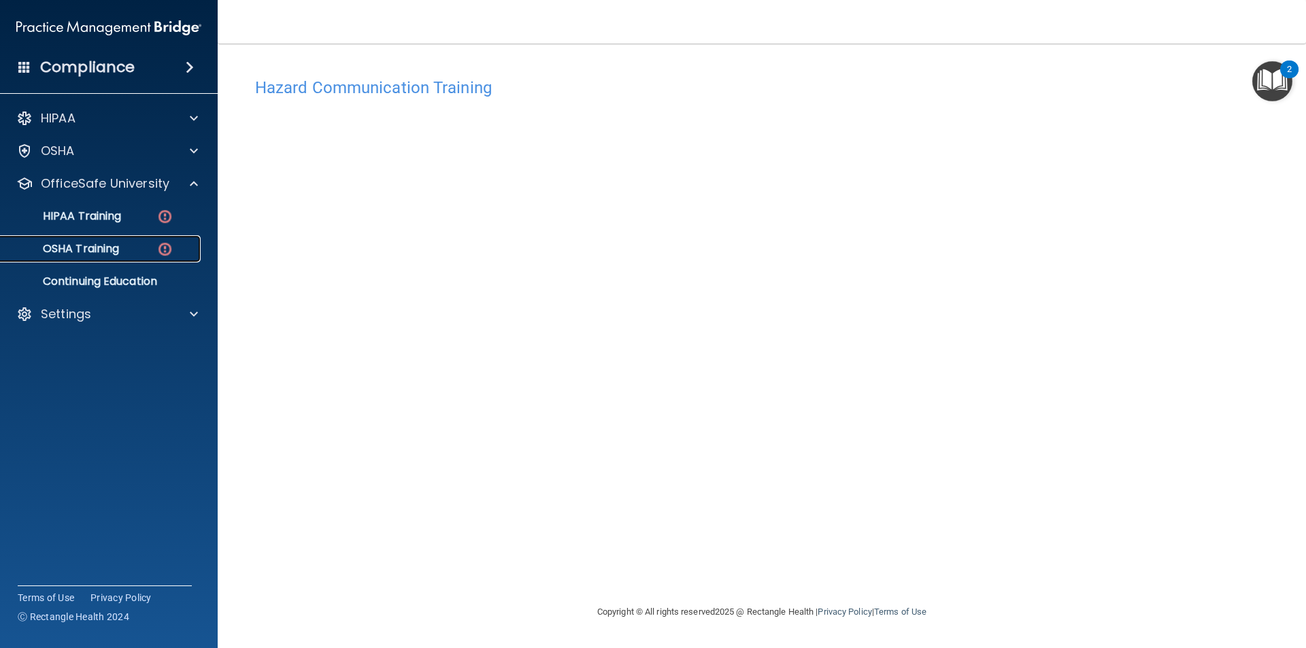
click at [111, 243] on p "OSHA Training" at bounding box center [64, 249] width 110 height 14
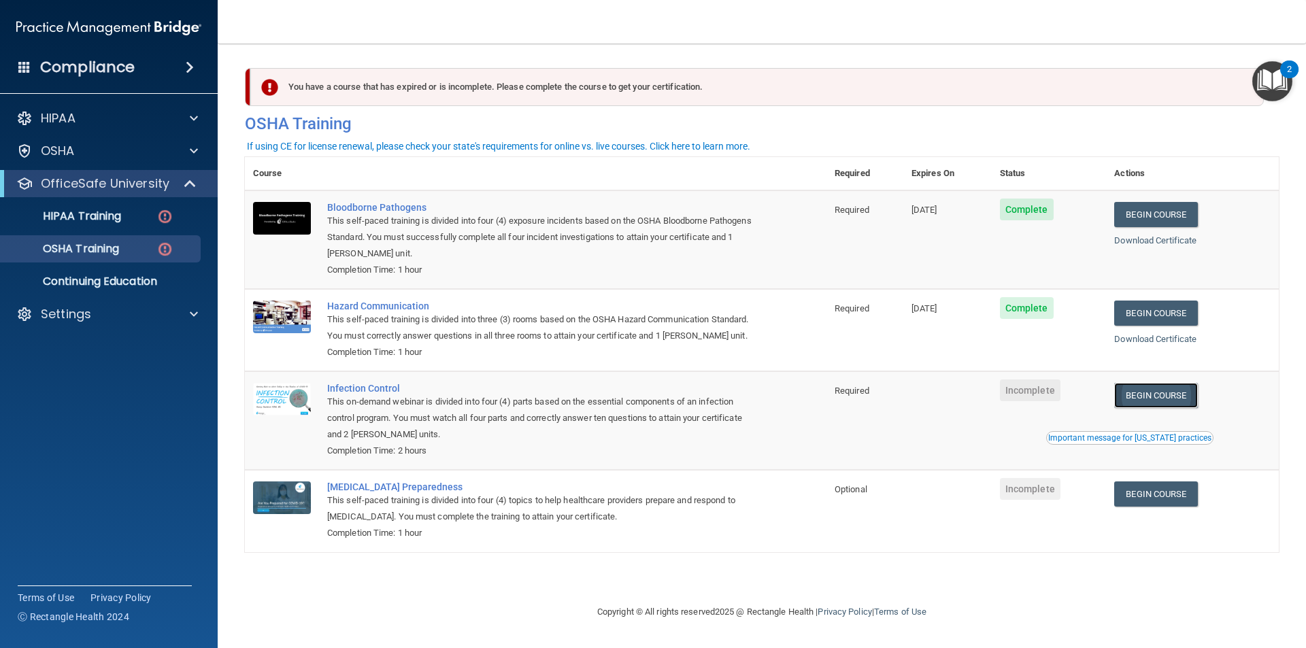
click at [1144, 394] on link "Begin Course" at bounding box center [1155, 395] width 83 height 25
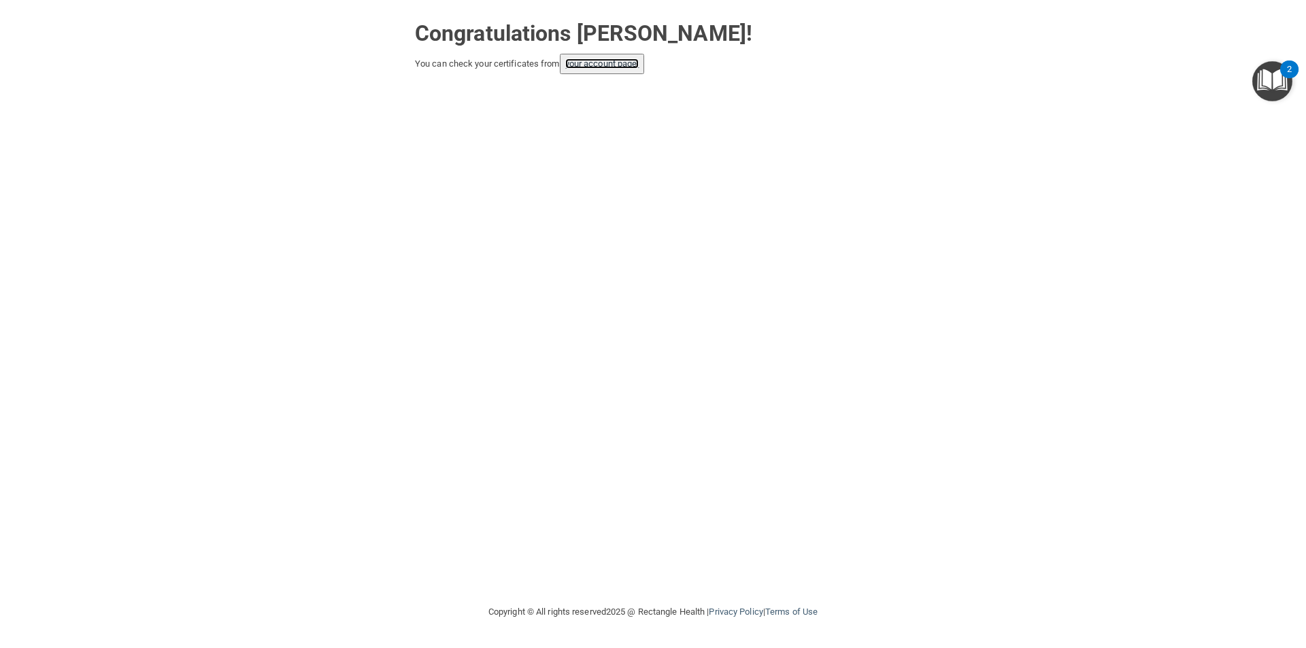
click at [586, 63] on link "your account page!" at bounding box center [602, 63] width 74 height 10
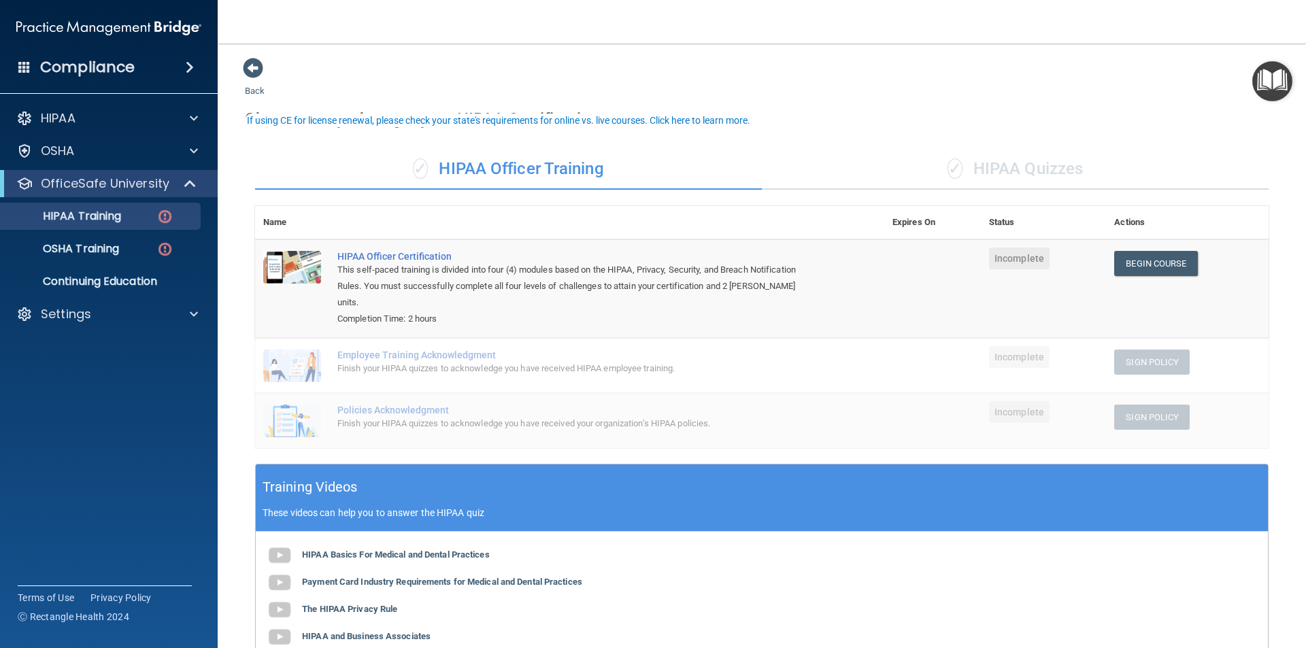
scroll to position [18, 0]
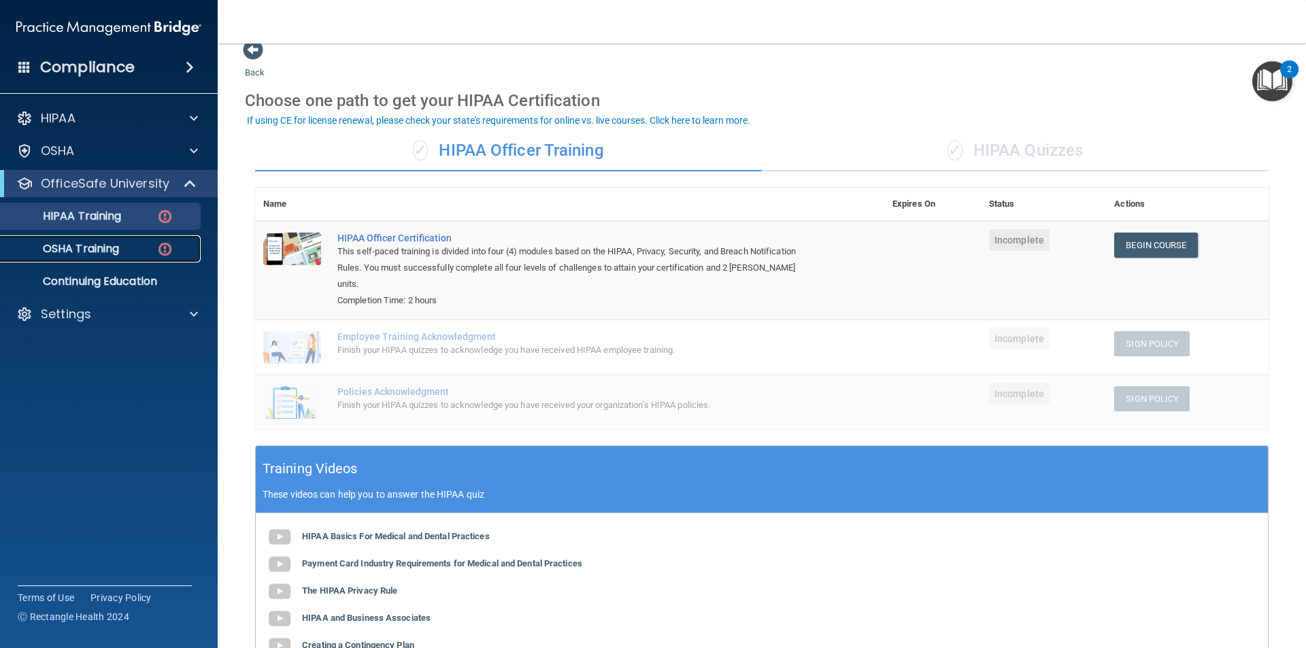
click at [98, 250] on p "OSHA Training" at bounding box center [64, 249] width 110 height 14
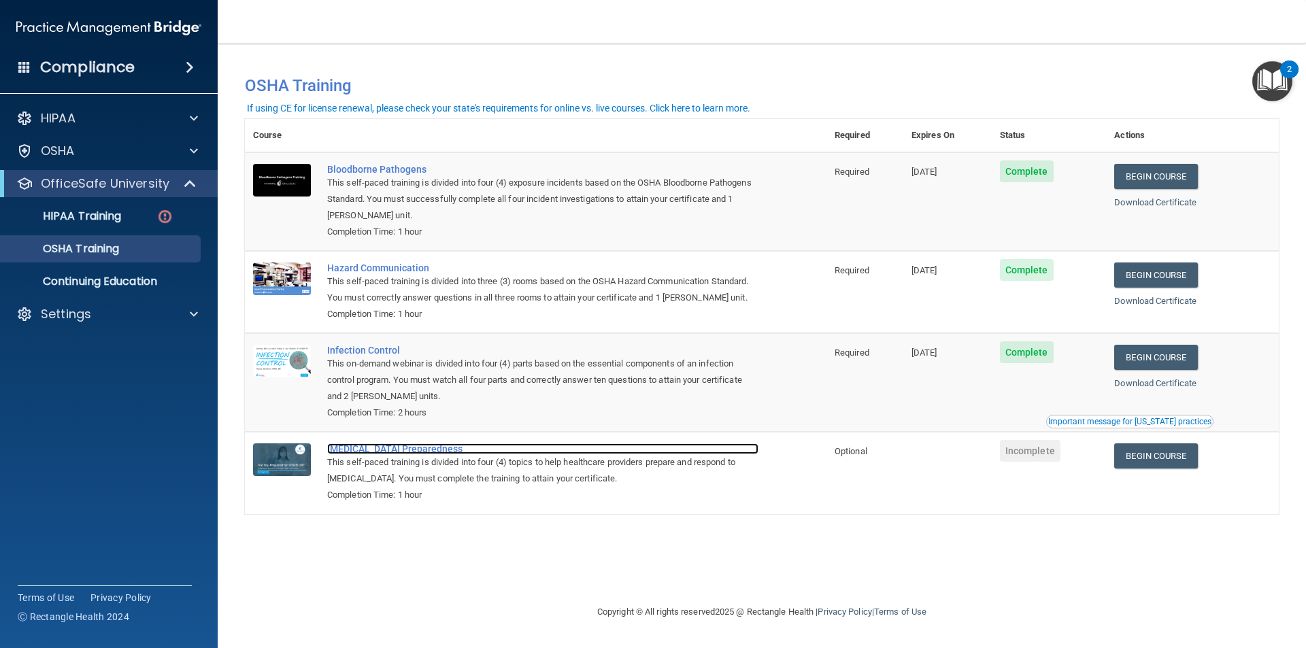
click at [390, 449] on div "[MEDICAL_DATA] Preparedness" at bounding box center [542, 448] width 431 height 11
